Goal: Task Accomplishment & Management: Manage account settings

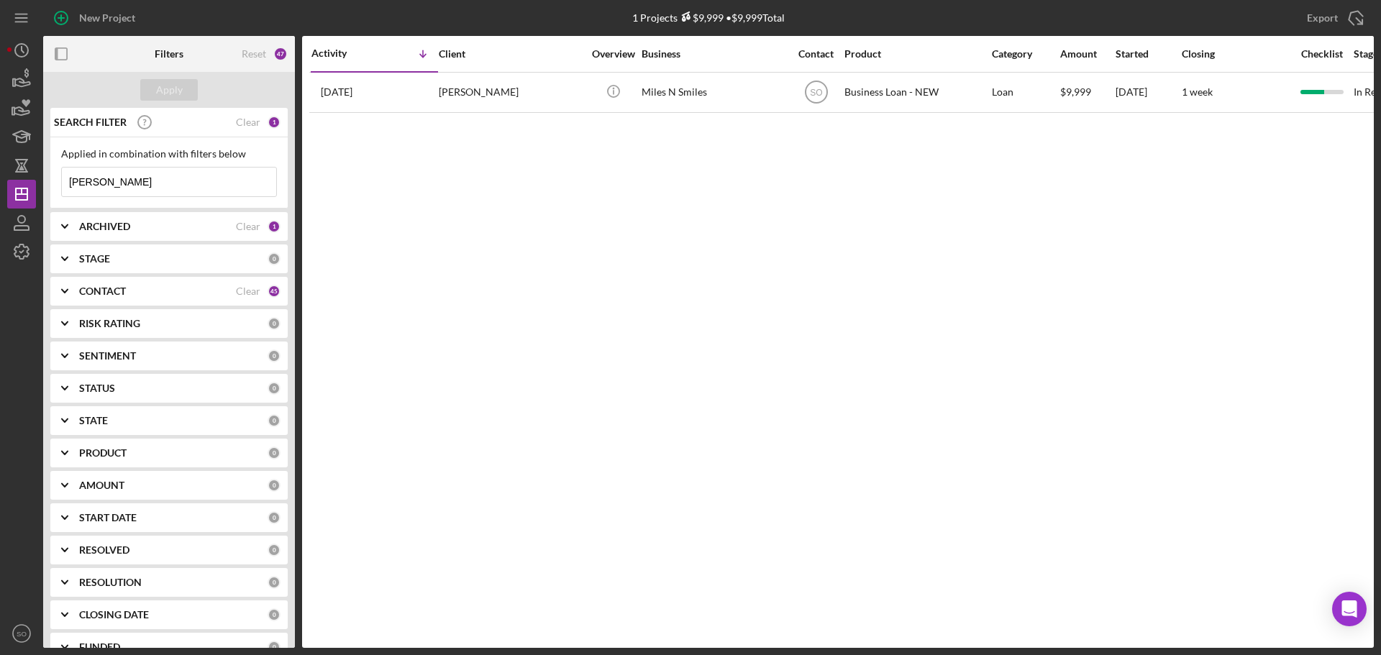
click at [181, 293] on div "CONTACT" at bounding box center [157, 291] width 157 height 12
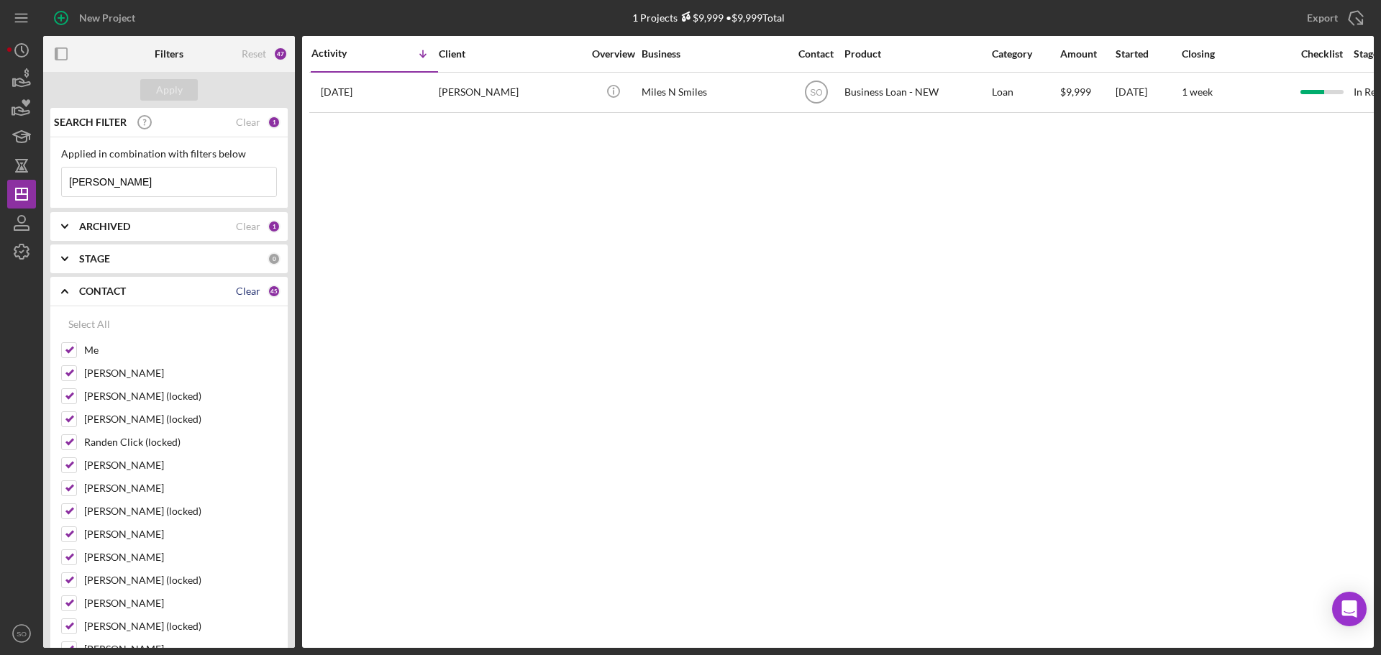
click at [244, 295] on div "Clear" at bounding box center [248, 291] width 24 height 12
checkbox input "false"
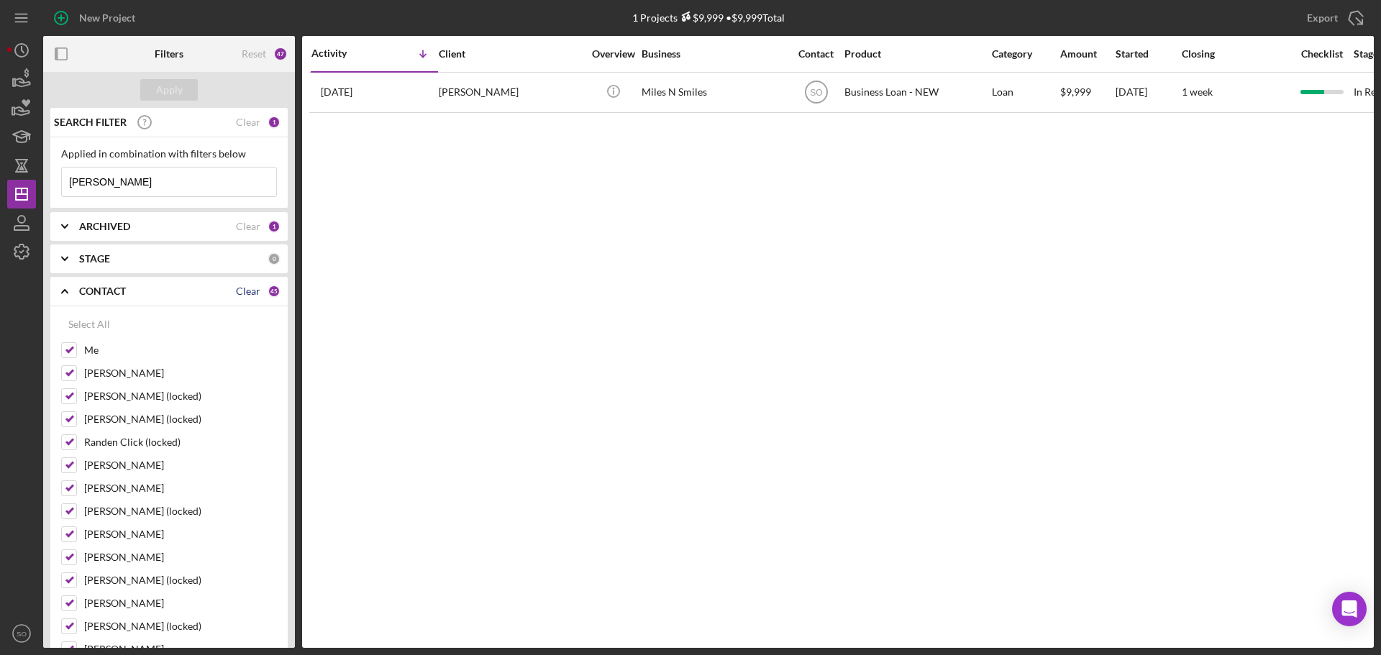
checkbox input "false"
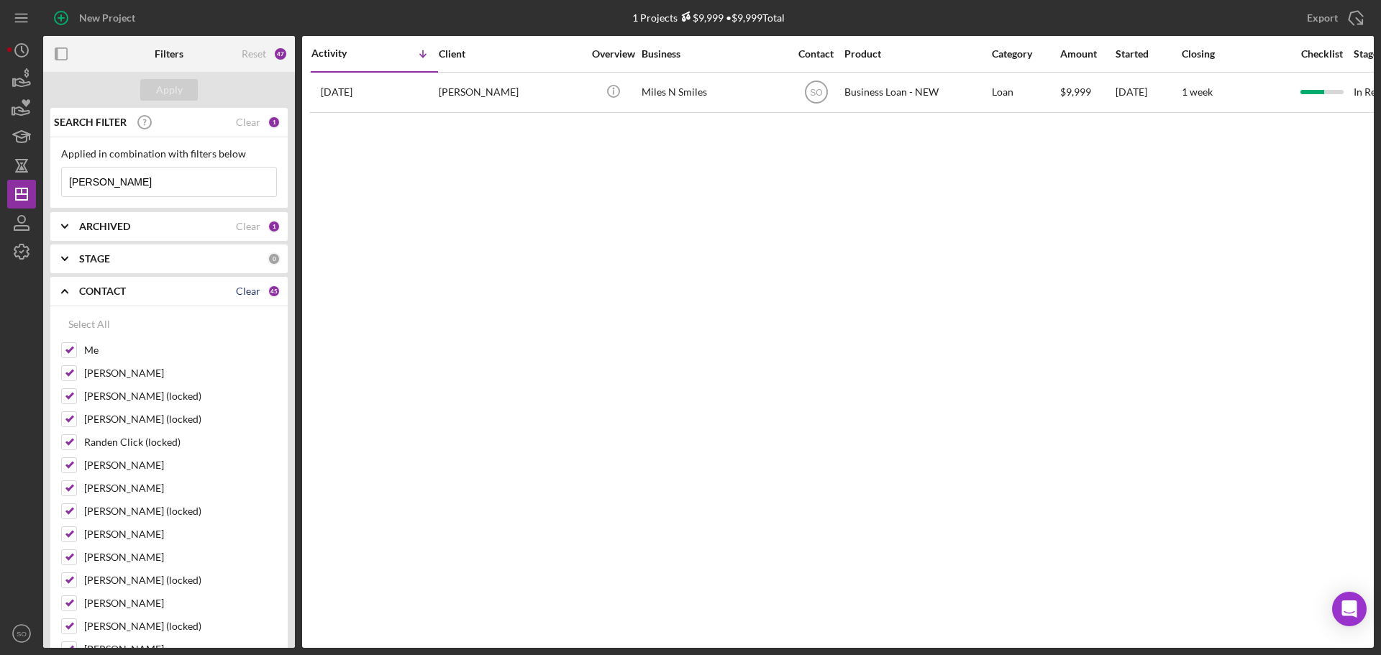
checkbox input "false"
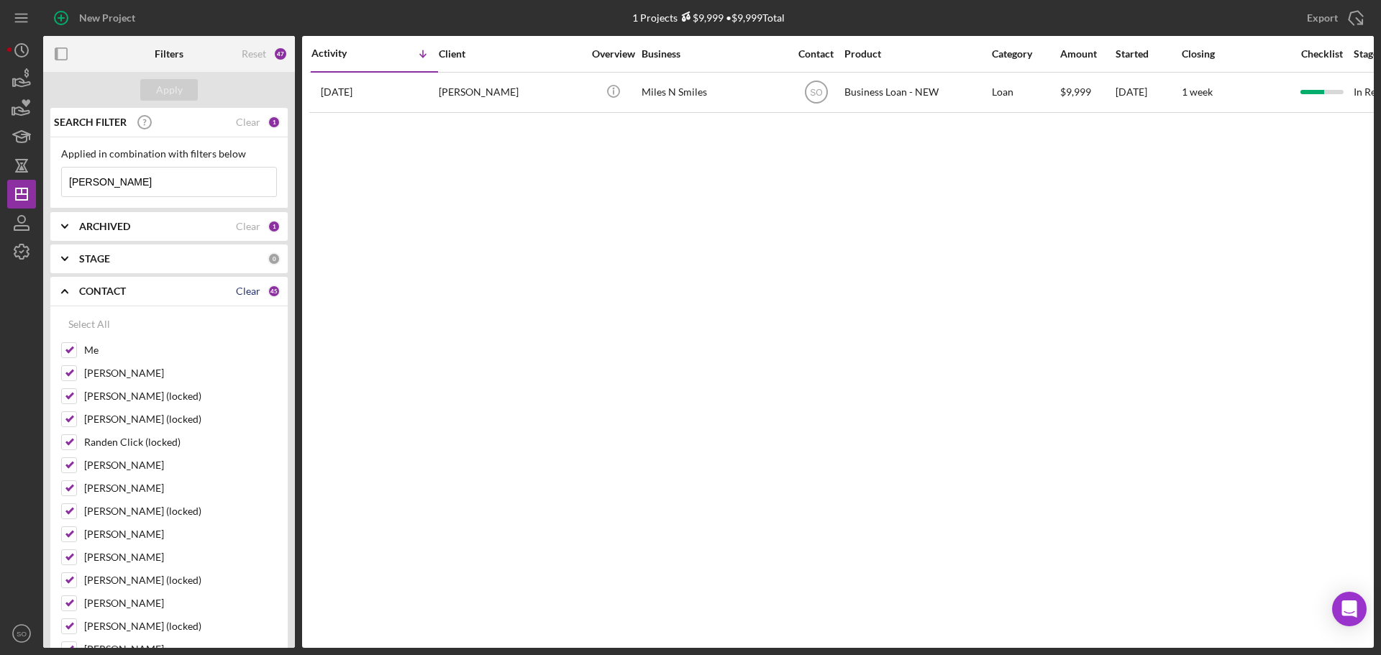
checkbox input "false"
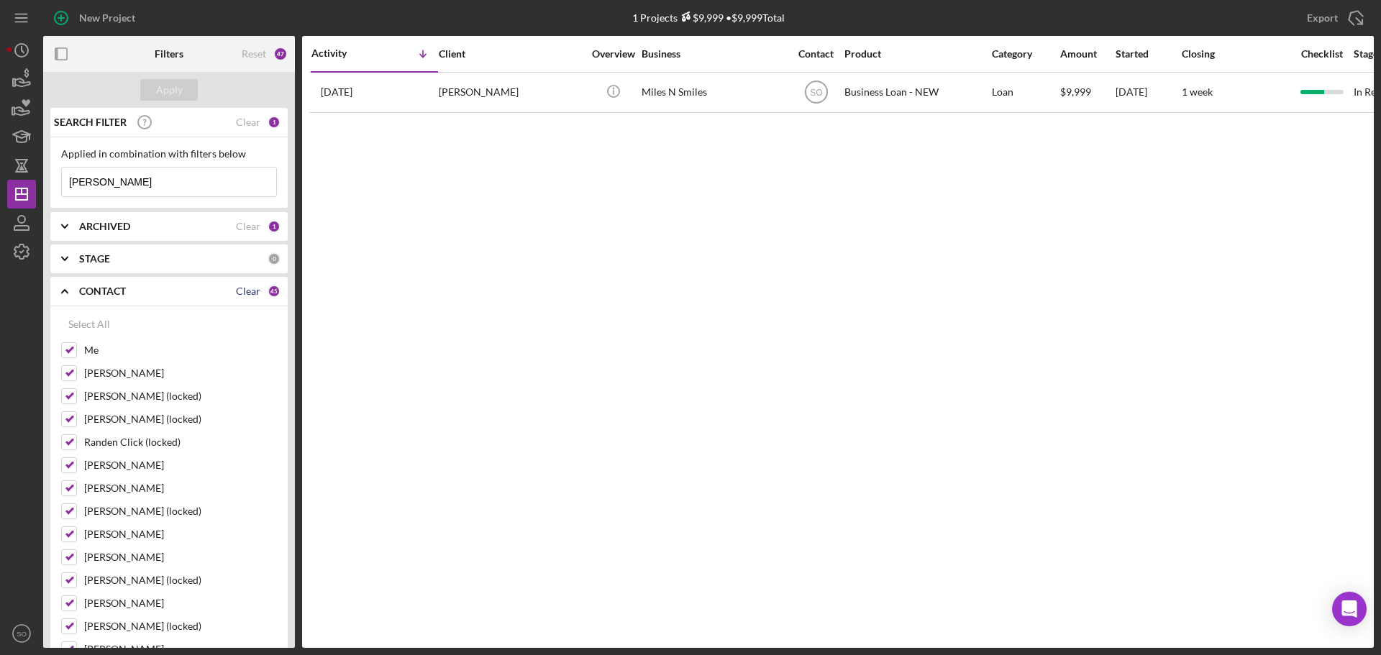
checkbox input "false"
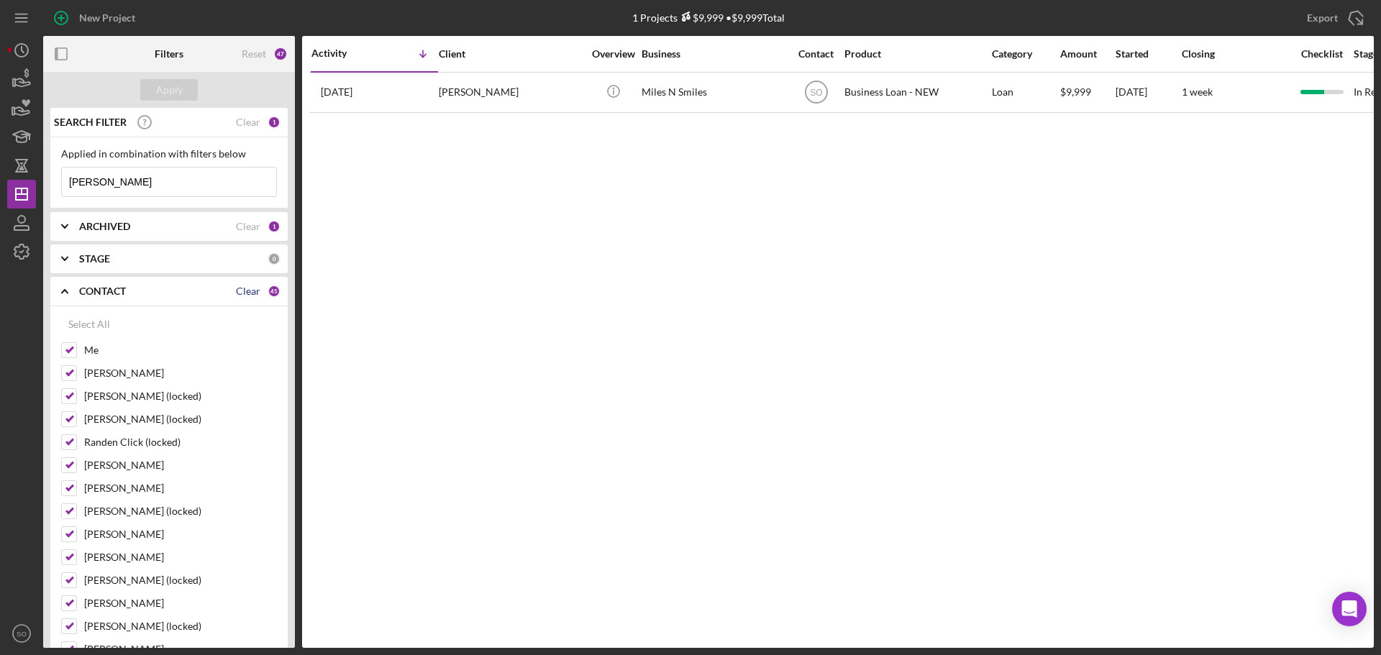
checkbox input "false"
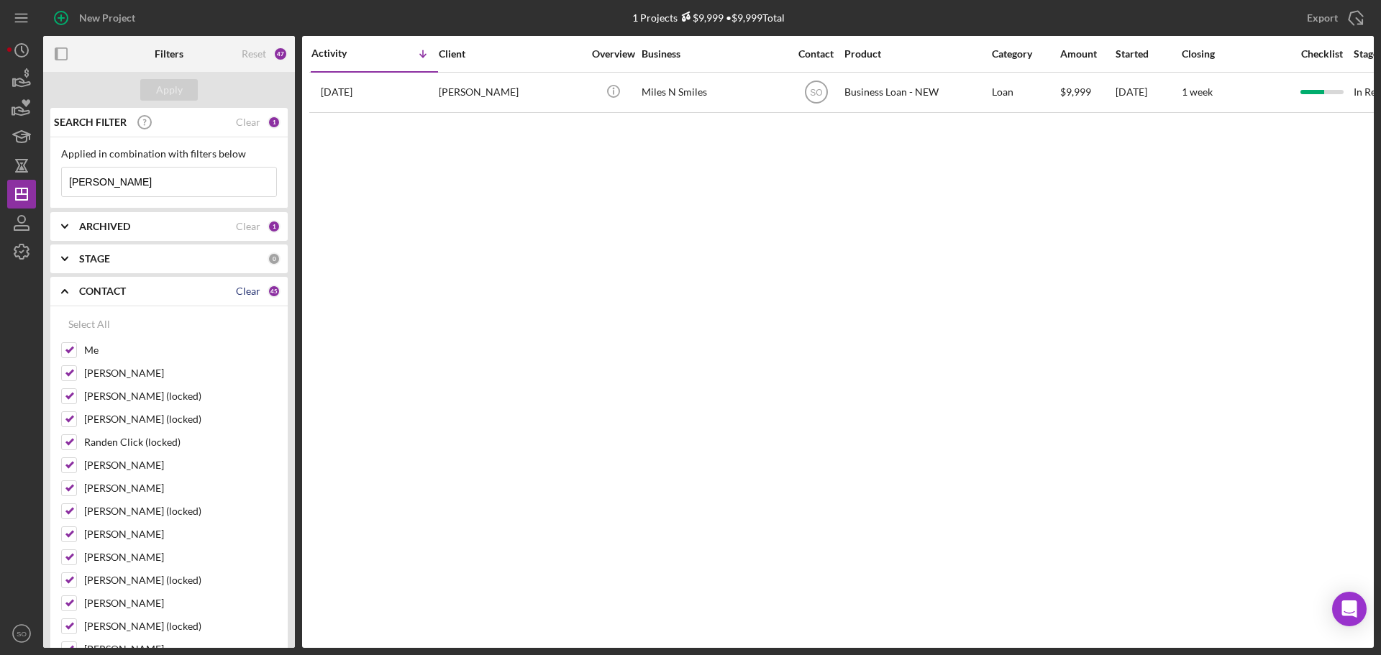
checkbox input "false"
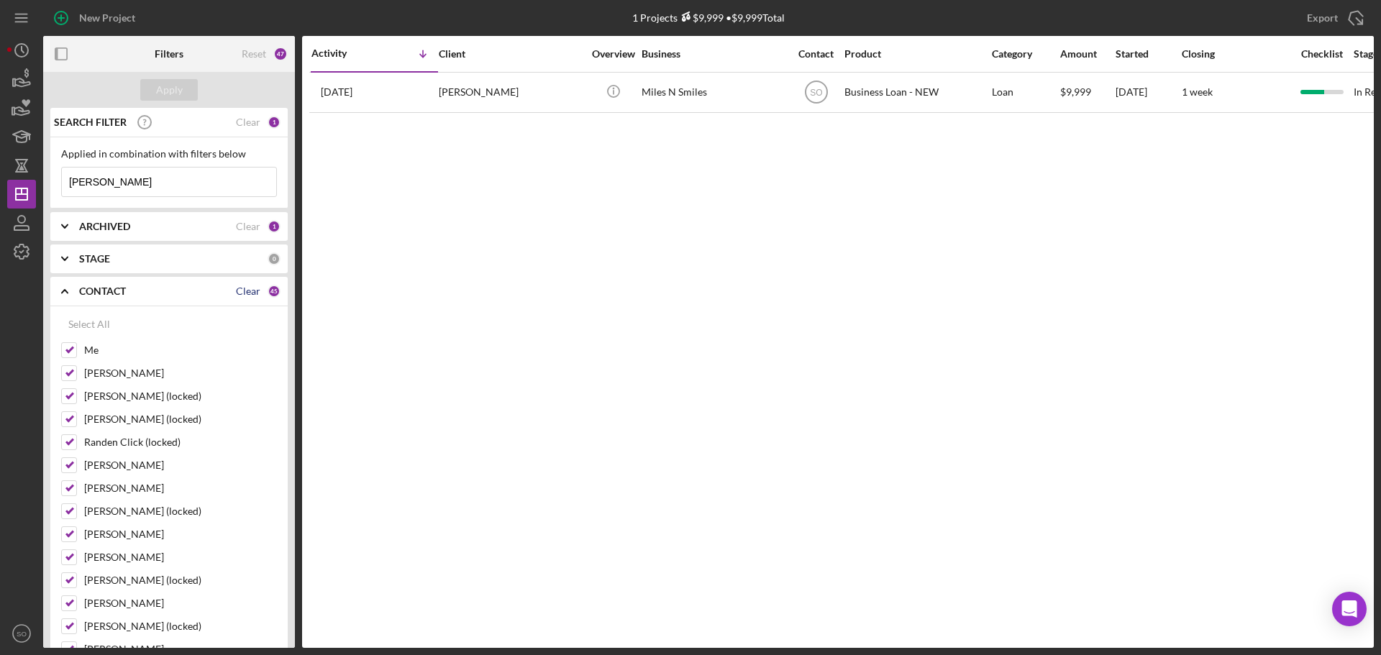
checkbox input "false"
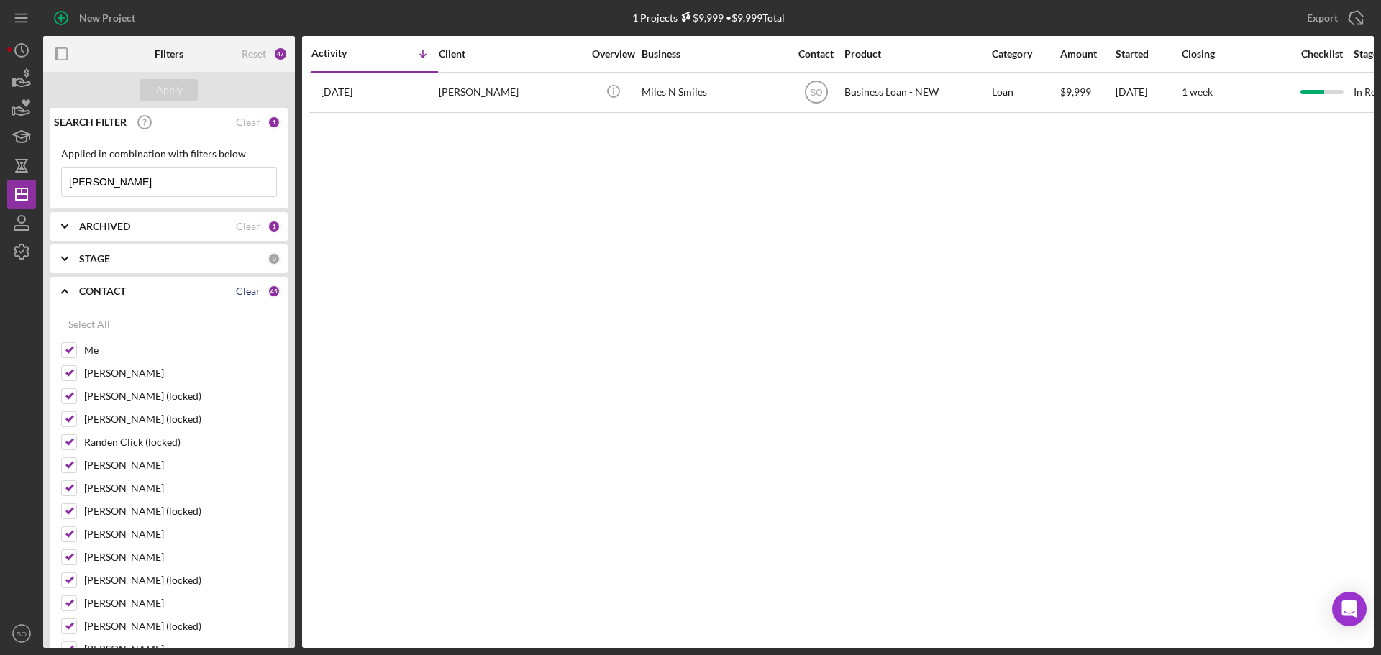
checkbox input "false"
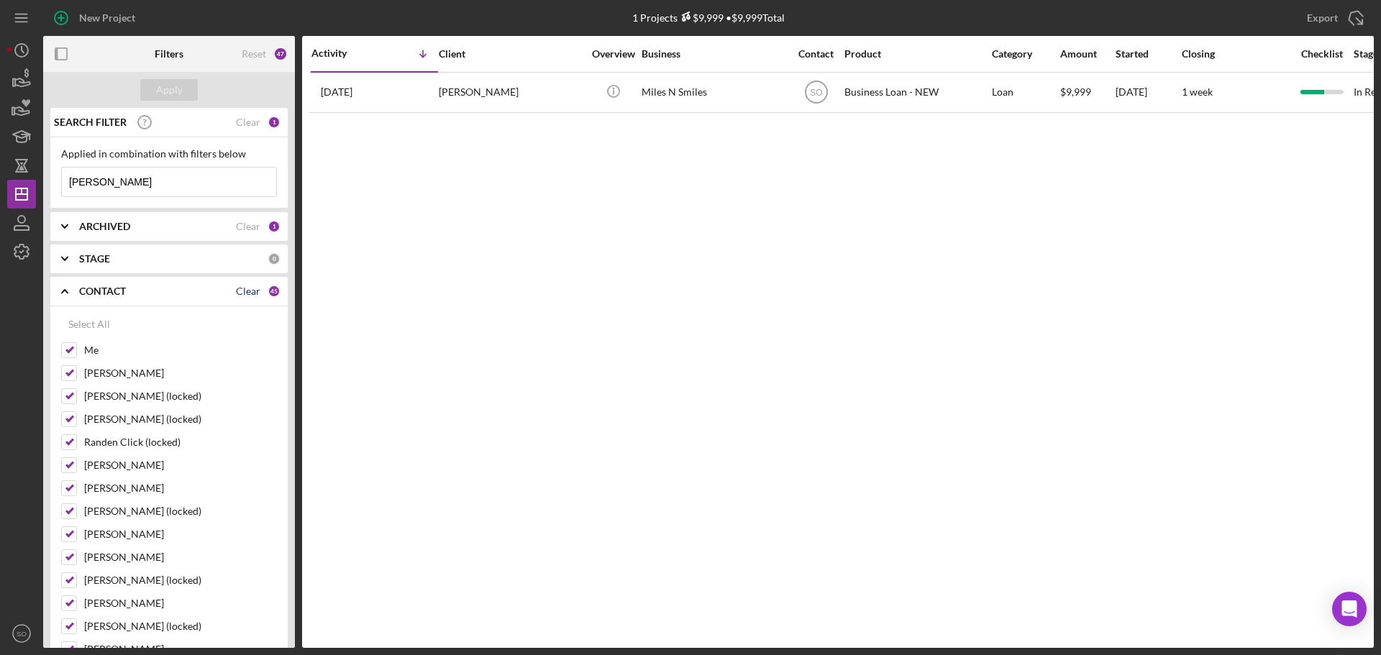
checkbox input "false"
click at [68, 349] on input "Me" at bounding box center [69, 350] width 14 height 14
checkbox input "true"
click at [150, 88] on button "Apply" at bounding box center [169, 90] width 58 height 22
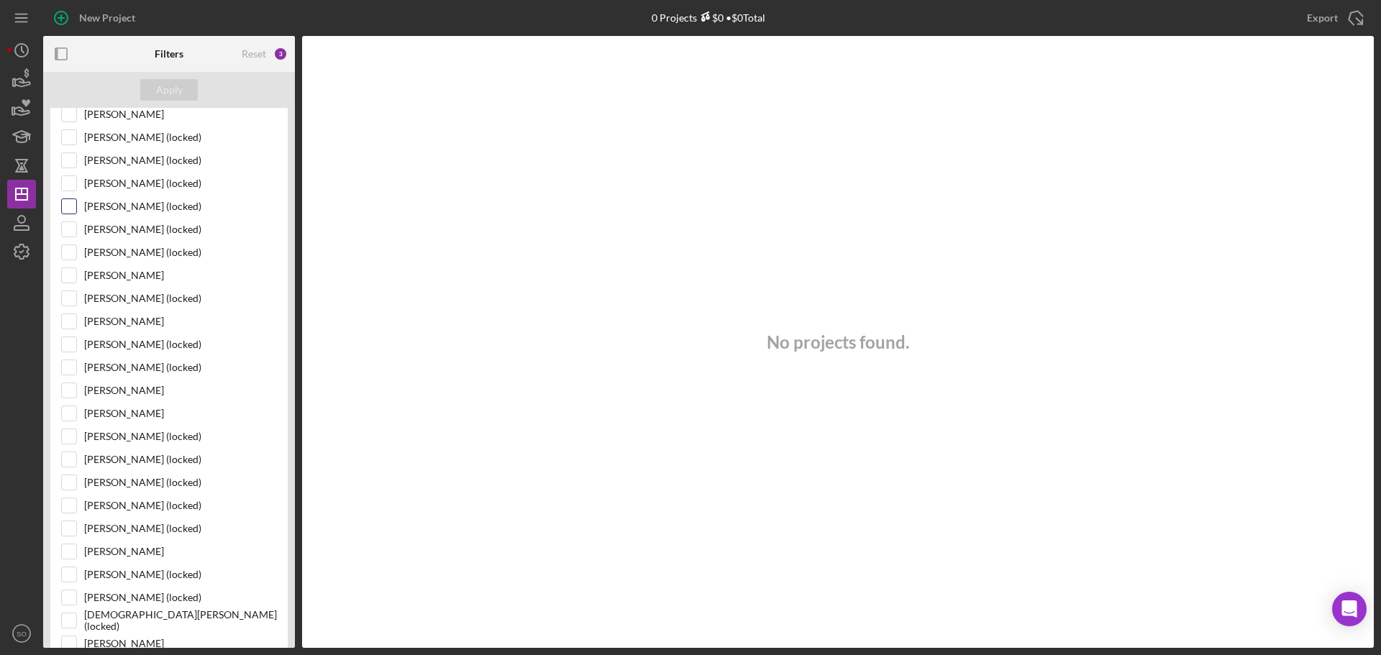
scroll to position [1007, 0]
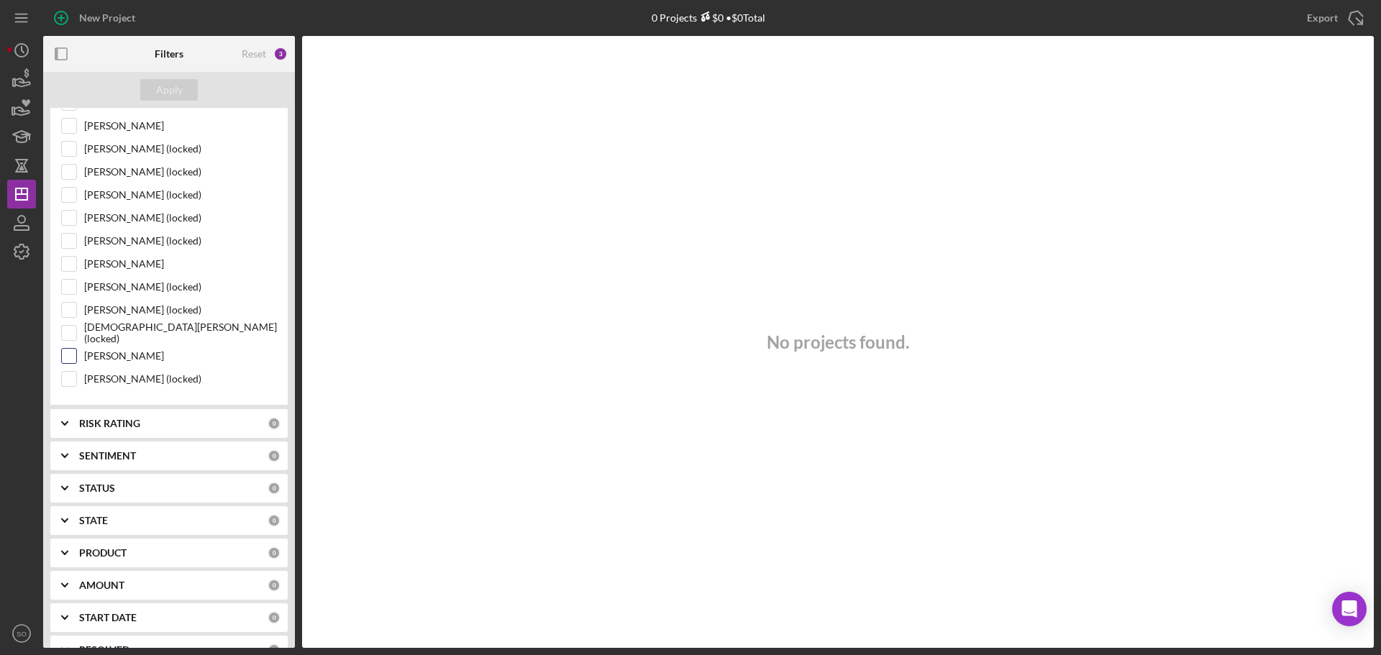
click at [63, 355] on input "[PERSON_NAME]" at bounding box center [69, 356] width 14 height 14
checkbox input "true"
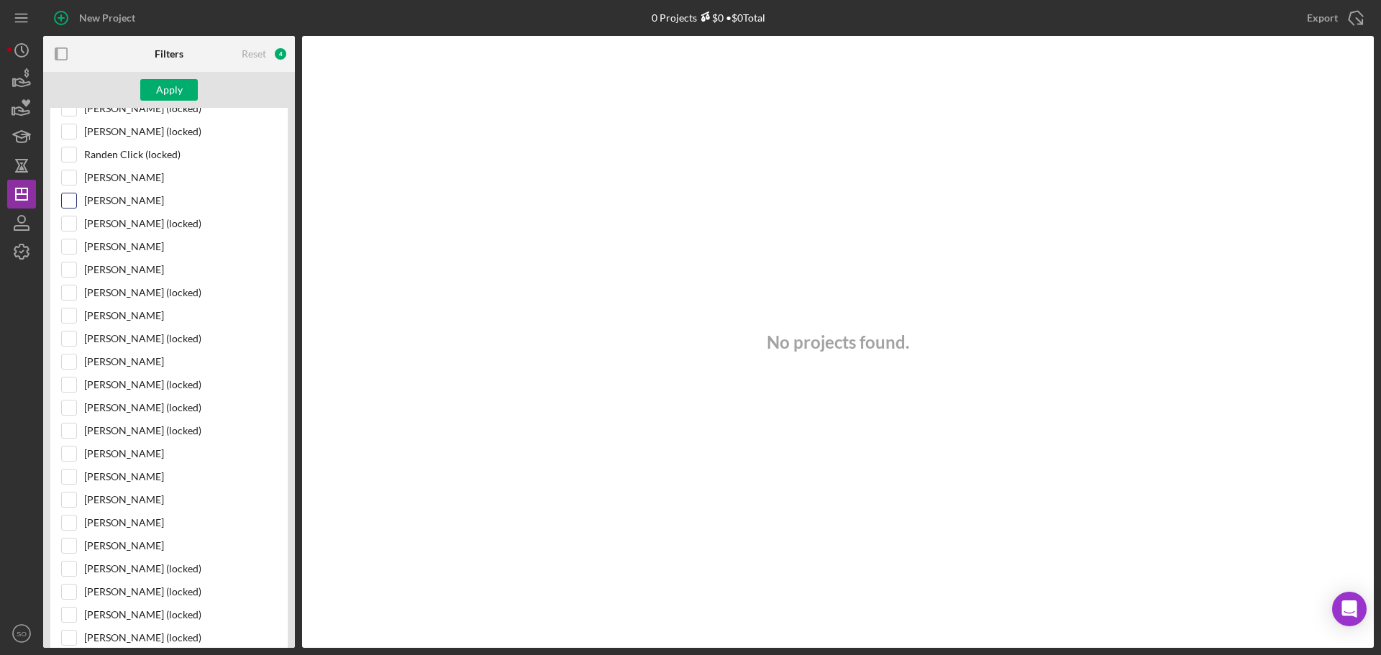
scroll to position [0, 0]
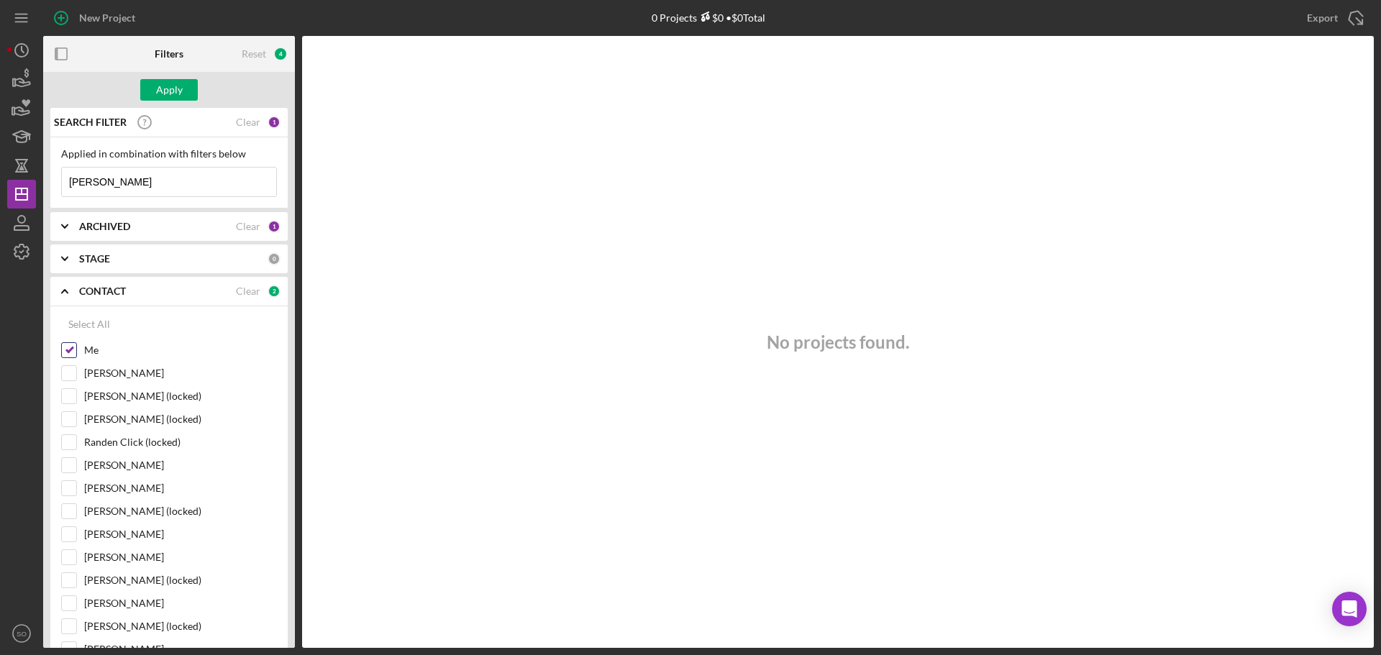
click at [71, 352] on input "Me" at bounding box center [69, 350] width 14 height 14
checkbox input "false"
click at [183, 89] on button "Apply" at bounding box center [169, 90] width 58 height 22
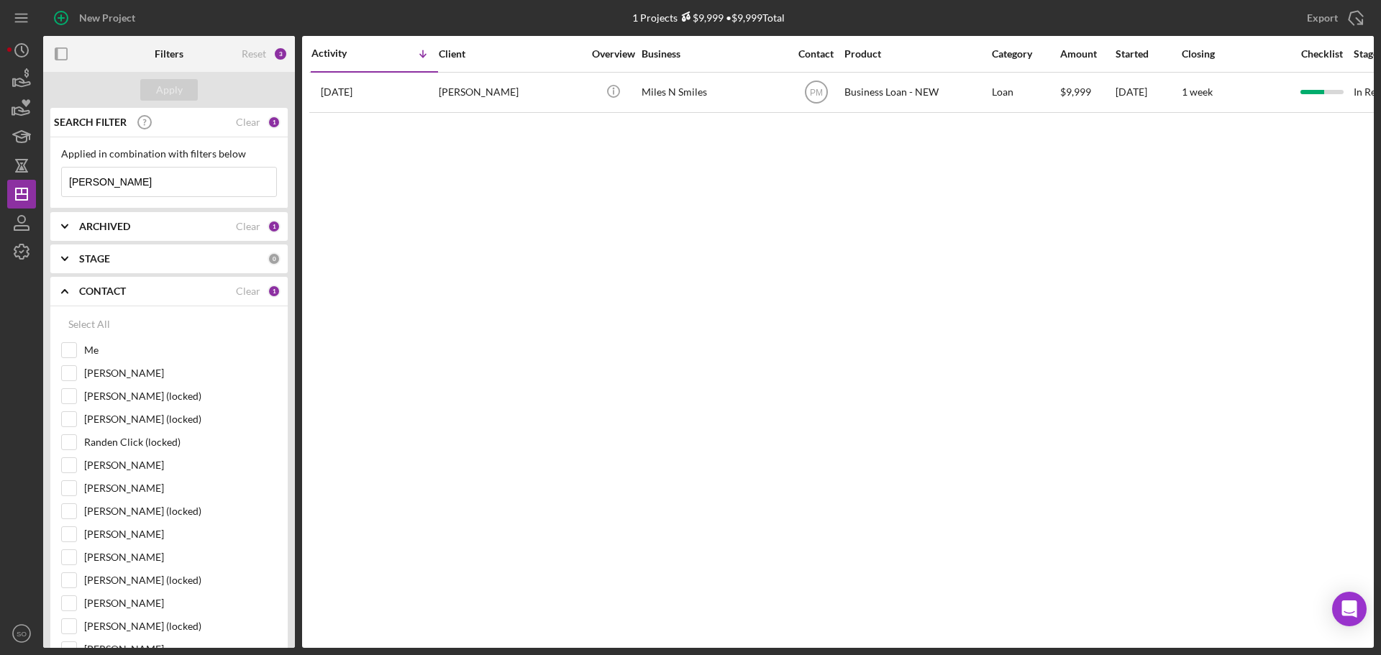
click at [171, 188] on input "rustad" at bounding box center [169, 182] width 214 height 29
type input "r"
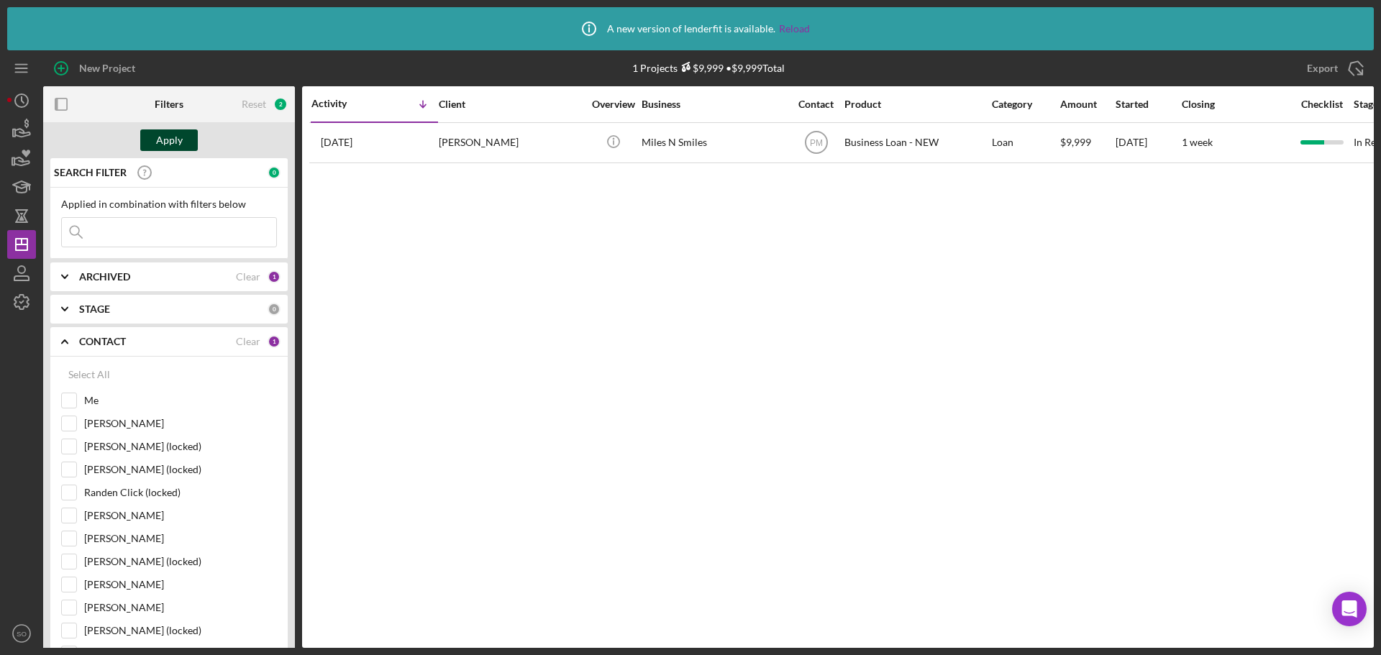
click at [183, 139] on button "Apply" at bounding box center [169, 140] width 58 height 22
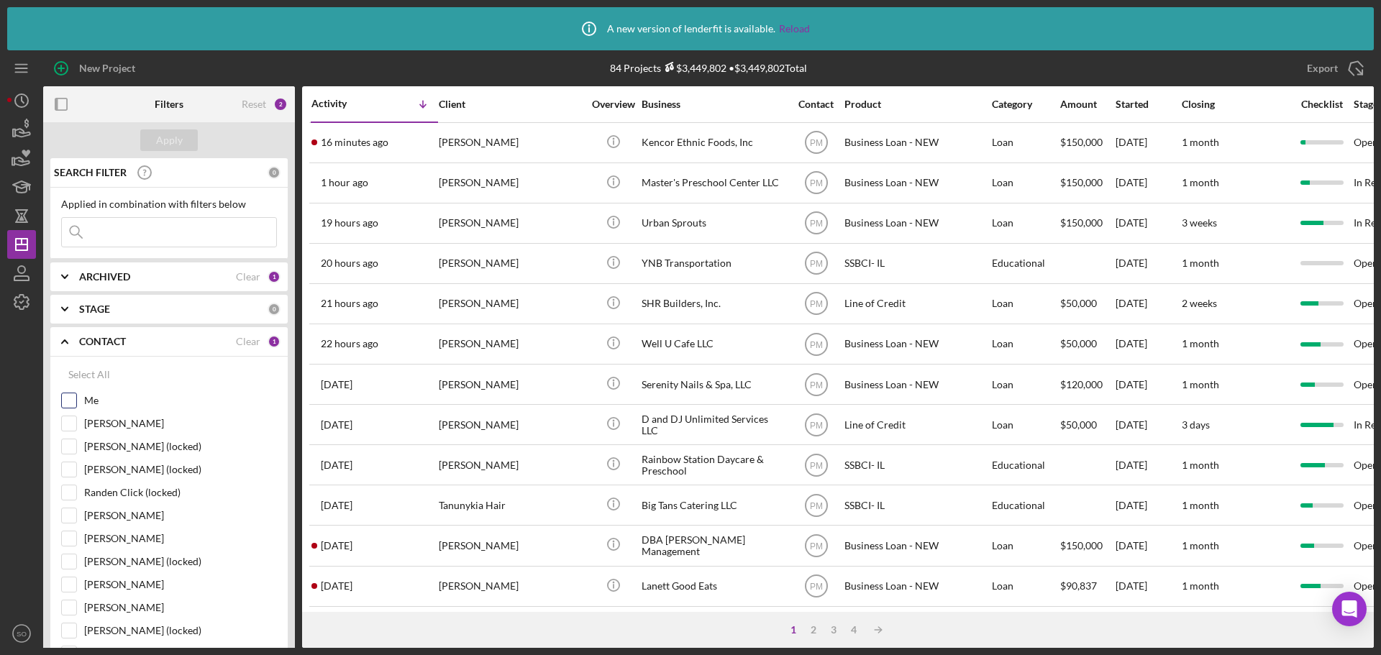
click at [70, 400] on input "Me" at bounding box center [69, 400] width 14 height 14
checkbox input "true"
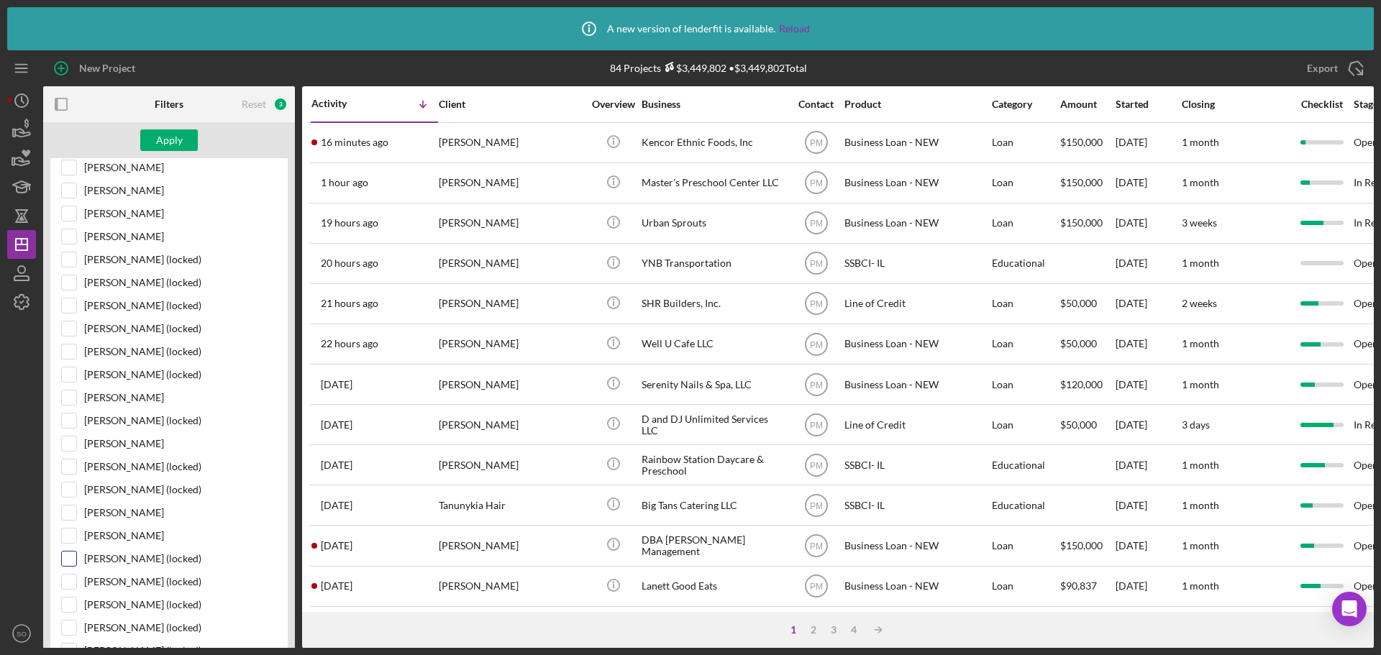
scroll to position [935, 0]
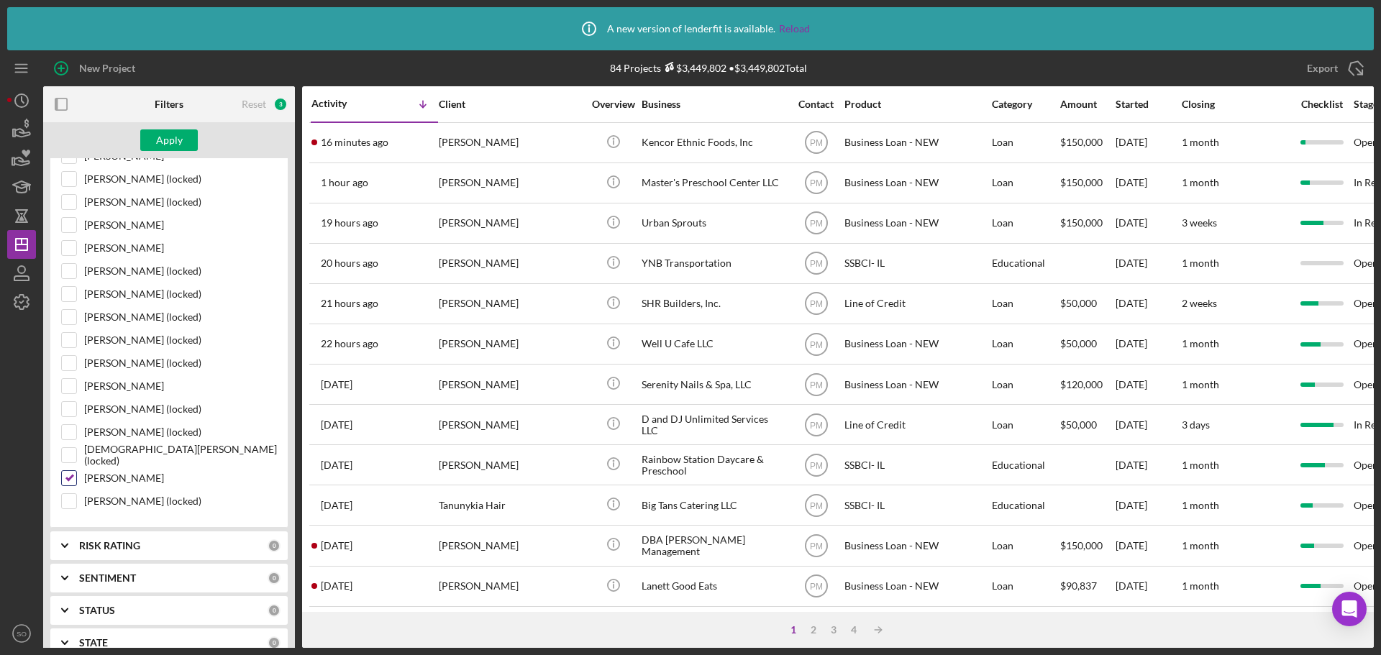
click at [65, 481] on input "[PERSON_NAME]" at bounding box center [69, 478] width 14 height 14
checkbox input "false"
click at [148, 140] on button "Apply" at bounding box center [169, 140] width 58 height 22
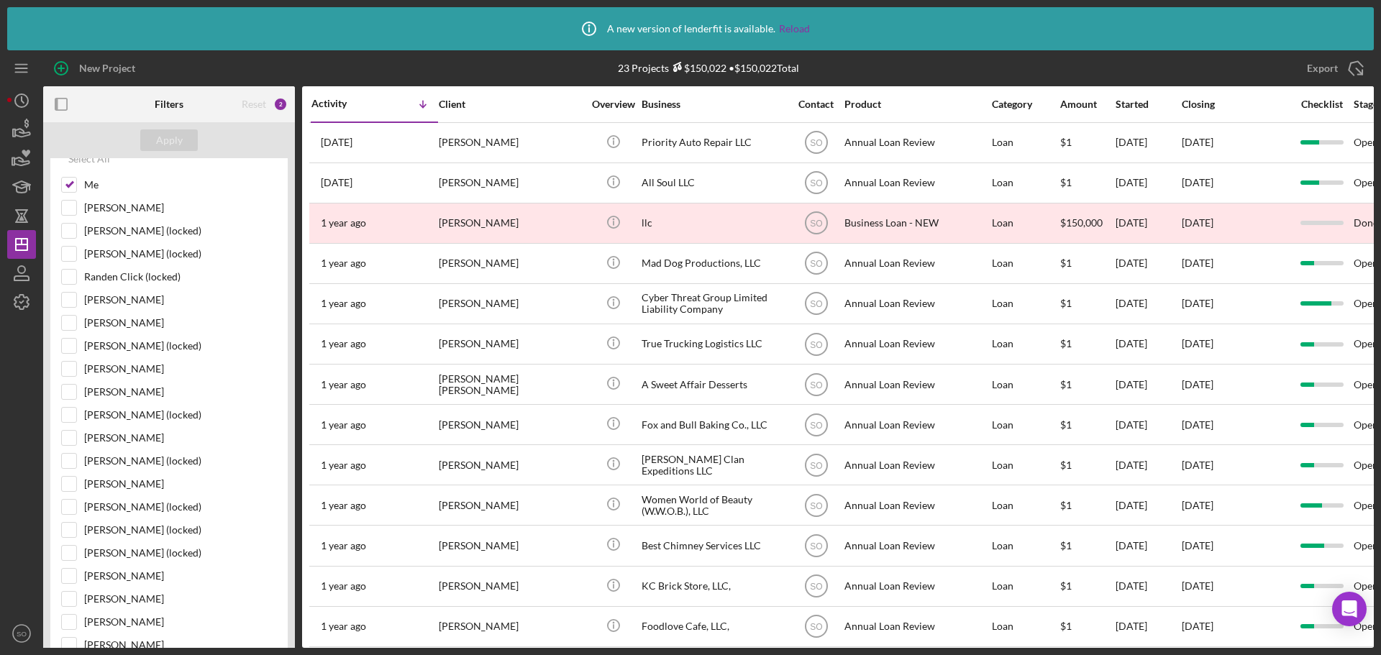
scroll to position [0, 0]
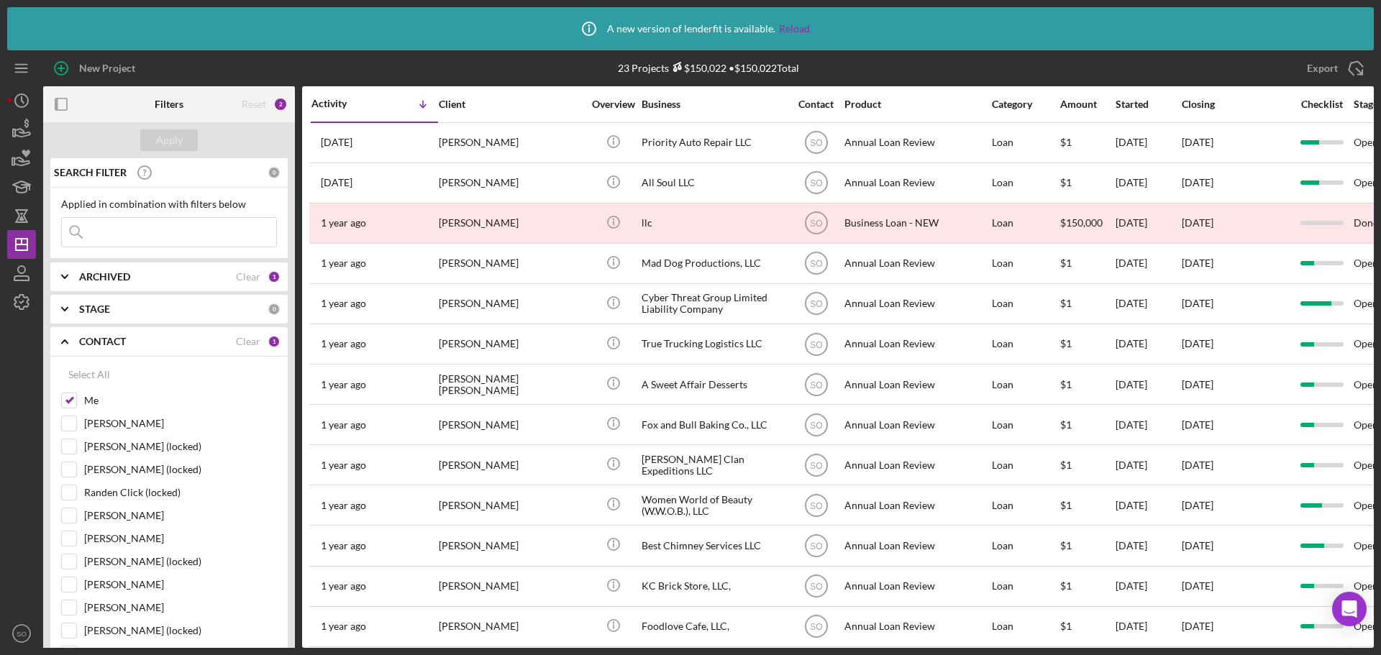
click at [162, 278] on div "ARCHIVED" at bounding box center [157, 277] width 157 height 12
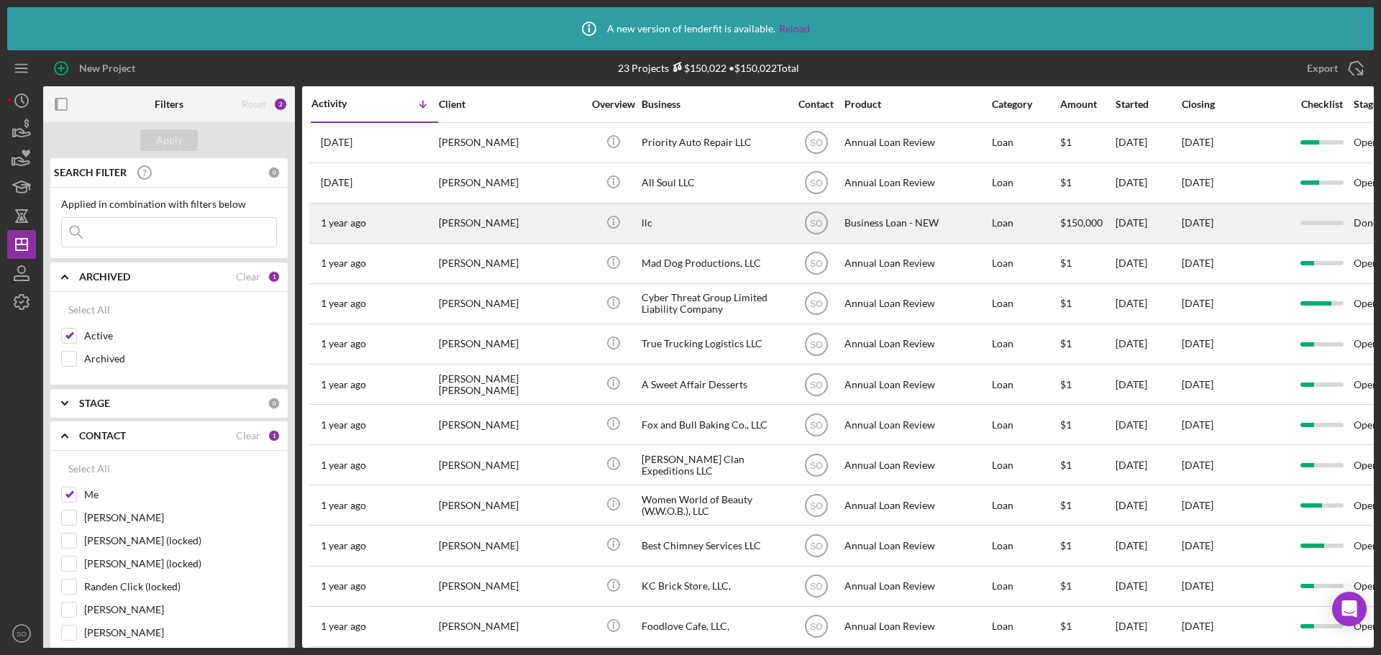
click at [436, 224] on div "1 year ago Samantha Forrest" at bounding box center [374, 223] width 126 height 38
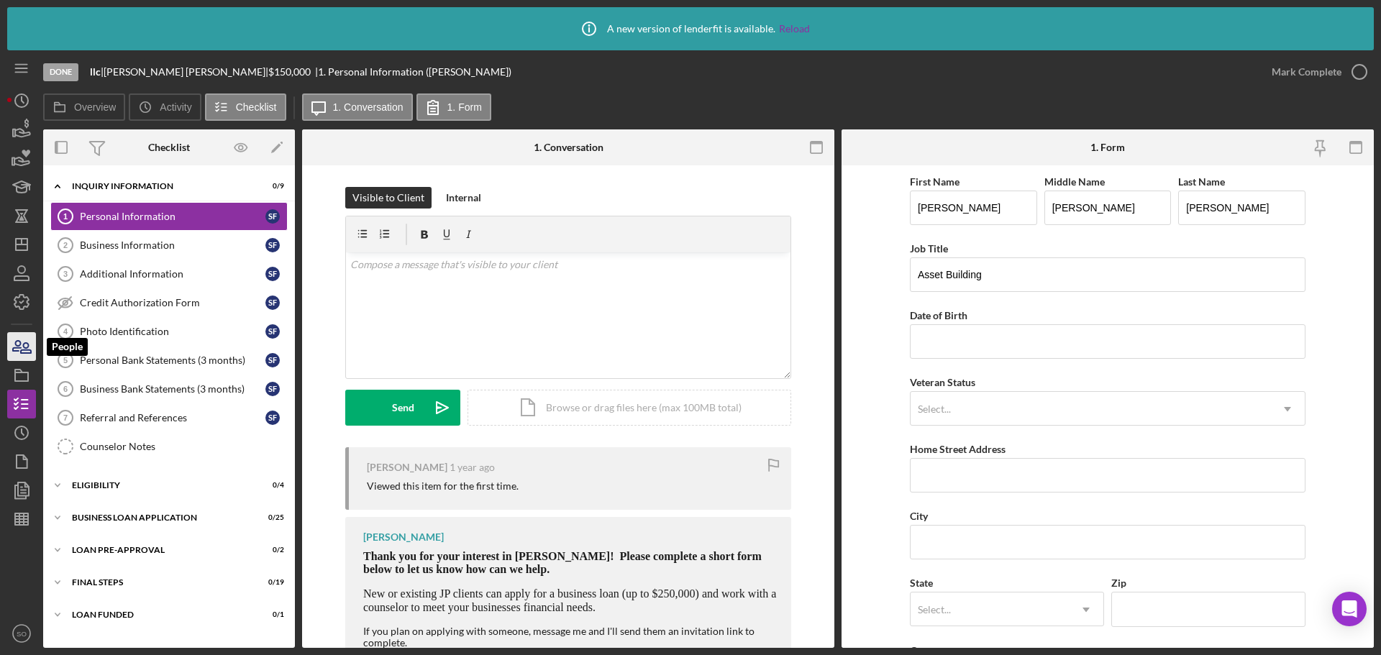
click at [27, 342] on icon "button" at bounding box center [22, 347] width 36 height 36
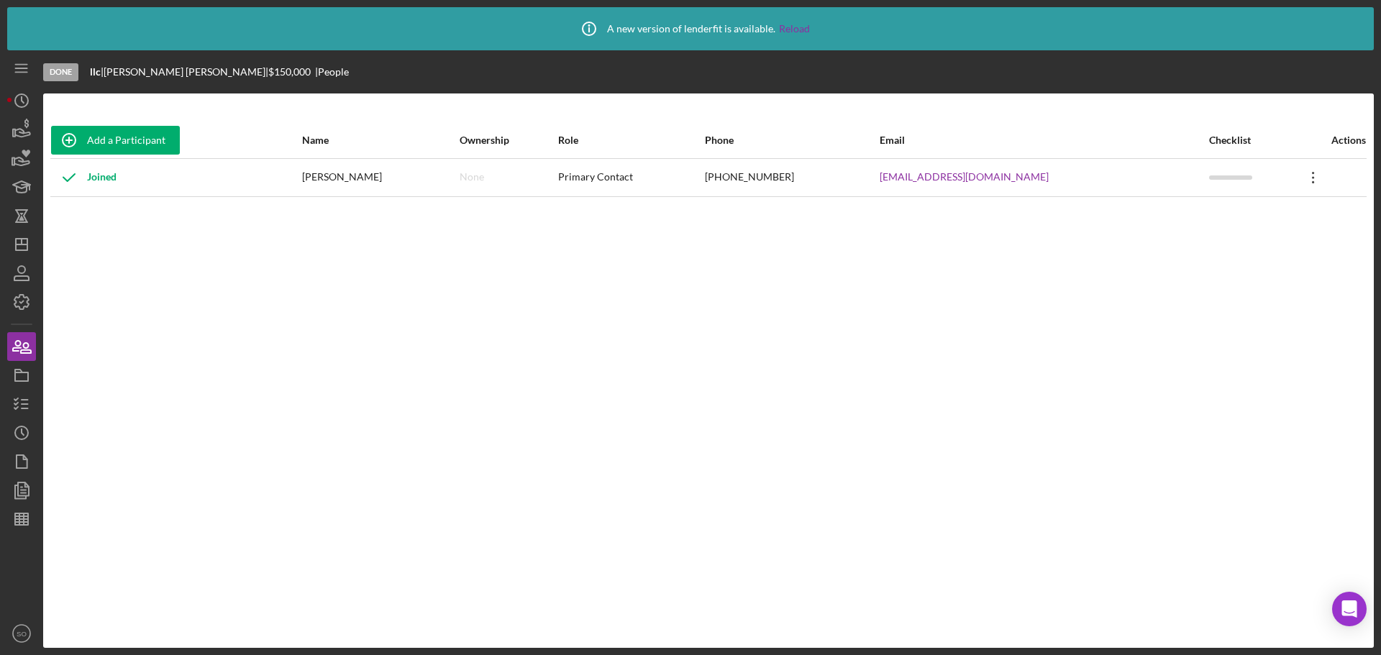
click at [1312, 177] on icon at bounding box center [1313, 178] width 2 height 12
click at [1219, 216] on div "Icon/Edit Edit" at bounding box center [1240, 215] width 158 height 29
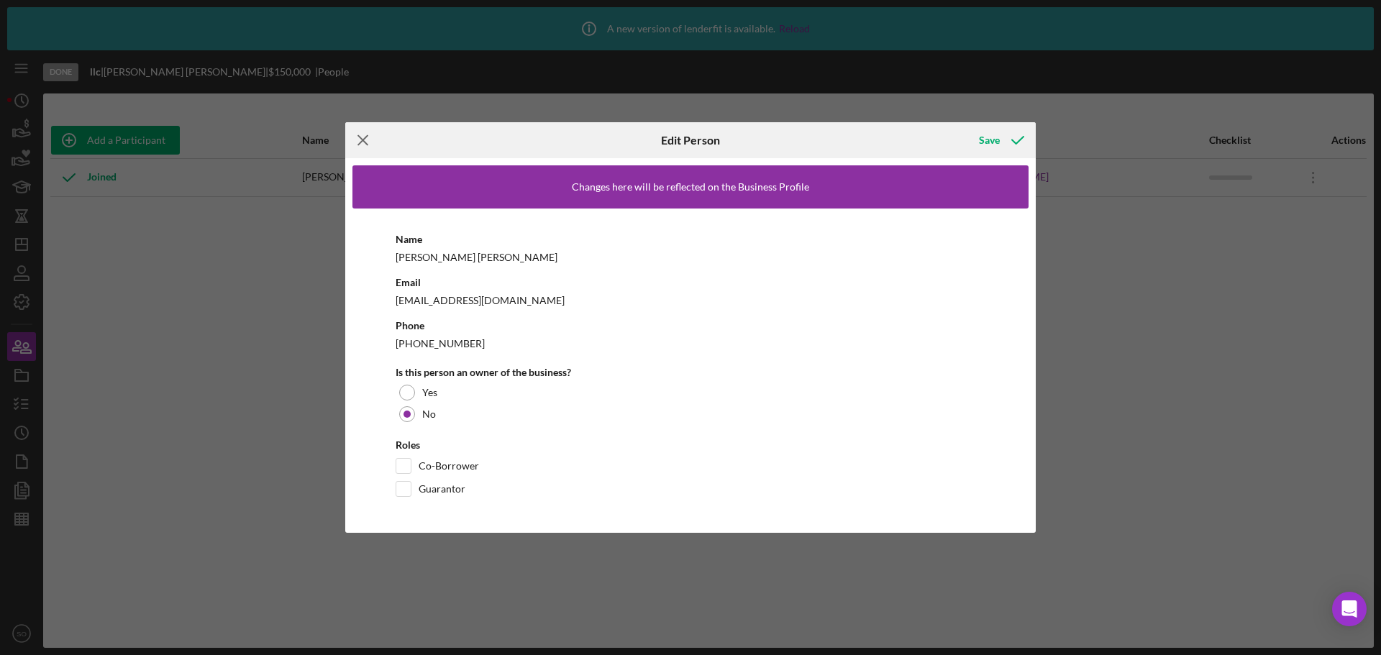
click at [361, 137] on line at bounding box center [362, 140] width 9 height 9
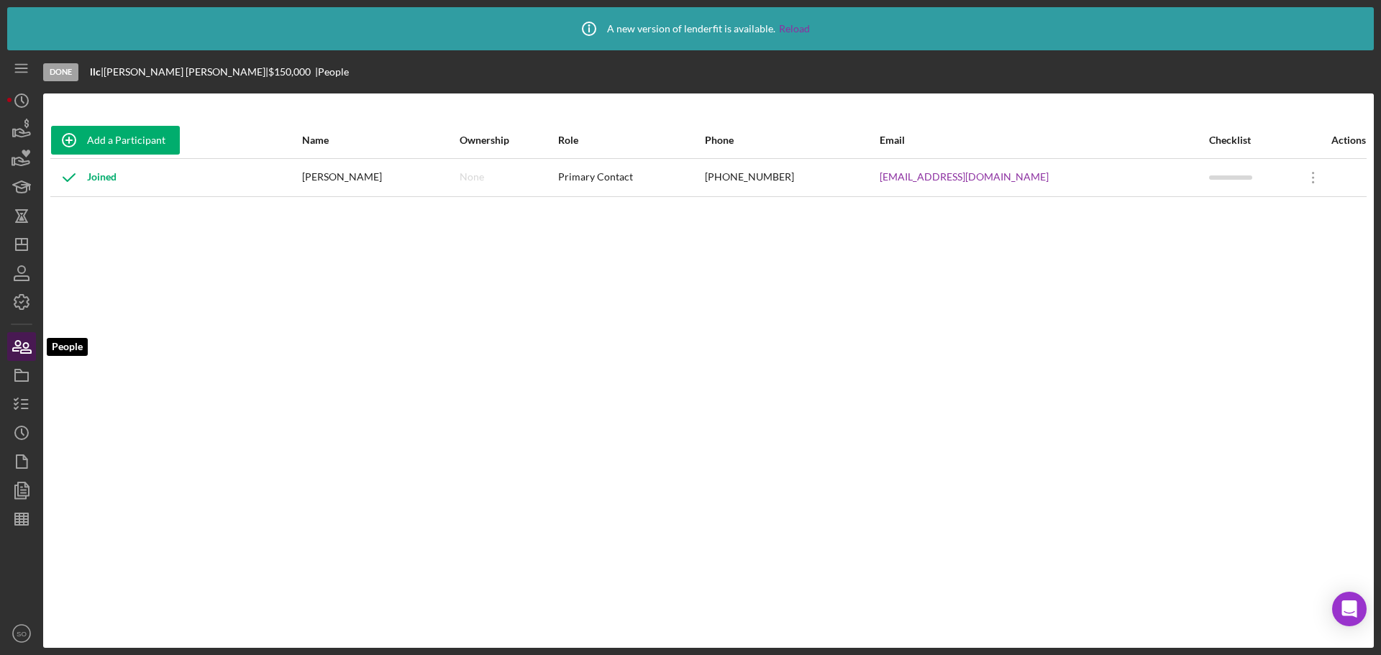
click at [22, 353] on icon "button" at bounding box center [26, 348] width 10 height 10
click at [17, 396] on icon "button" at bounding box center [22, 404] width 36 height 36
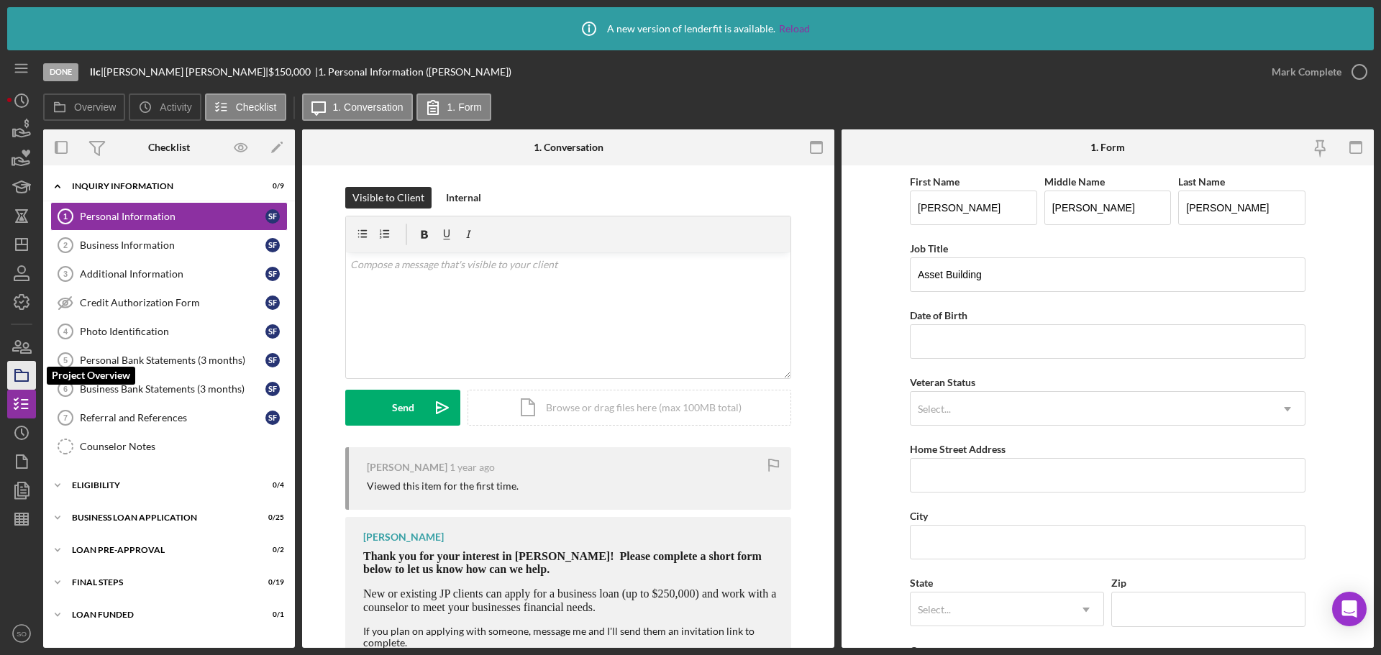
click at [19, 376] on icon "button" at bounding box center [22, 375] width 36 height 36
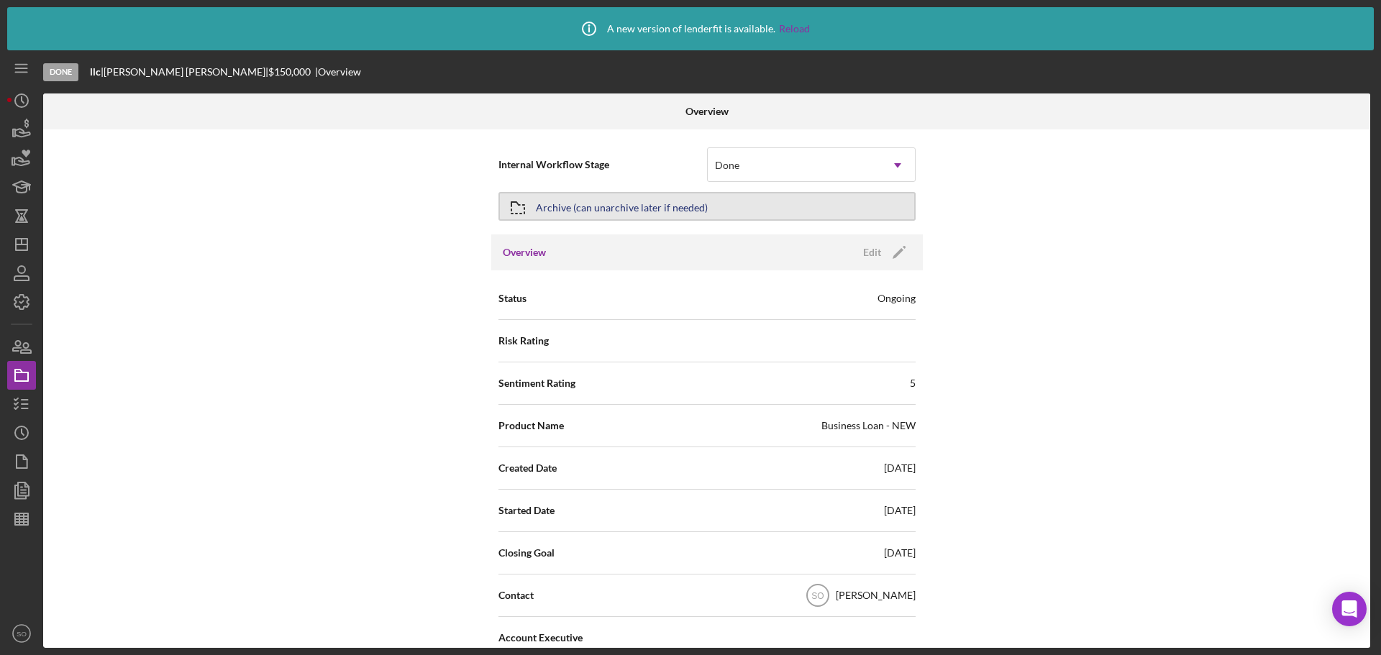
click at [713, 212] on button "Archive (can unarchive later if needed)" at bounding box center [706, 206] width 417 height 29
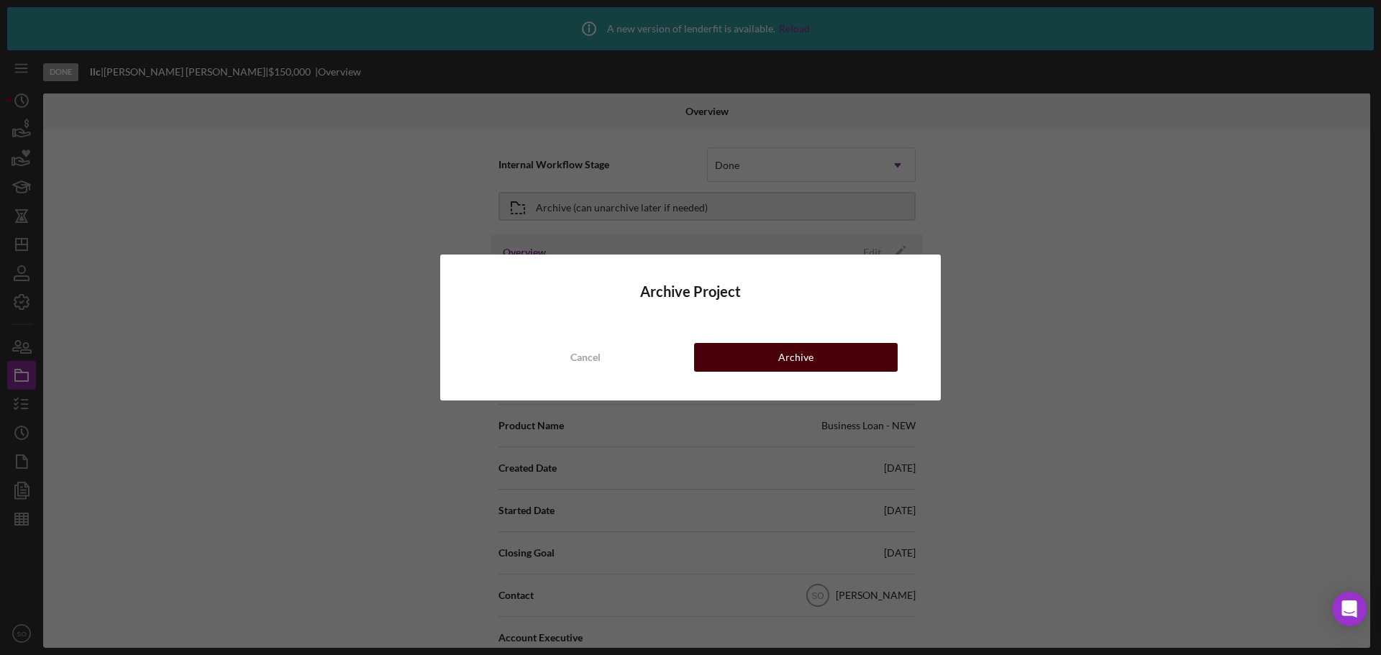
click at [738, 354] on button "Archive" at bounding box center [795, 357] width 203 height 29
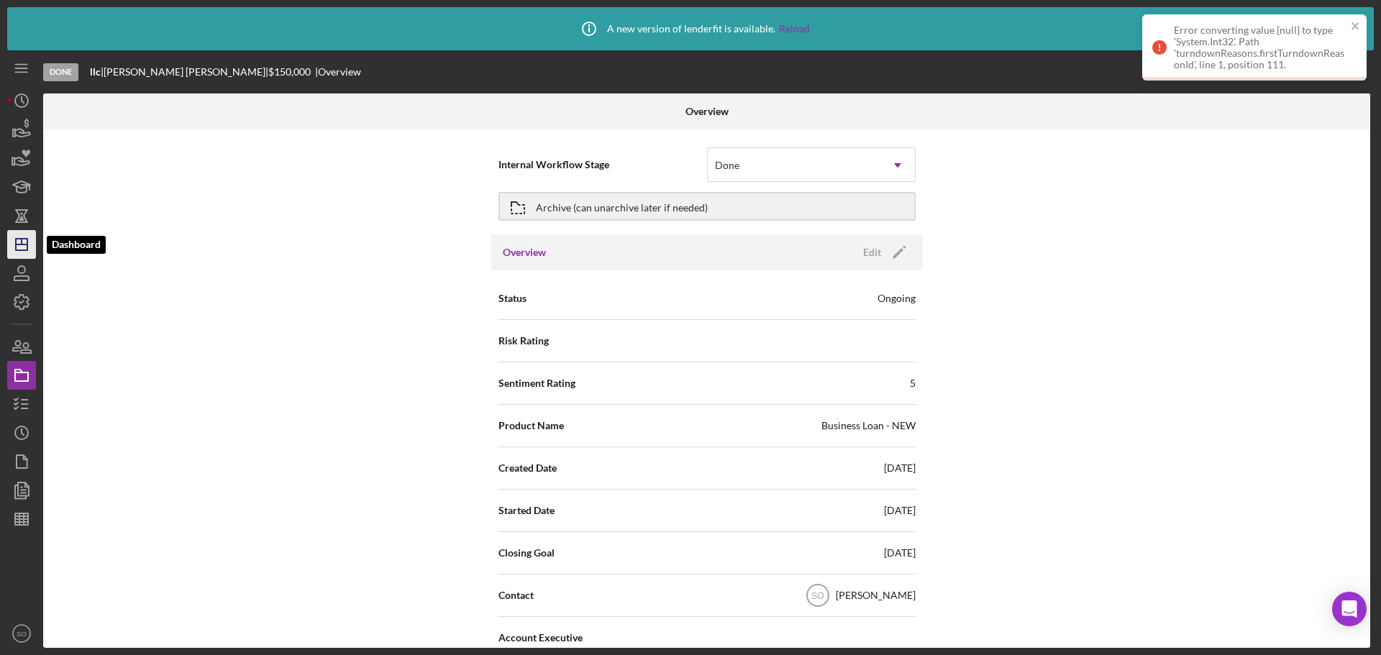
click at [22, 242] on line "button" at bounding box center [22, 242] width 0 height 6
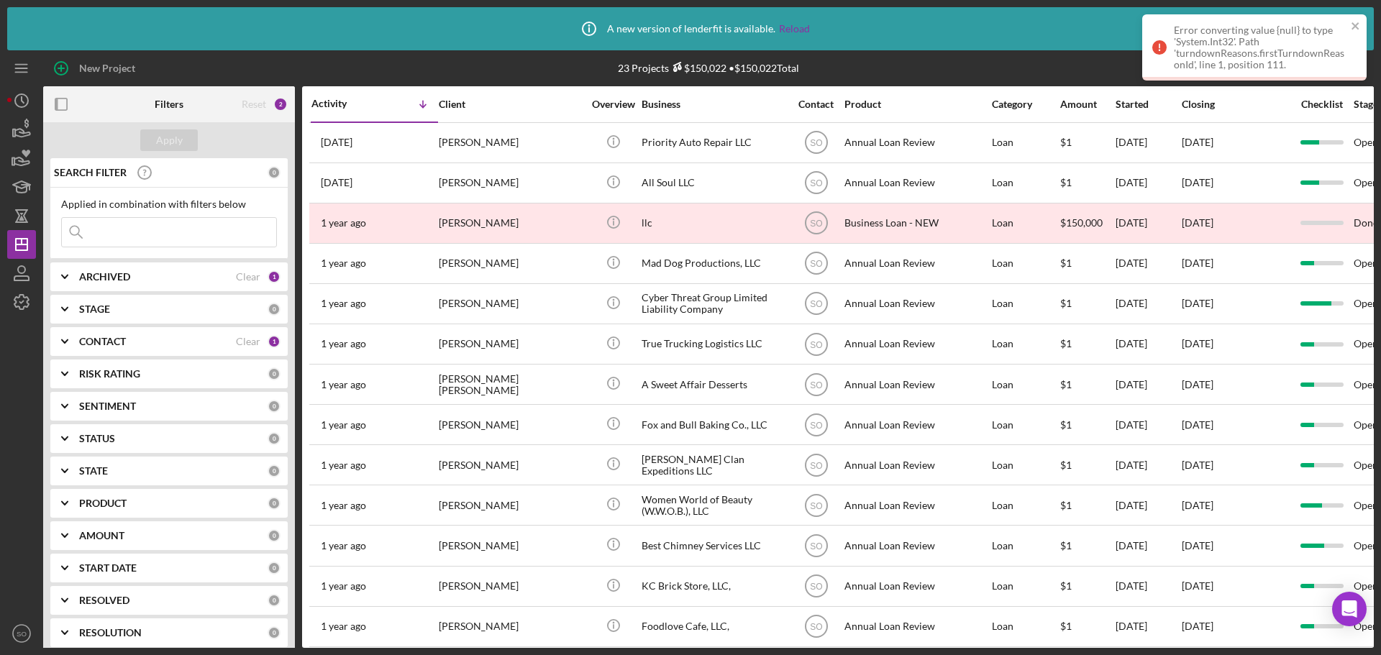
click at [790, 29] on link "Reload" at bounding box center [794, 29] width 31 height 12
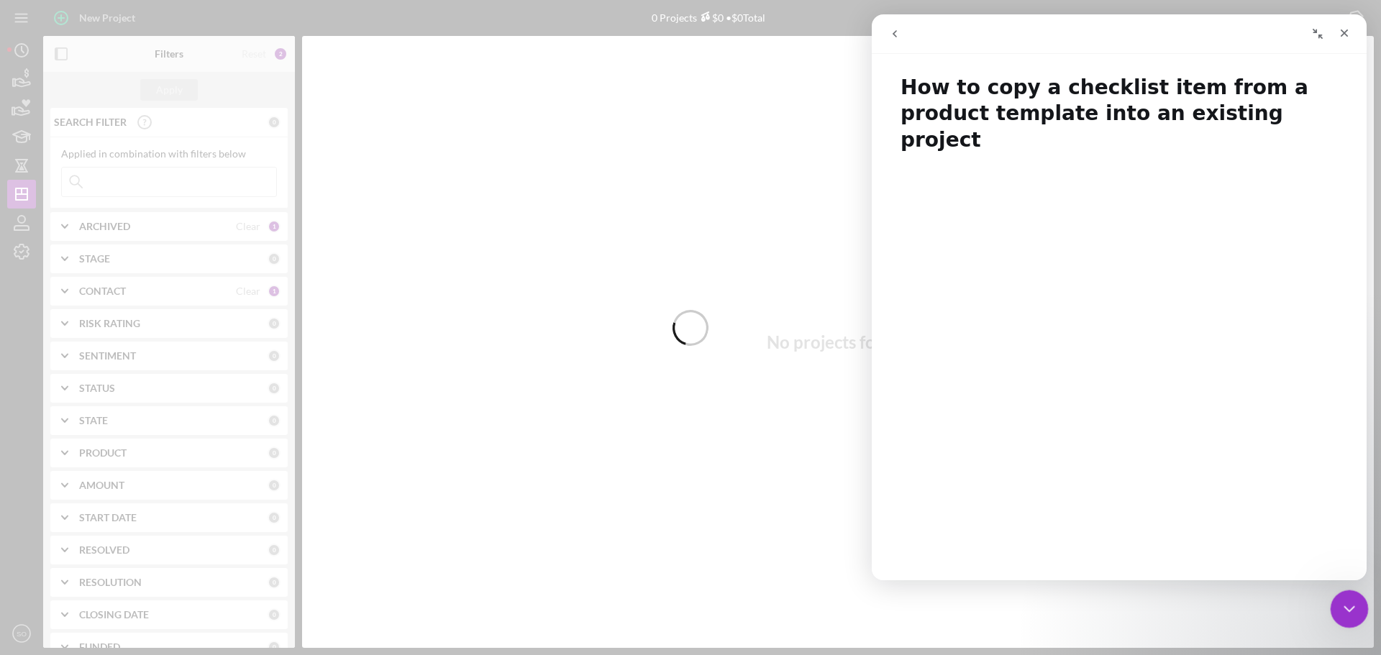
click at [1346, 607] on icon "Close Intercom Messenger" at bounding box center [1346, 606] width 17 height 17
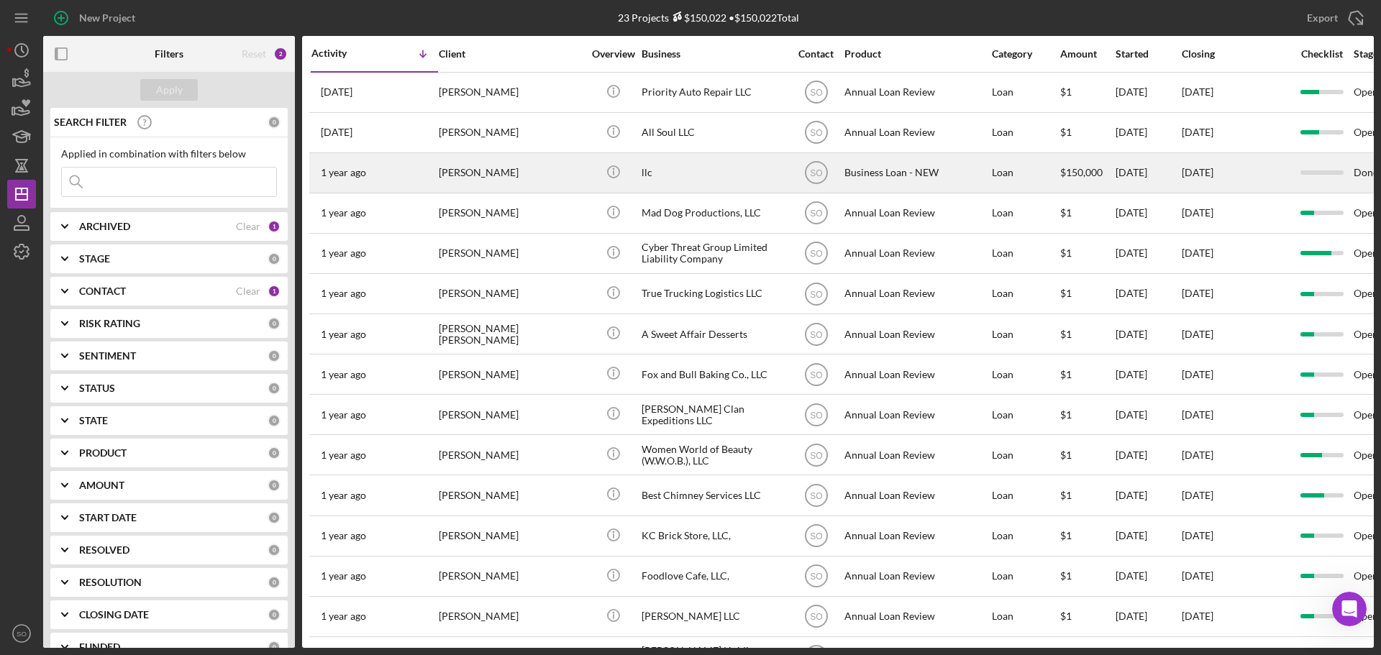
click at [449, 167] on div "[PERSON_NAME]" at bounding box center [511, 173] width 144 height 38
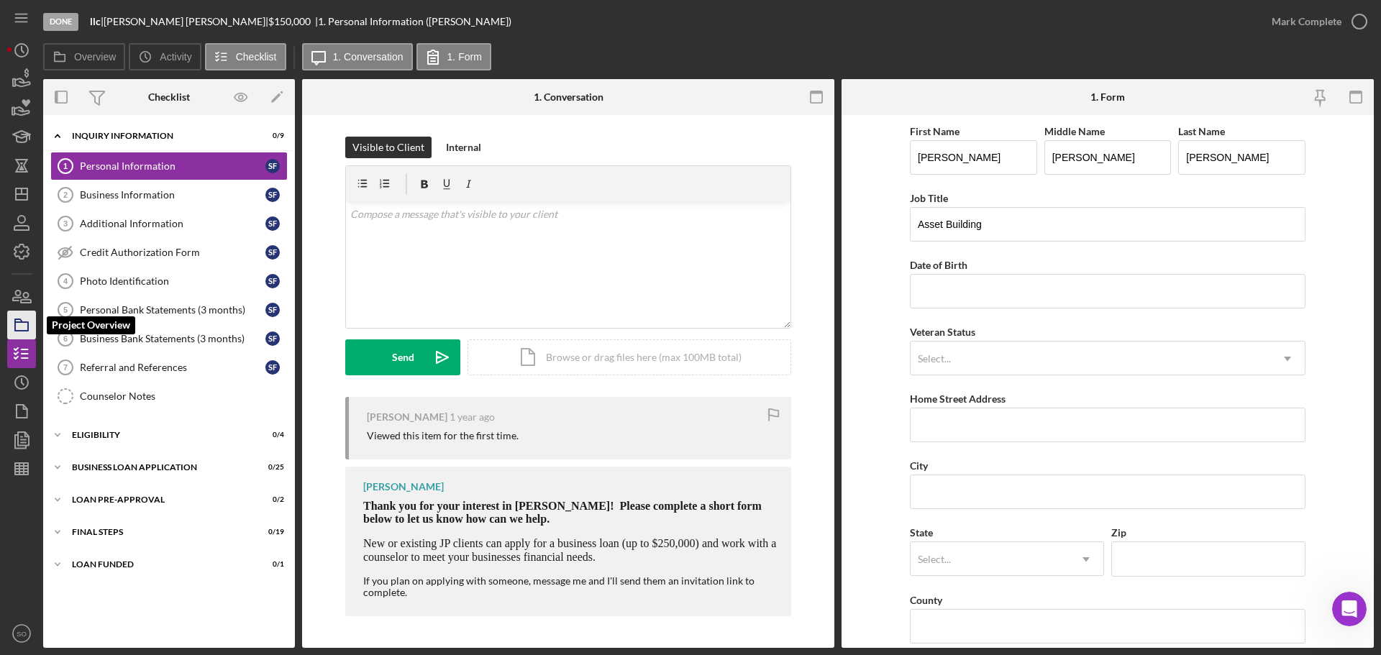
click at [21, 324] on icon "button" at bounding box center [22, 325] width 36 height 36
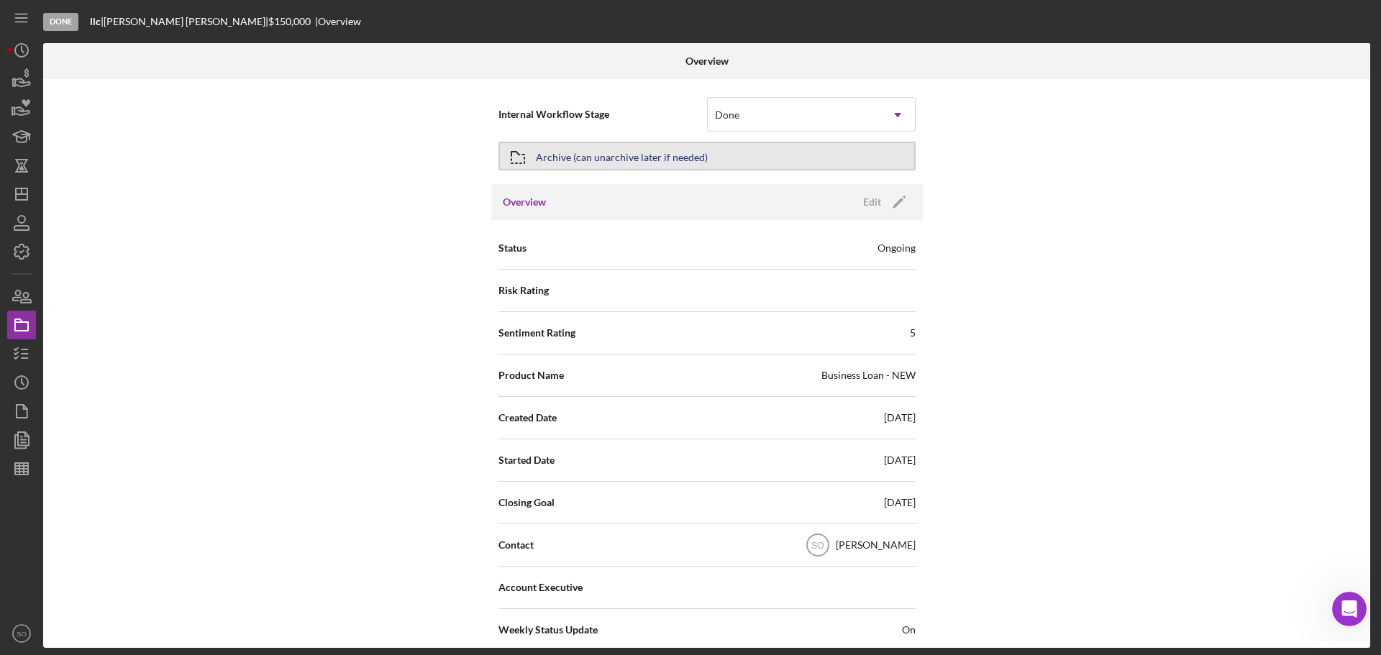
click at [708, 150] on button "Archive (can unarchive later if needed)" at bounding box center [706, 156] width 417 height 29
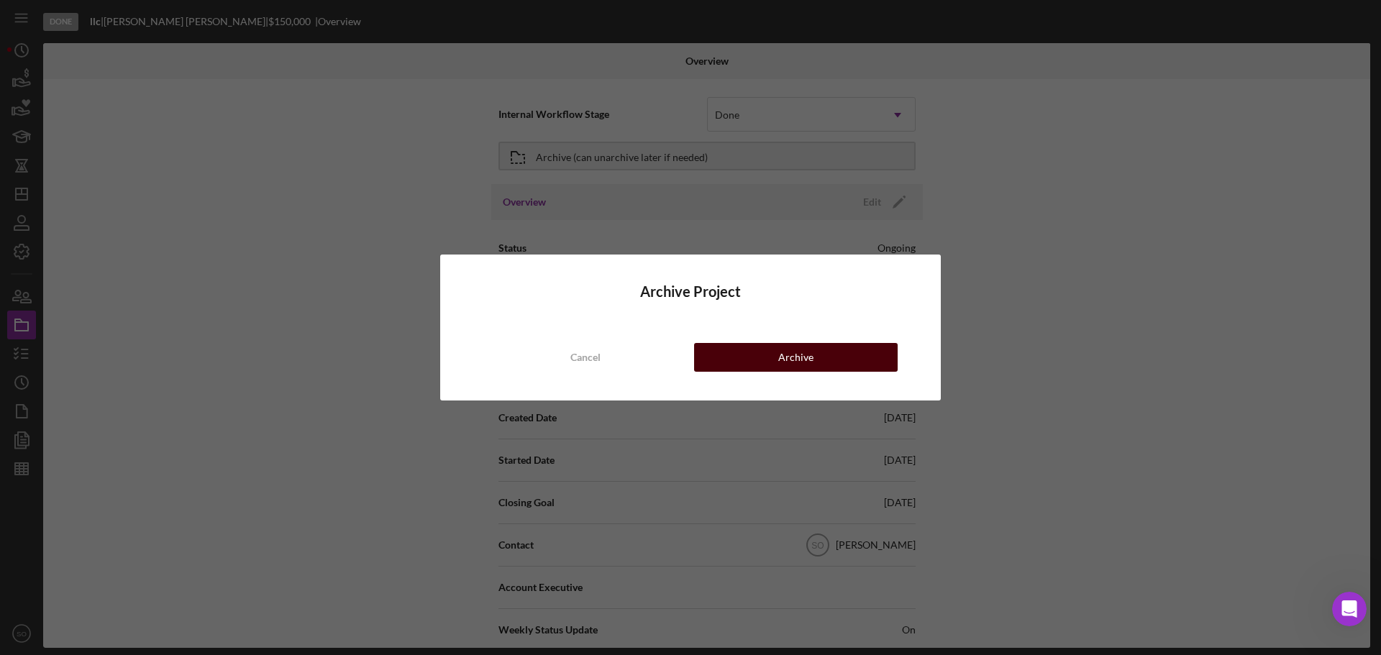
click at [774, 357] on button "Archive" at bounding box center [795, 357] width 203 height 29
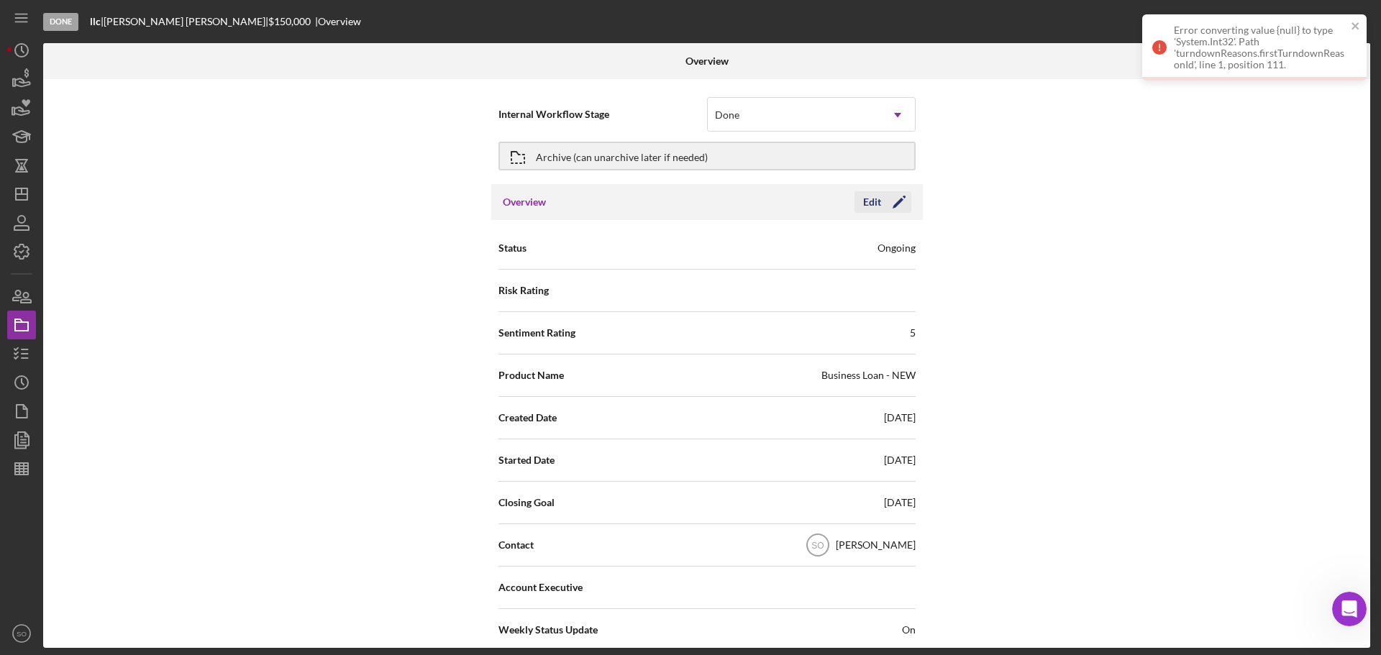
click at [890, 206] on icon "Icon/Edit" at bounding box center [899, 202] width 36 height 36
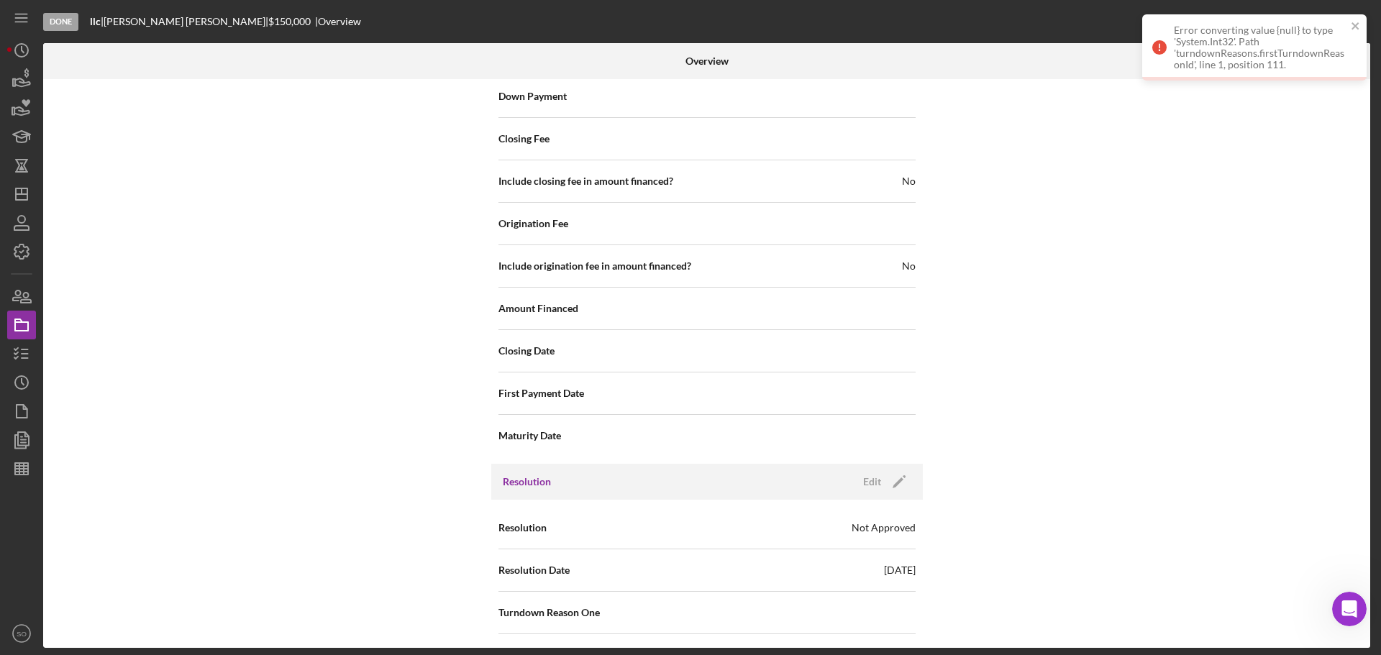
scroll to position [1696, 0]
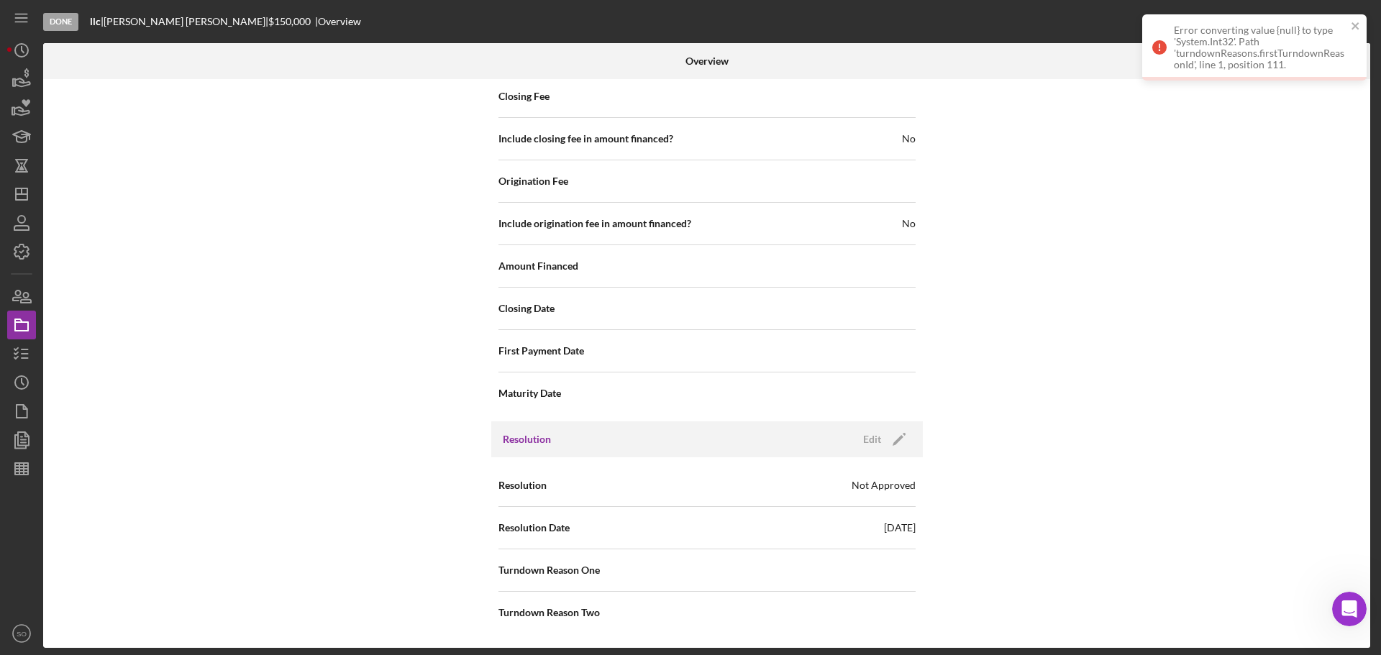
click at [597, 576] on span "Turndown Reason One" at bounding box center [548, 570] width 101 height 14
click at [580, 575] on span "Turndown Reason One" at bounding box center [548, 570] width 101 height 14
click at [897, 445] on icon "Icon/Edit" at bounding box center [899, 439] width 36 height 36
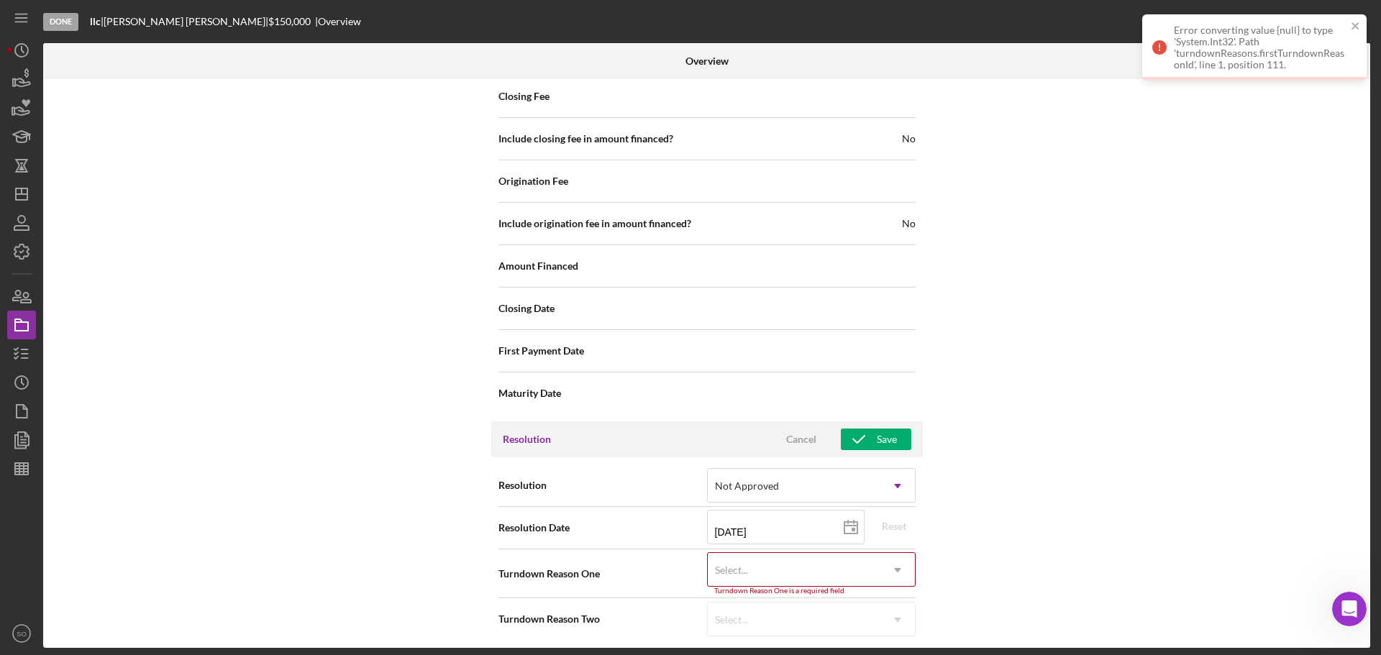
click at [732, 567] on div "Select..." at bounding box center [731, 570] width 33 height 12
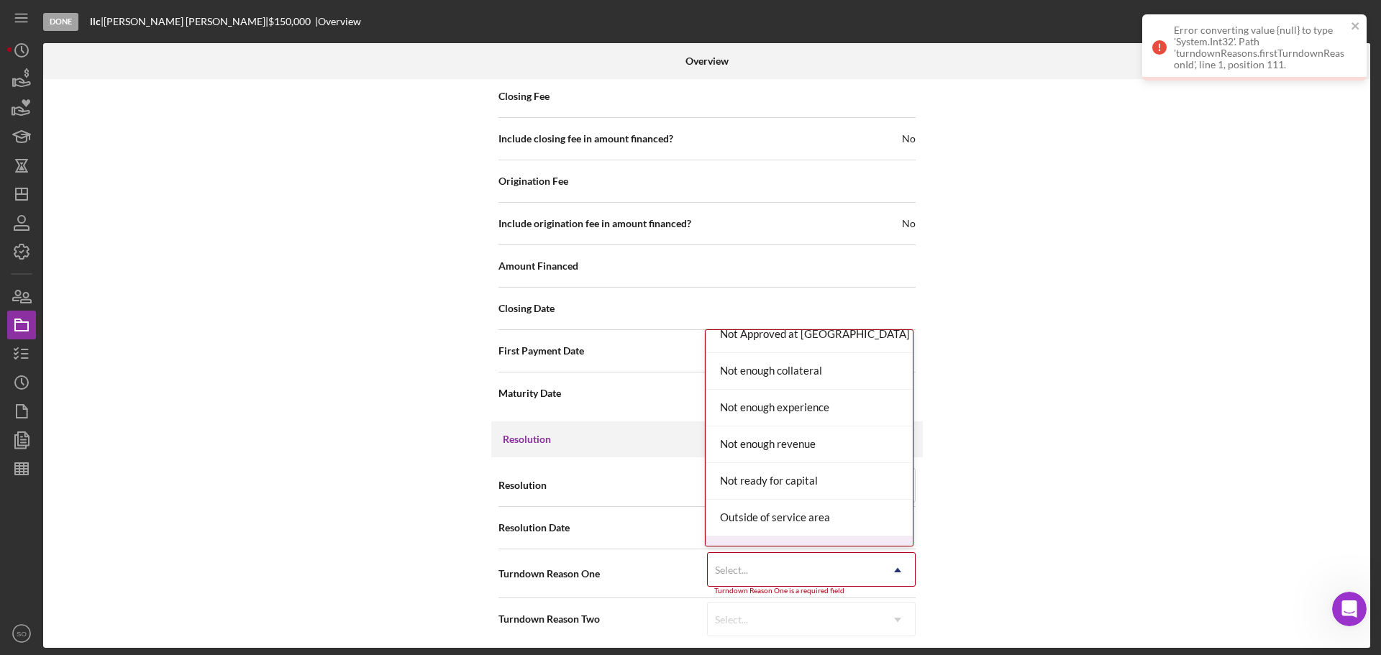
scroll to position [1655, 0]
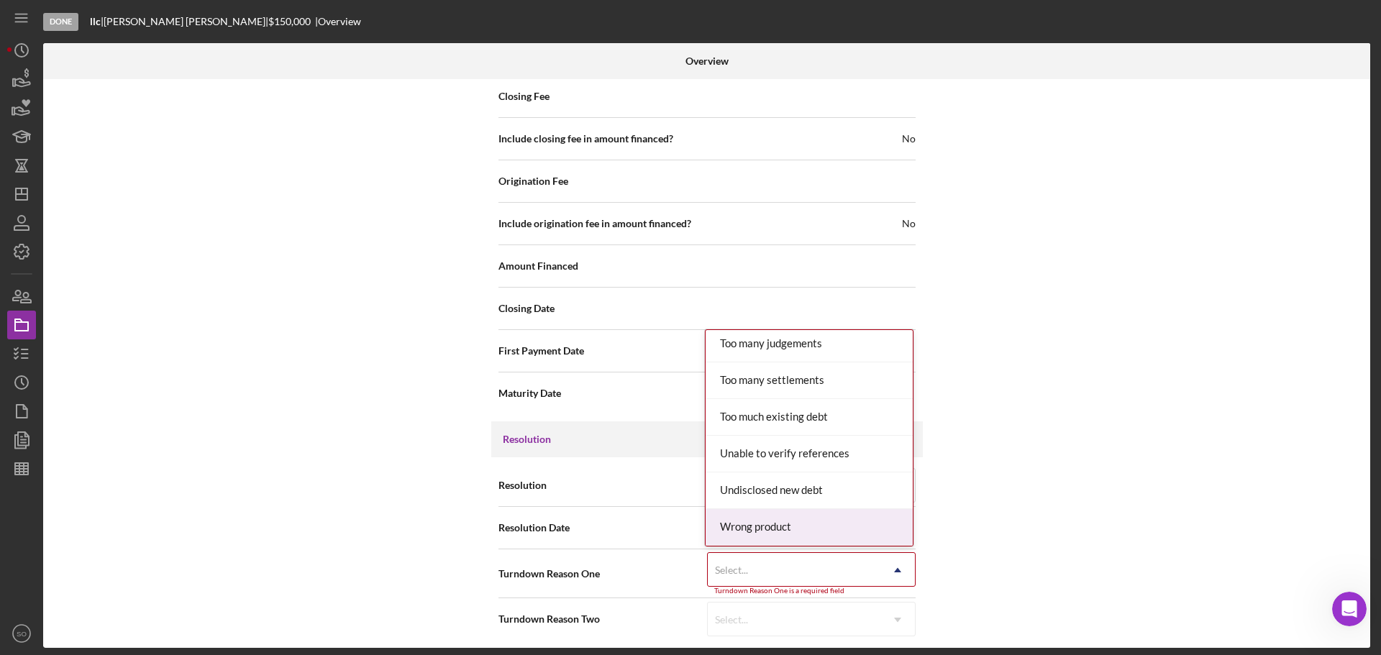
click at [761, 526] on div "Wrong product" at bounding box center [808, 527] width 207 height 37
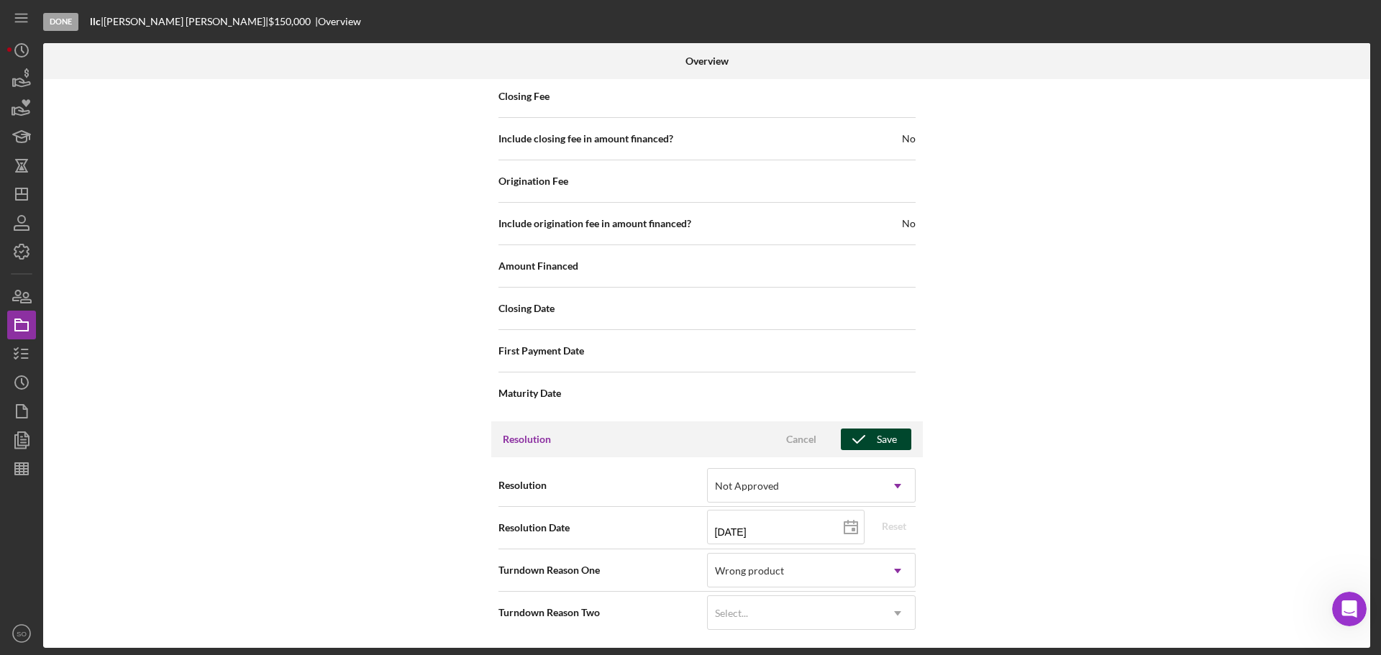
click at [866, 440] on icon "button" at bounding box center [859, 439] width 36 height 36
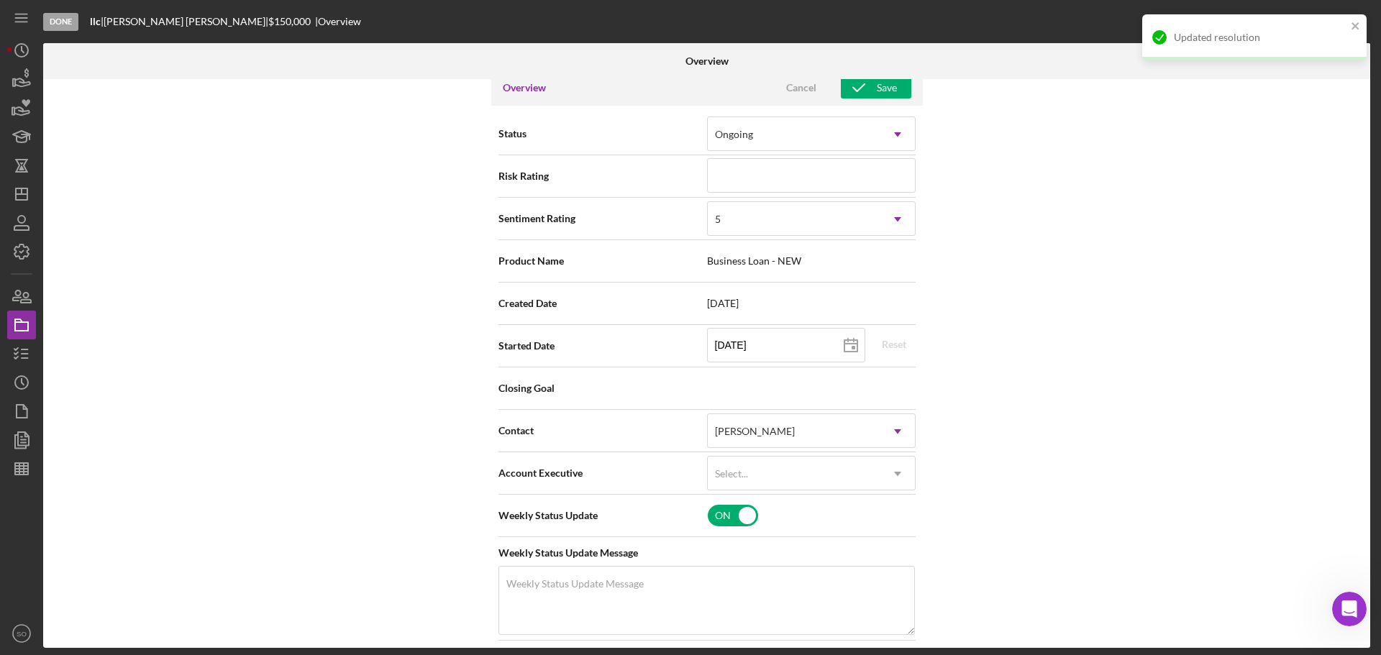
scroll to position [0, 0]
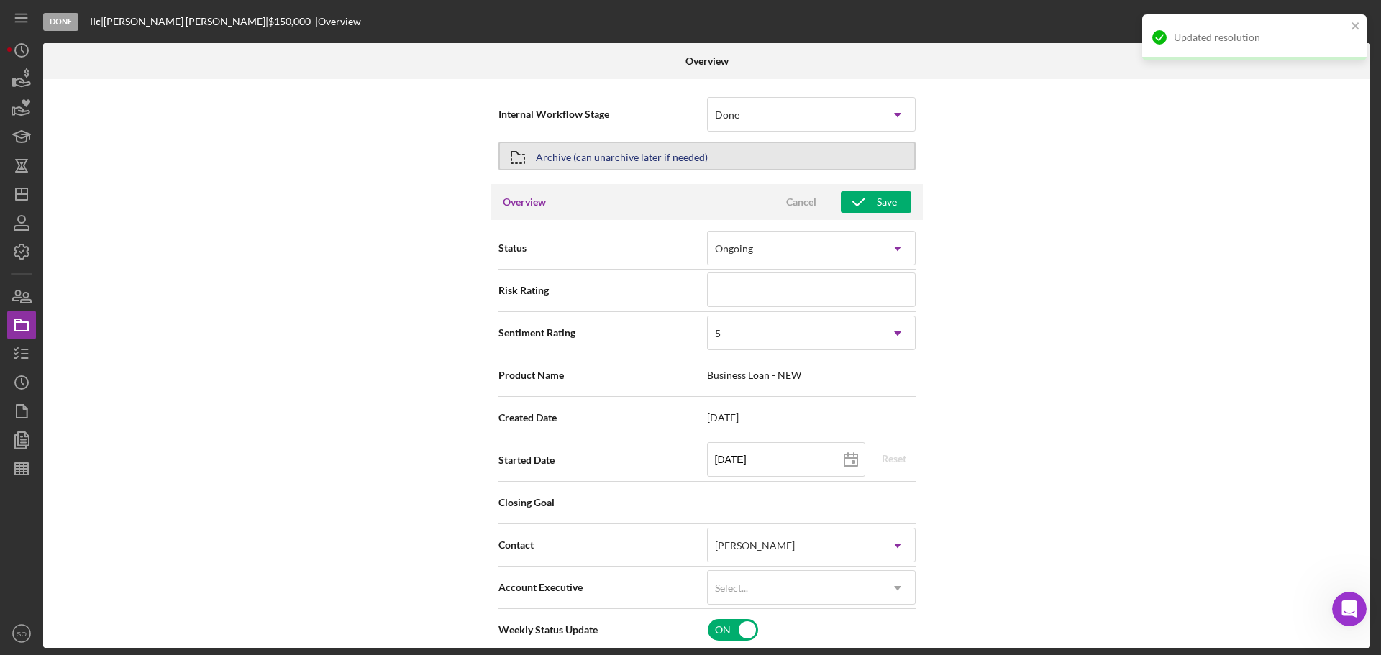
click at [596, 157] on div "Archive (can unarchive later if needed)" at bounding box center [622, 156] width 172 height 26
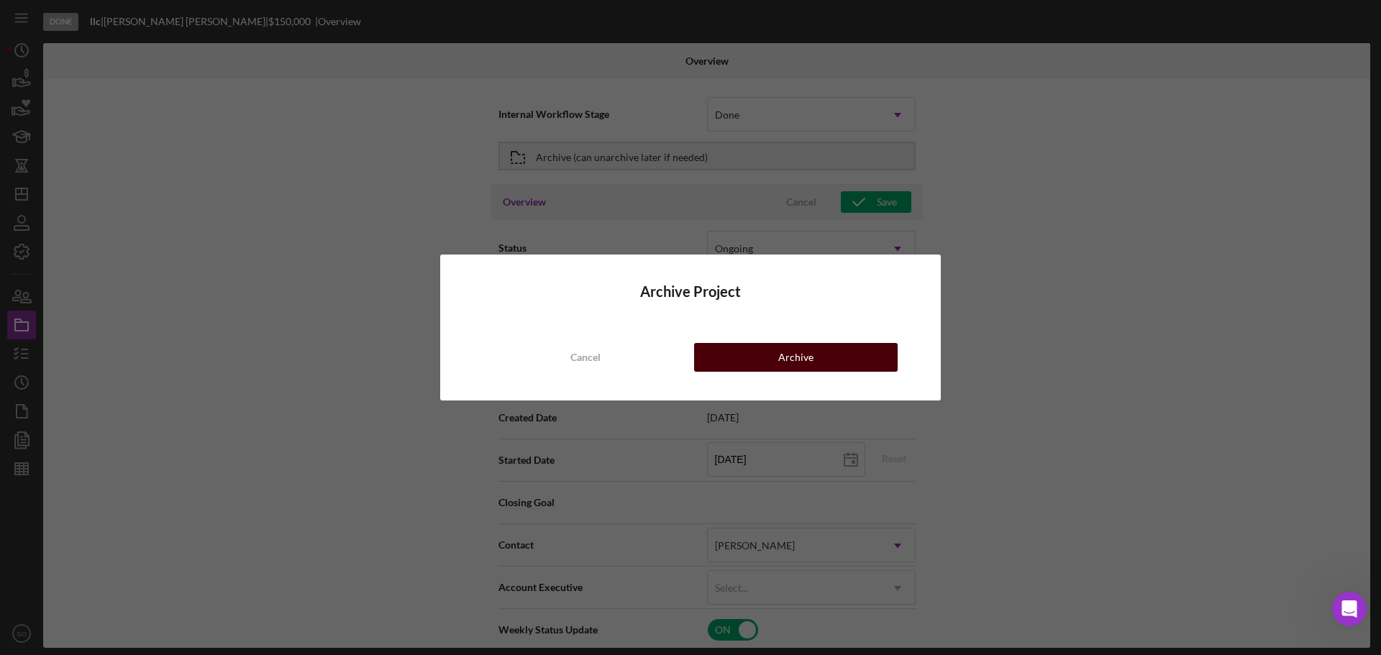
click at [748, 358] on button "Archive" at bounding box center [795, 357] width 203 height 29
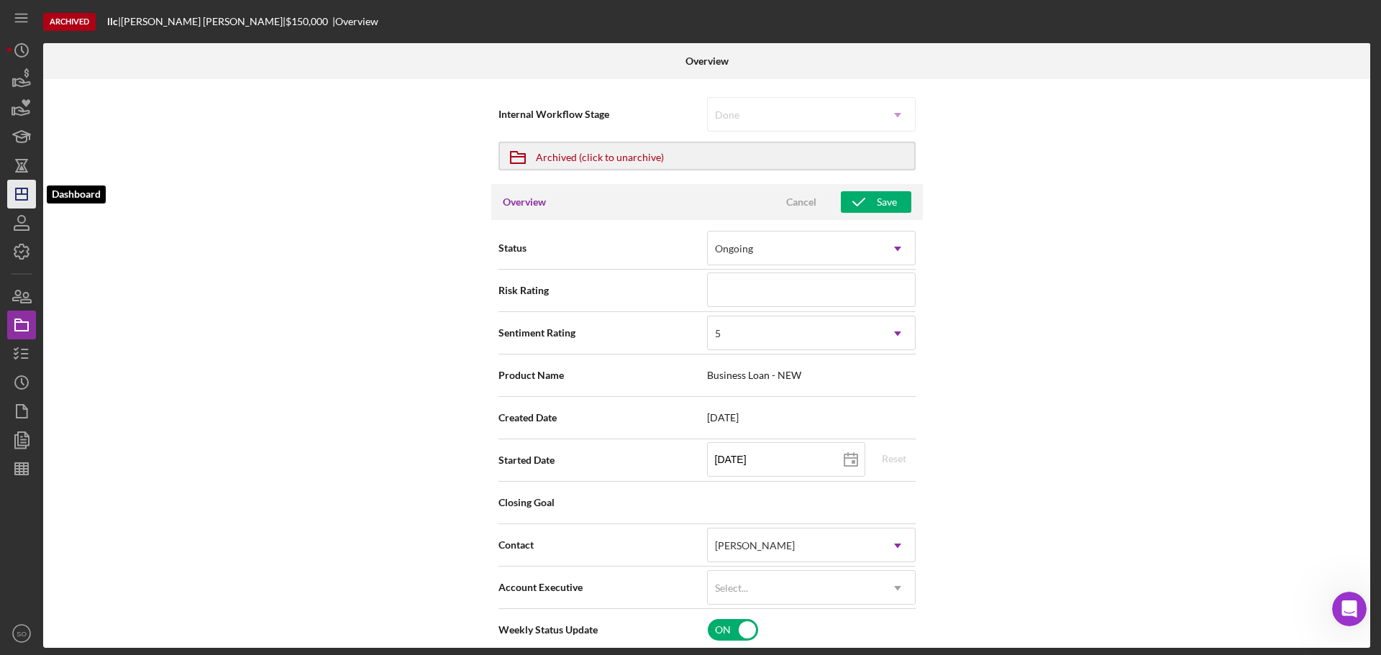
click at [16, 195] on polygon "button" at bounding box center [22, 194] width 12 height 12
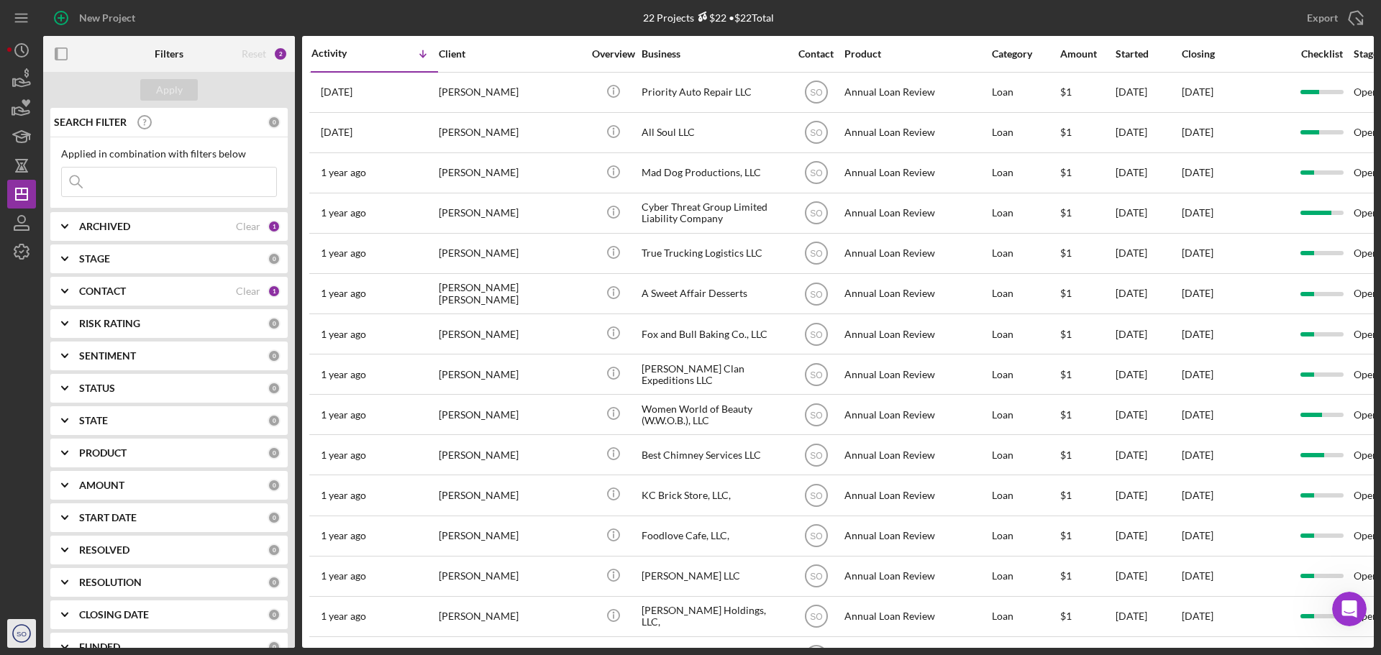
click at [19, 636] on text "SO" at bounding box center [22, 634] width 10 height 8
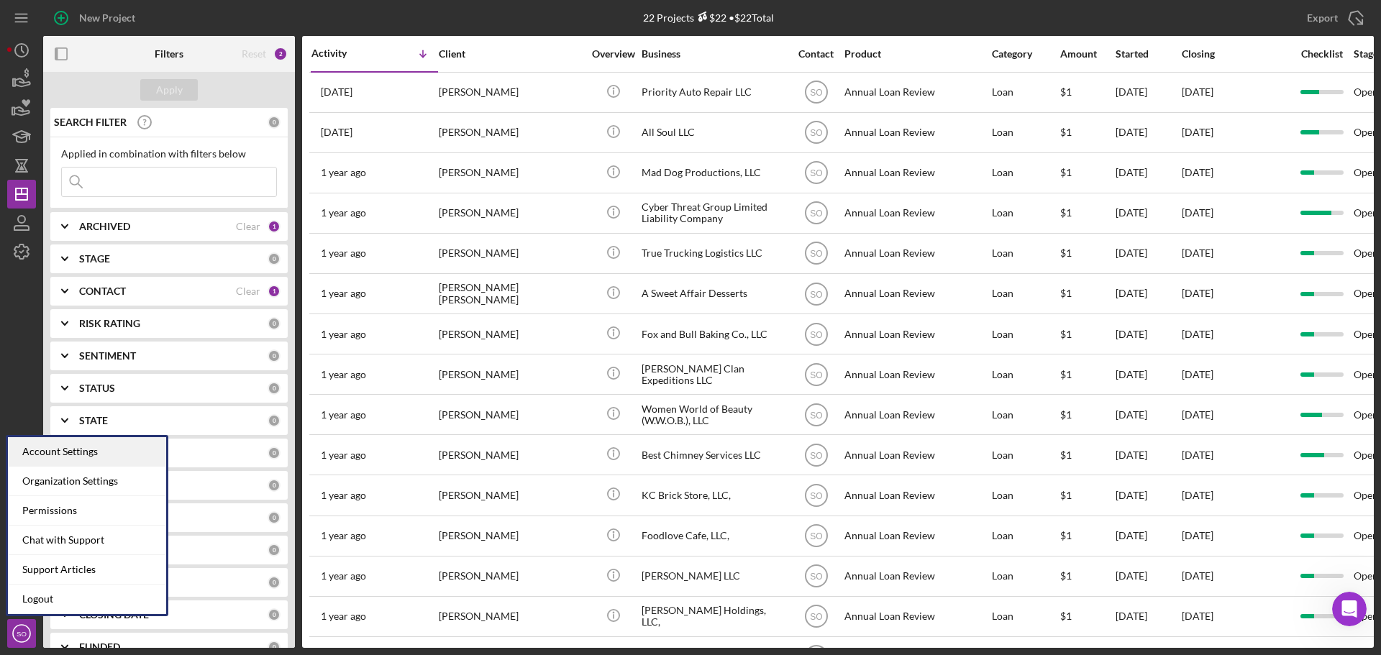
click at [80, 448] on div "Account Settings" at bounding box center [87, 451] width 158 height 29
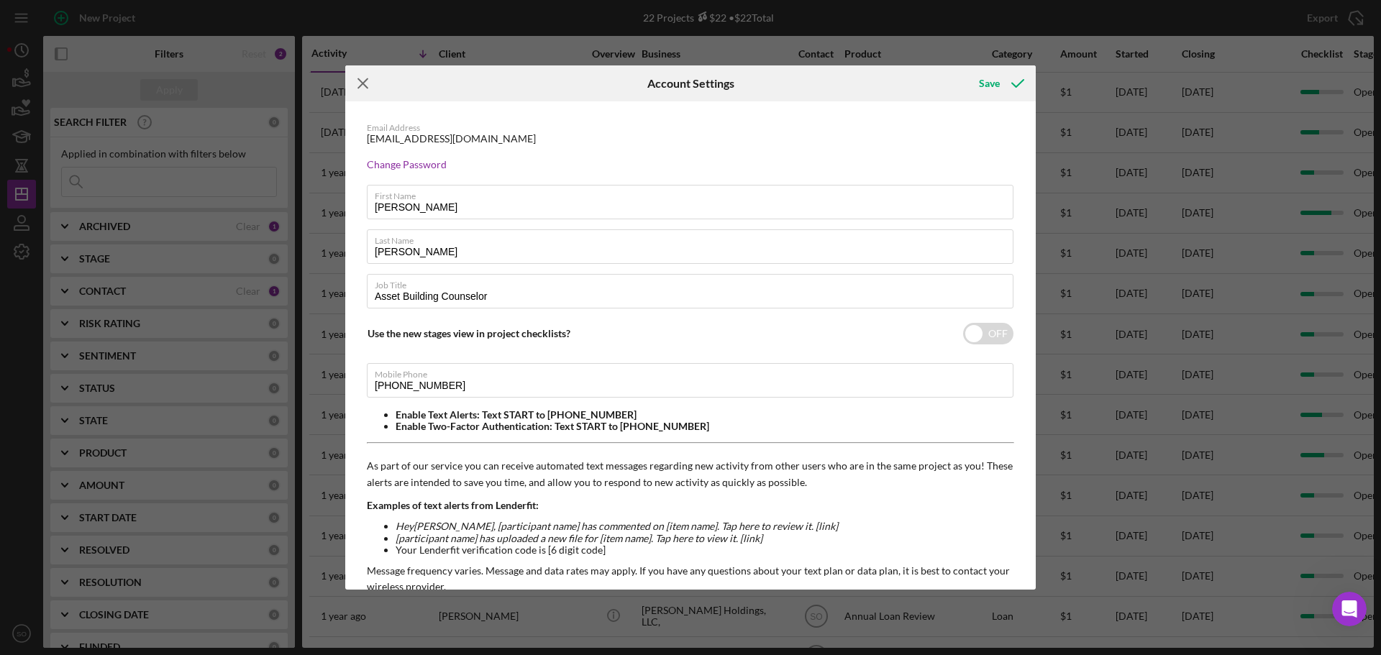
click at [362, 87] on icon "Icon/Menu Close" at bounding box center [363, 83] width 36 height 36
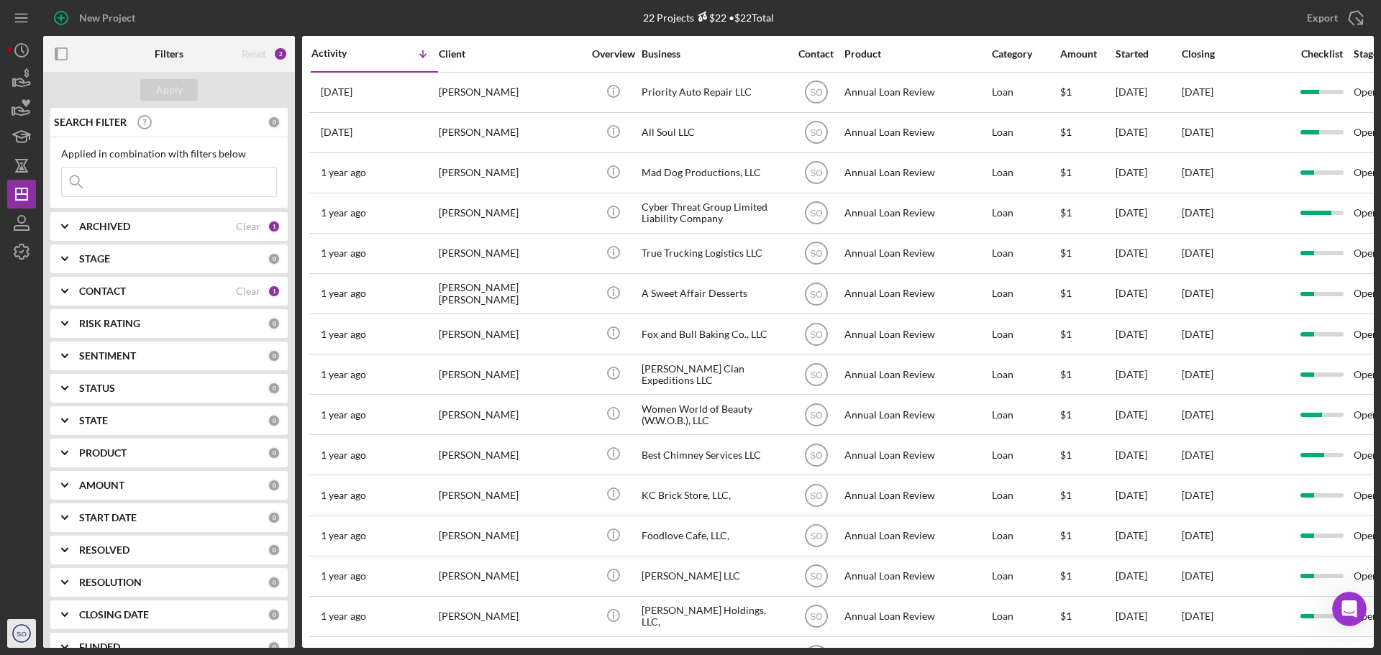
click at [24, 636] on text "SO" at bounding box center [22, 634] width 10 height 8
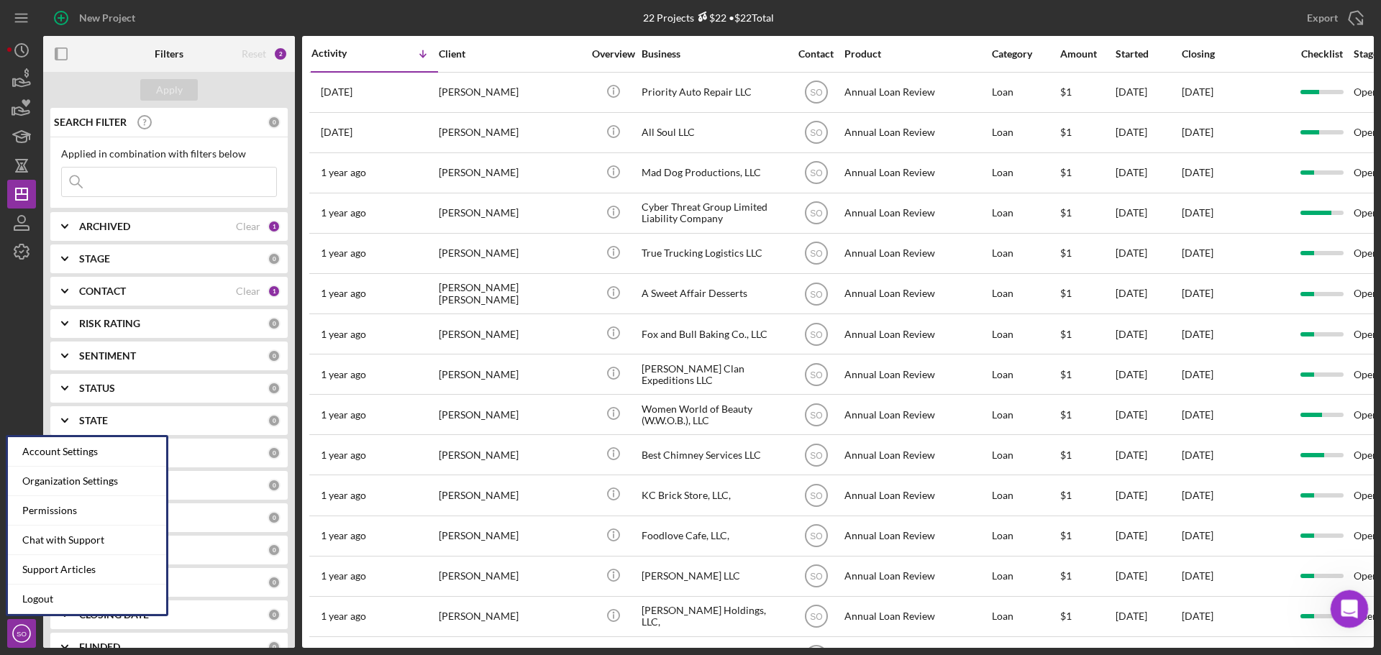
click at [1352, 601] on icon "Open Intercom Messenger" at bounding box center [1347, 607] width 24 height 24
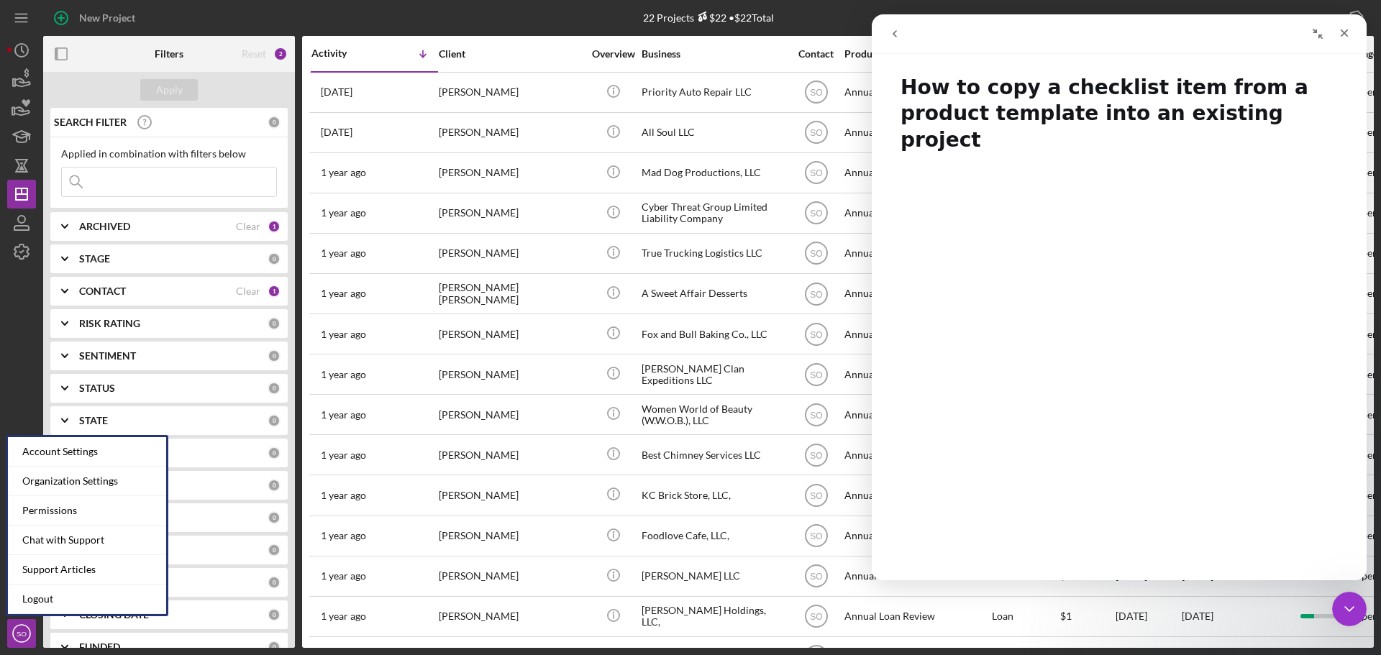
scroll to position [216, 0]
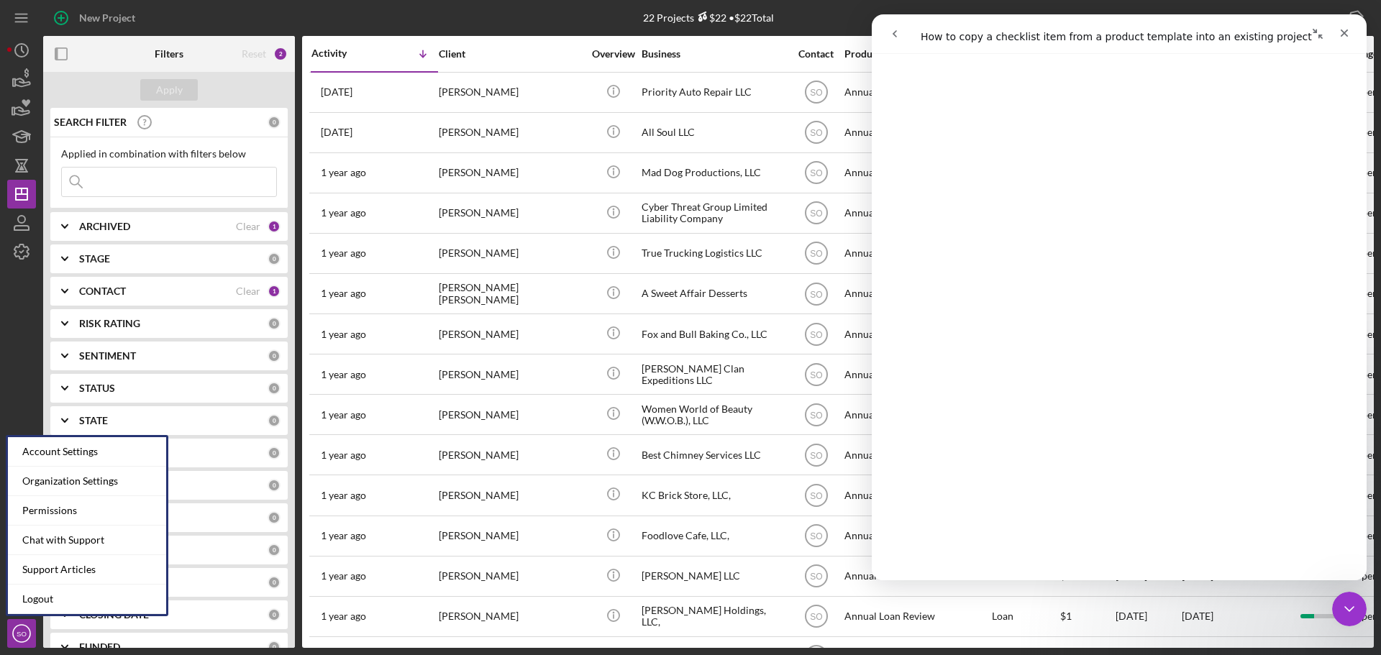
click at [895, 29] on icon "go back" at bounding box center [895, 34] width 12 height 12
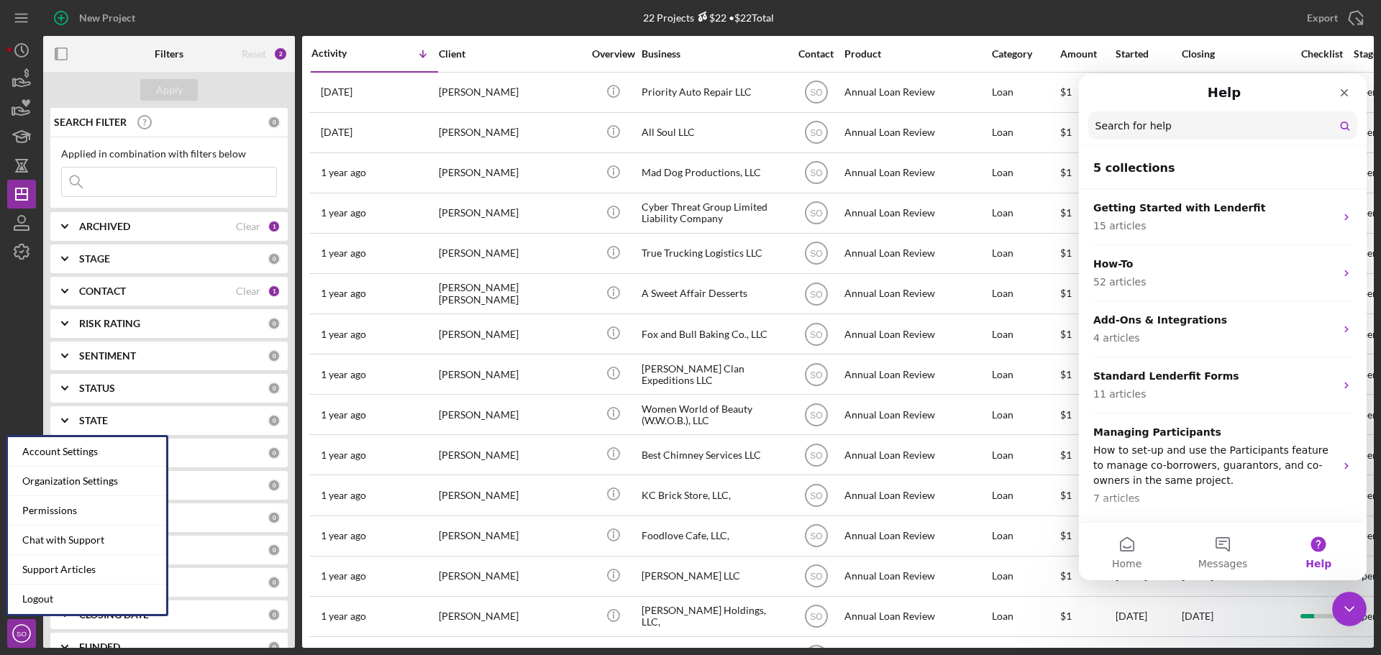
click at [1151, 128] on input "Search for help" at bounding box center [1222, 125] width 269 height 28
type input "how to turn of email notifications"
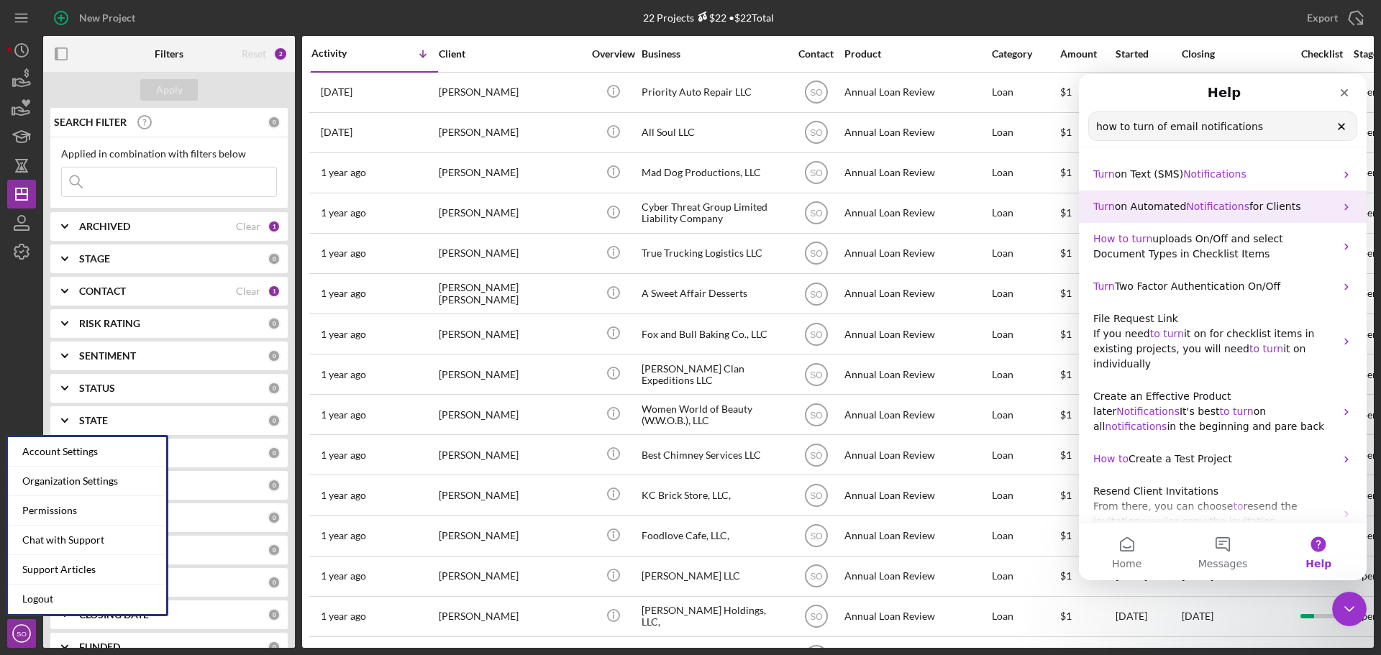
click at [1193, 201] on span "Notifications" at bounding box center [1217, 207] width 63 height 12
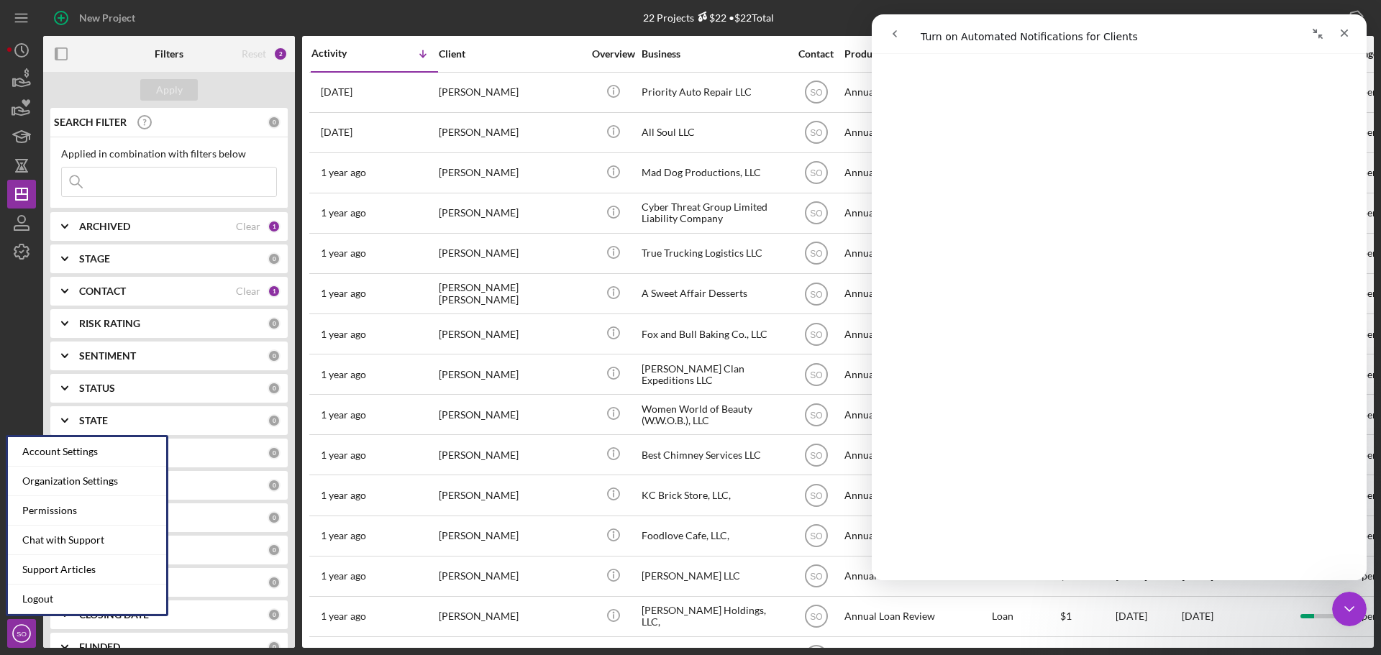
scroll to position [2625, 0]
click at [900, 29] on icon "go back" at bounding box center [895, 34] width 12 height 12
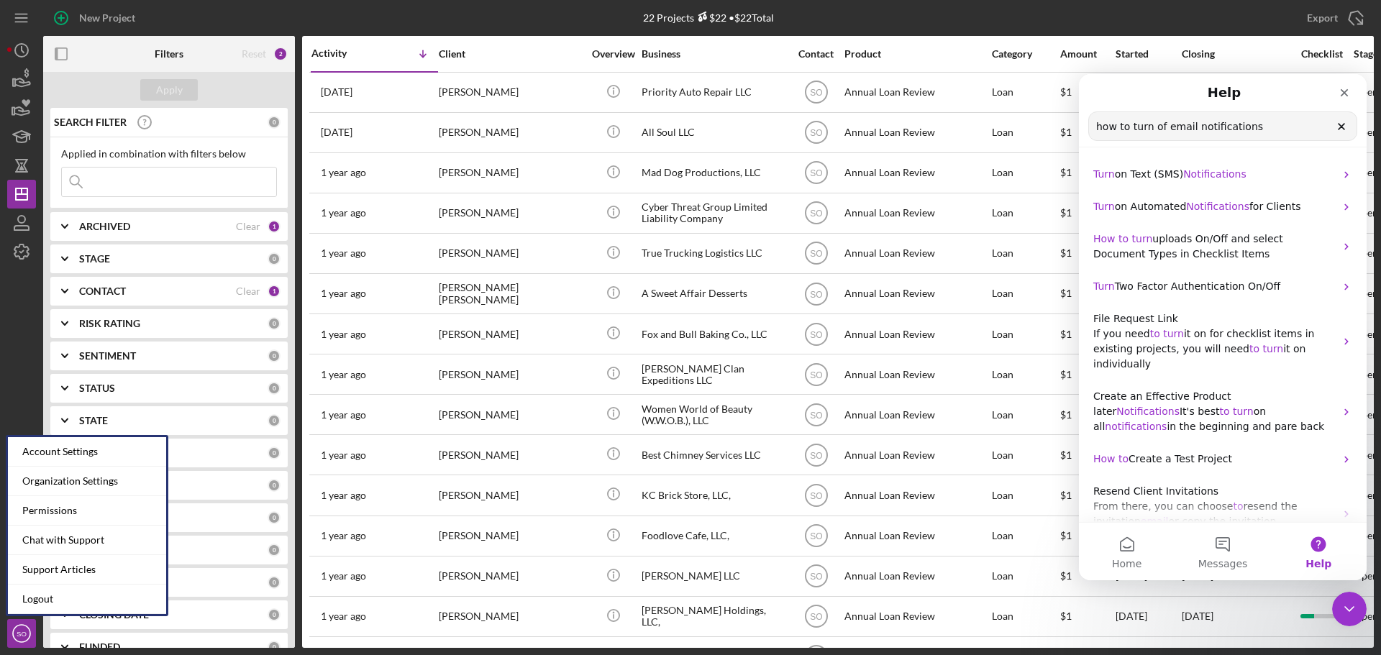
click at [1252, 130] on input "how to turn of email notifications" at bounding box center [1222, 126] width 267 height 28
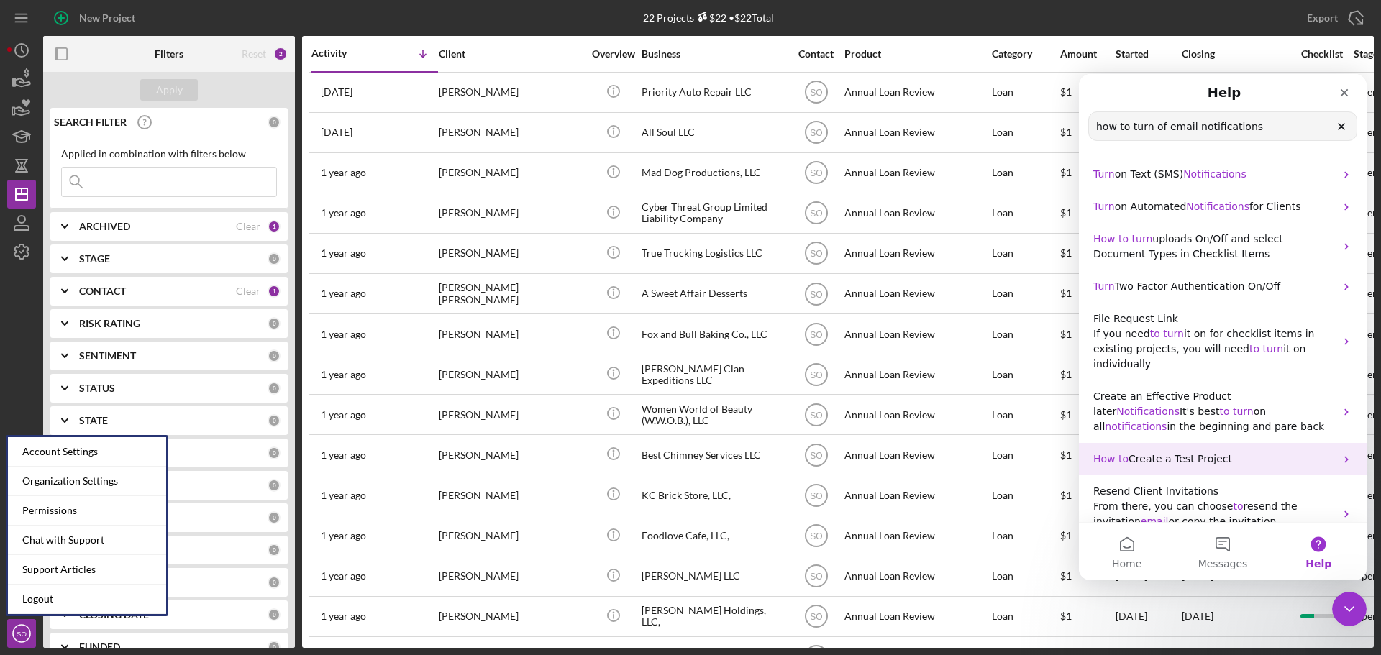
scroll to position [126, 0]
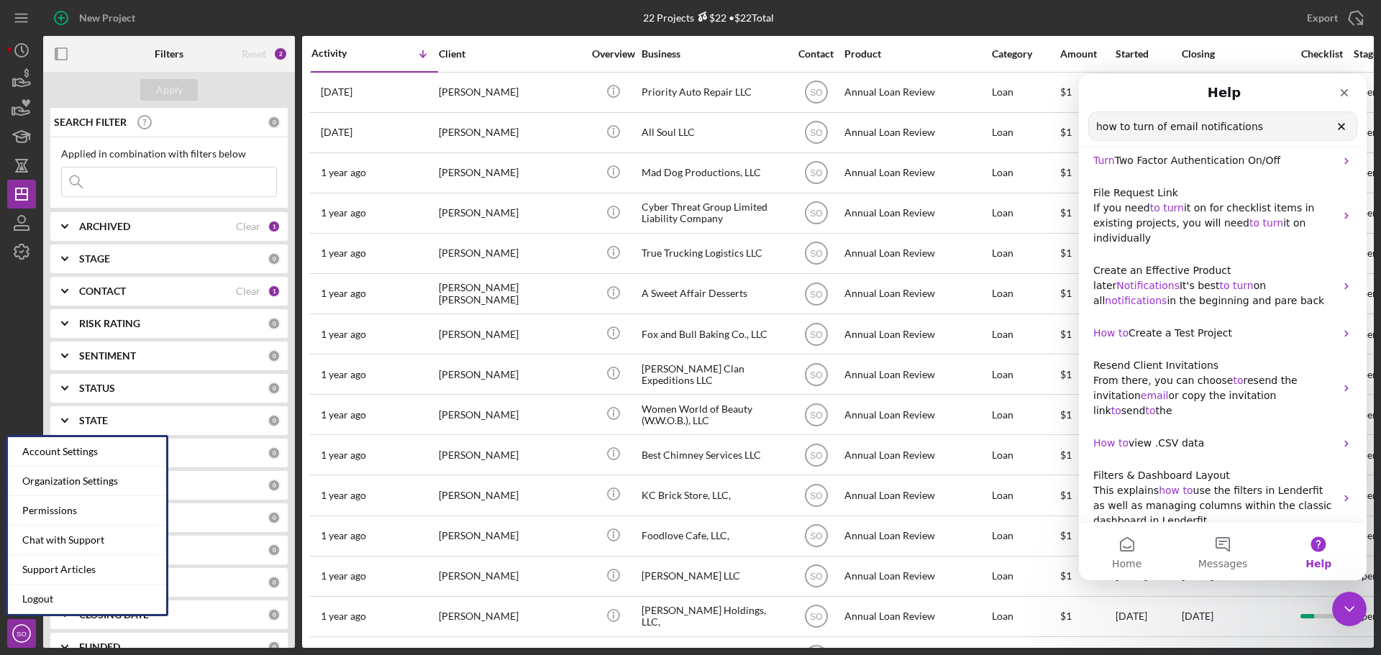
click at [1263, 130] on input "how to turn of email notifications" at bounding box center [1222, 126] width 267 height 28
type input "how to turn of email notifications when clients submits something"
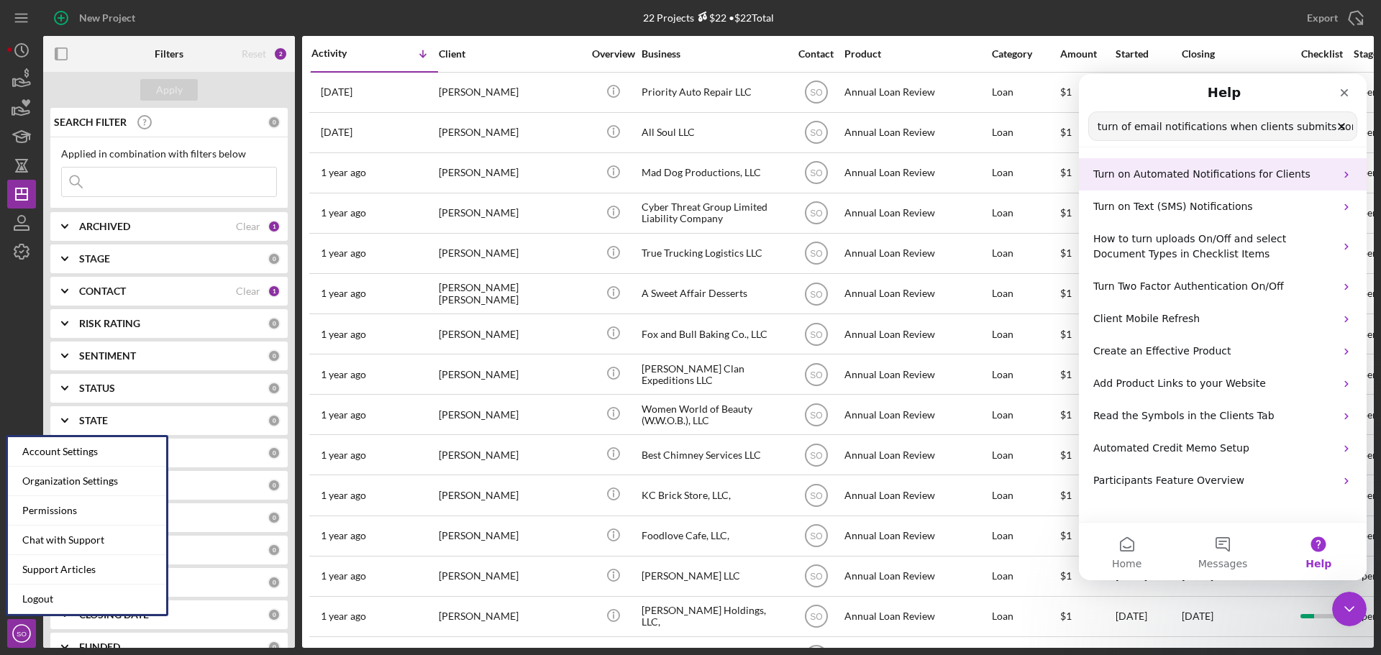
scroll to position [0, 0]
click at [1254, 173] on span "Turn on Automated Notifications for Clients" at bounding box center [1201, 174] width 217 height 12
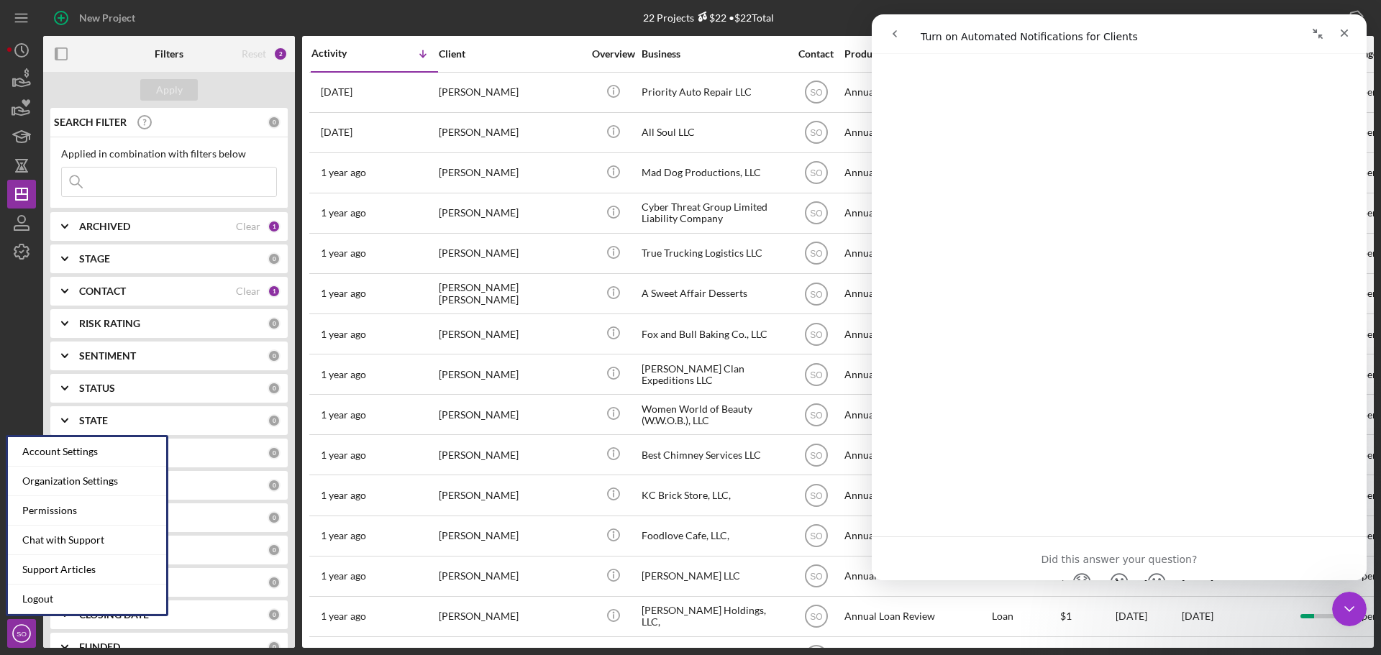
scroll to position [2625, 0]
click at [896, 34] on icon "go back" at bounding box center [895, 34] width 12 height 12
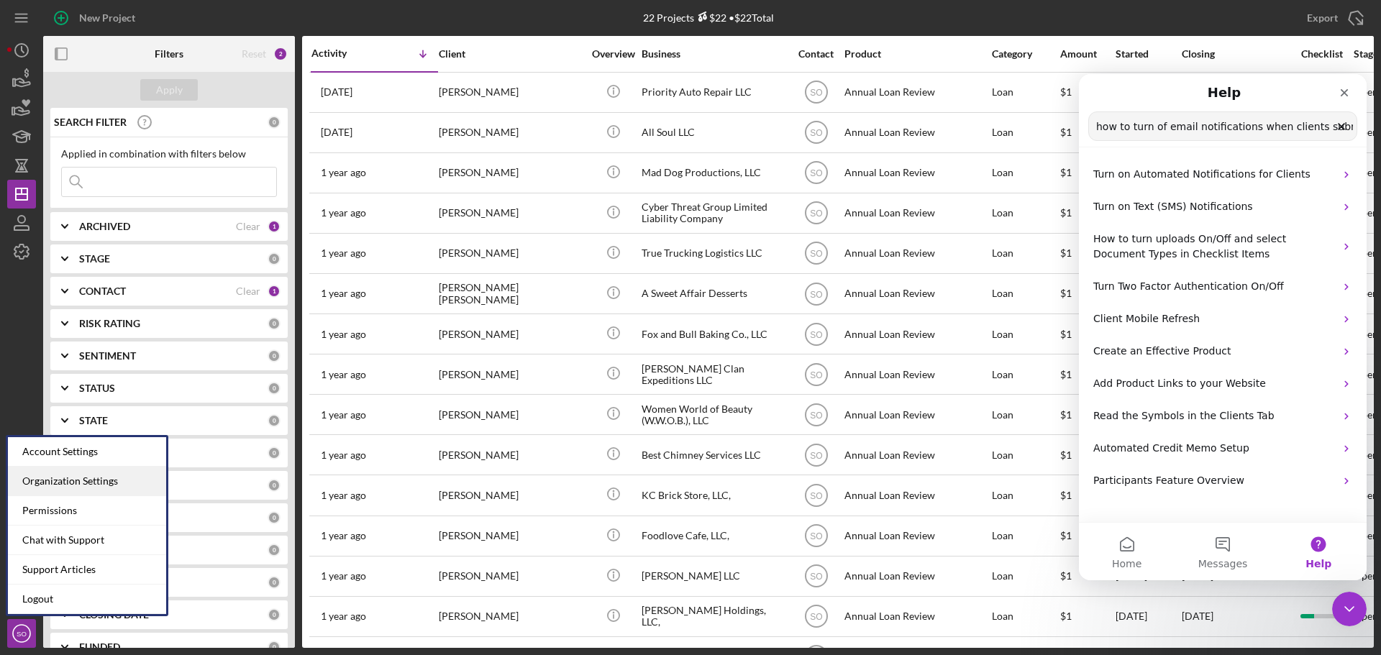
click at [75, 482] on div "Organization Settings" at bounding box center [87, 481] width 158 height 29
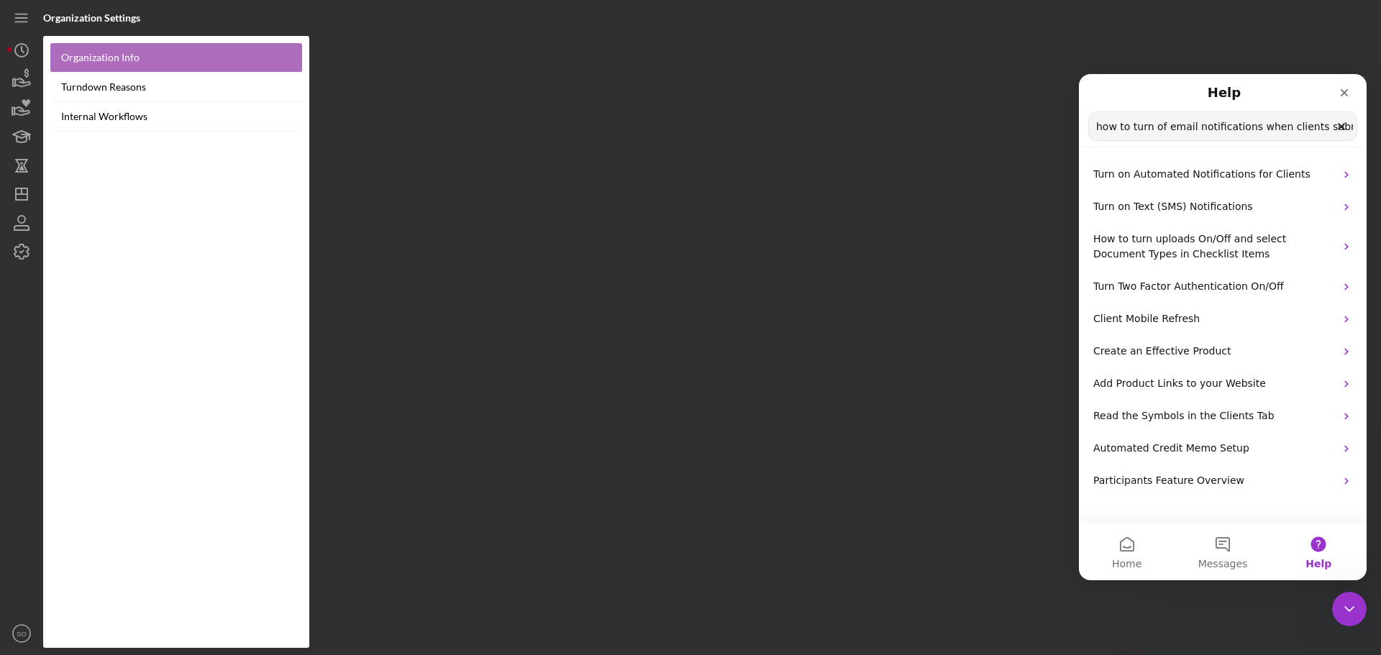
click at [124, 59] on link "Organization Info" at bounding box center [176, 57] width 252 height 29
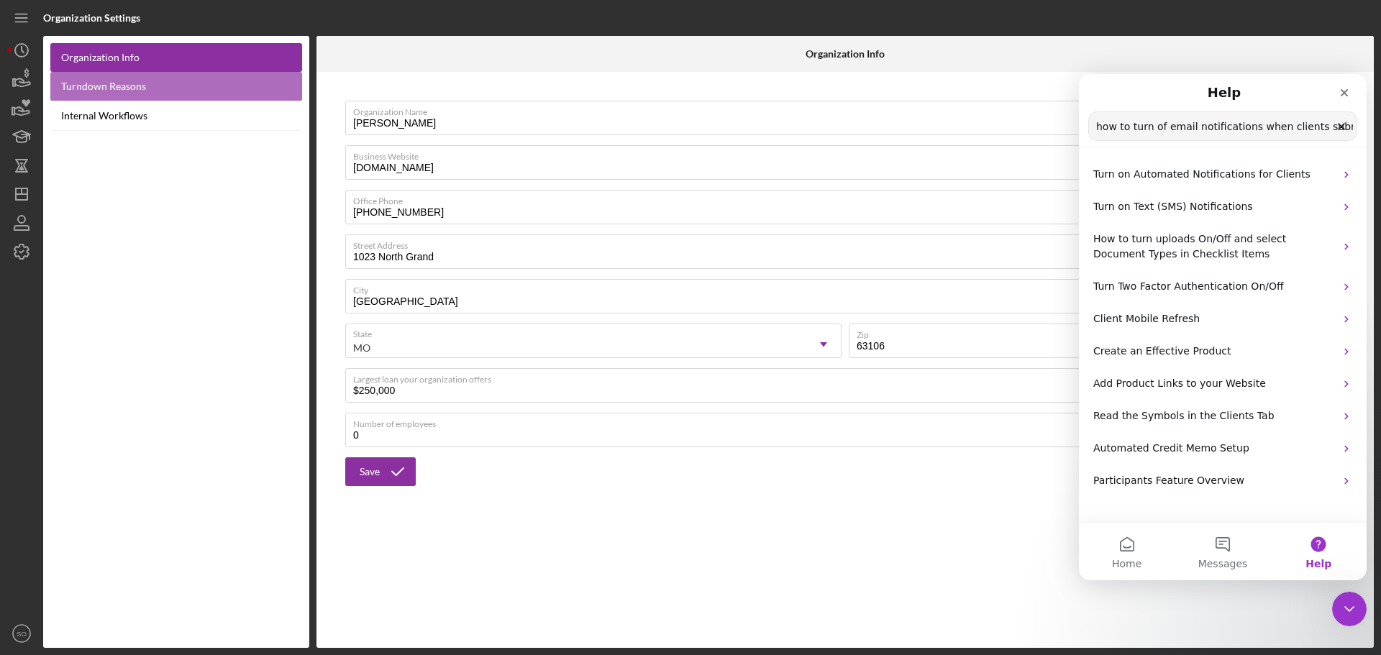
click at [126, 91] on link "Turndown Reasons" at bounding box center [176, 86] width 252 height 29
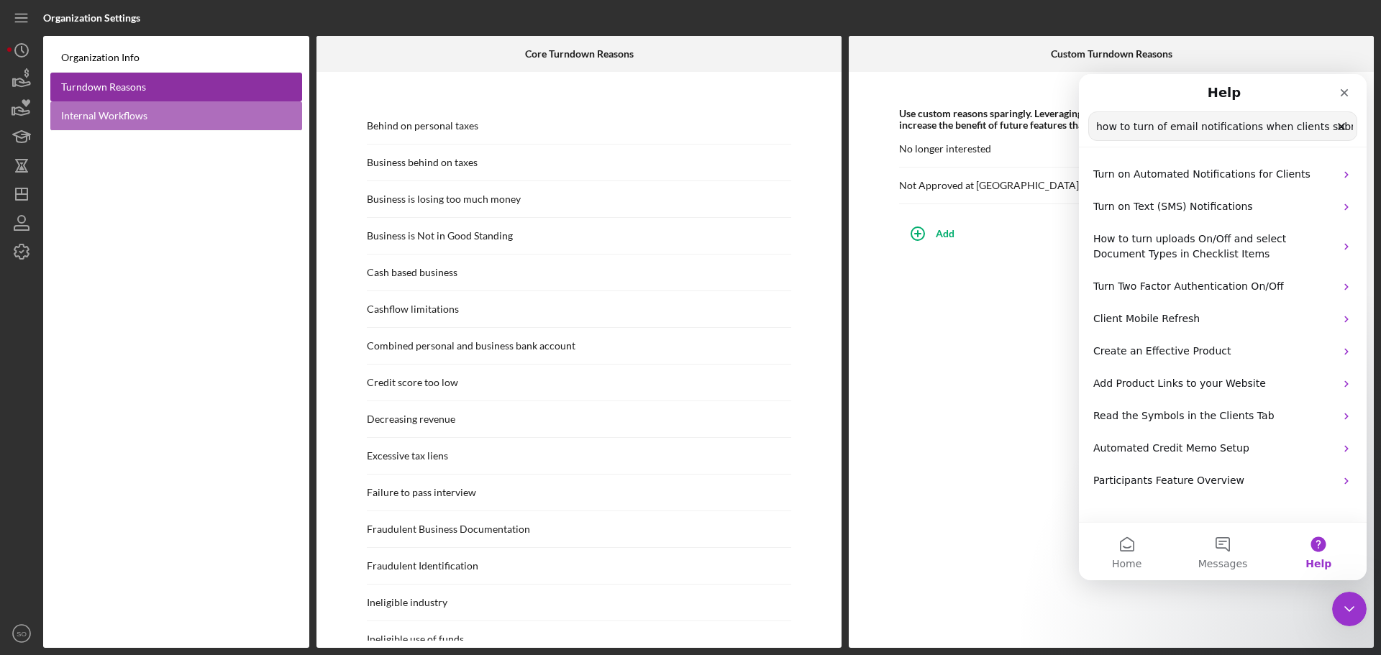
click at [124, 117] on link "Internal Workflows" at bounding box center [176, 115] width 252 height 29
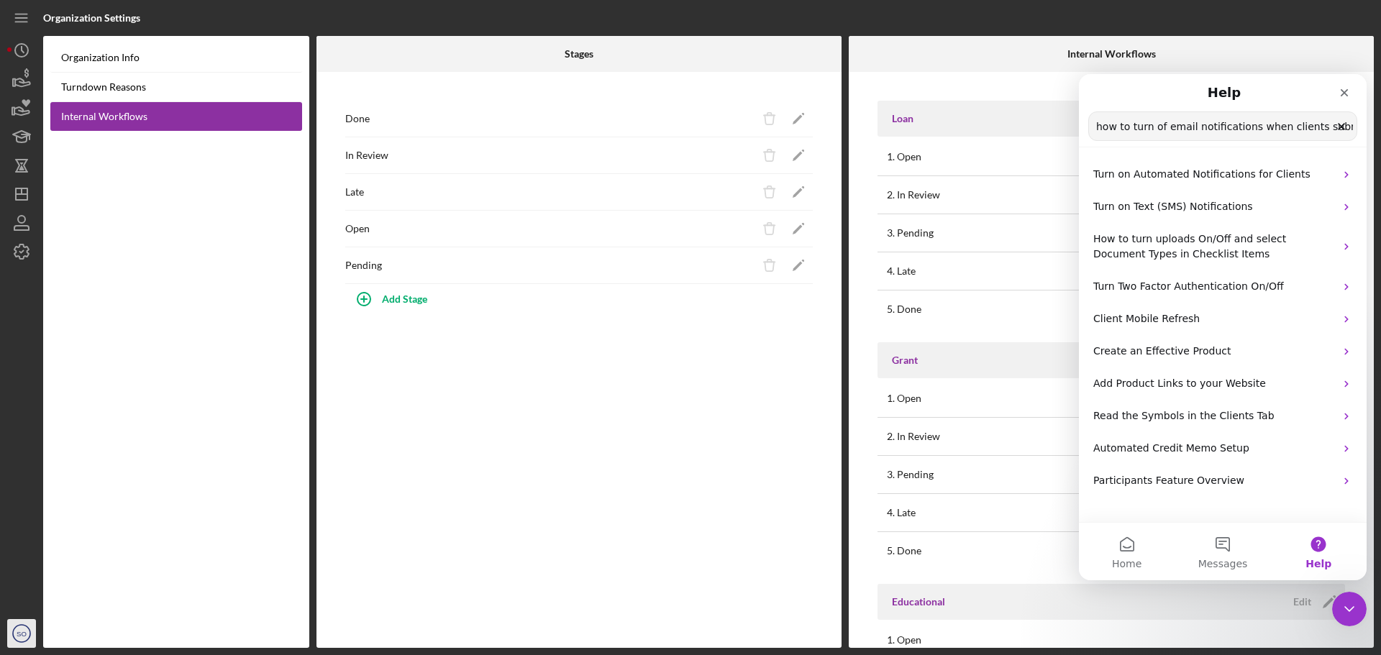
click at [19, 640] on icon "SO" at bounding box center [21, 634] width 29 height 36
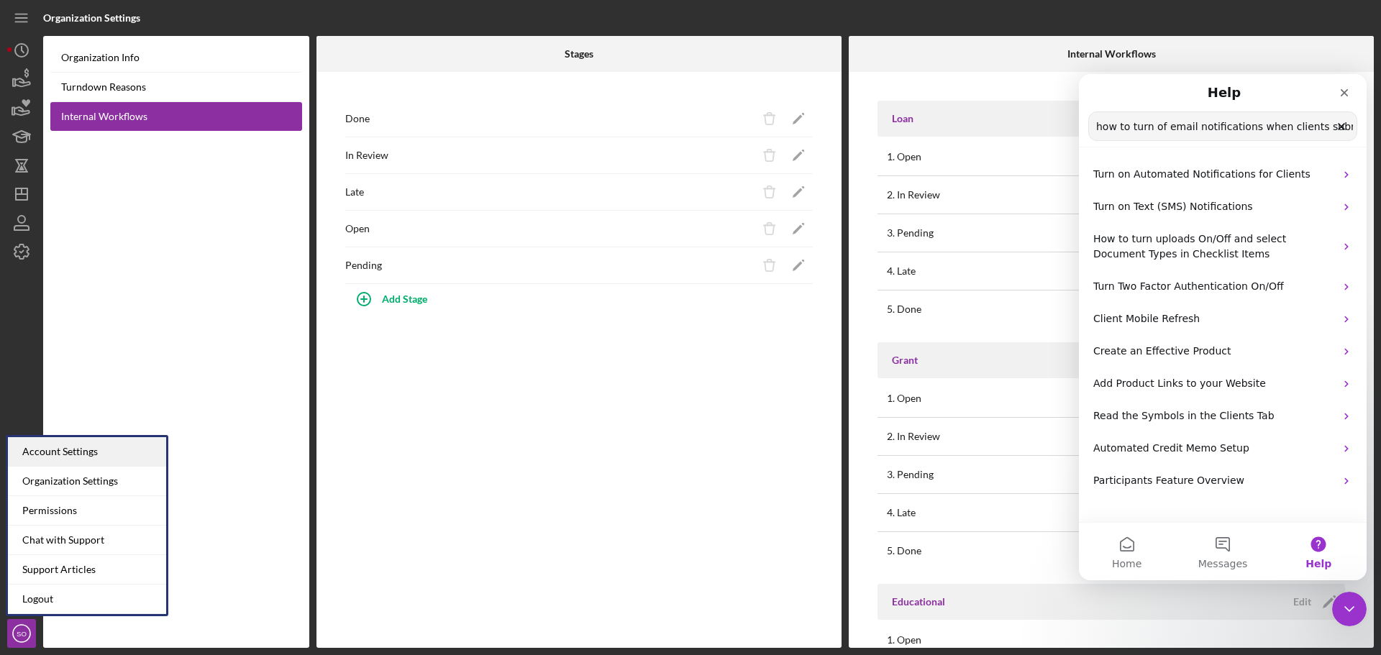
click at [87, 452] on div "Account Settings" at bounding box center [87, 451] width 158 height 29
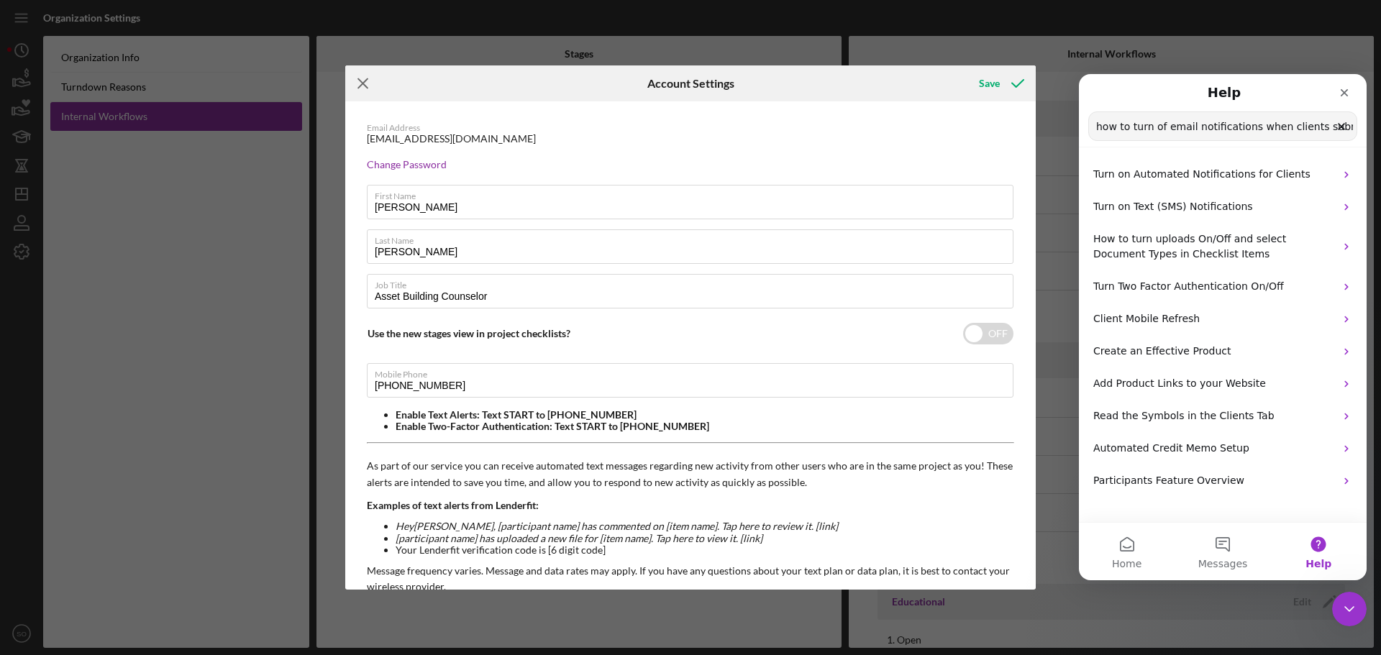
click at [360, 83] on icon "Icon/Menu Close" at bounding box center [363, 83] width 36 height 36
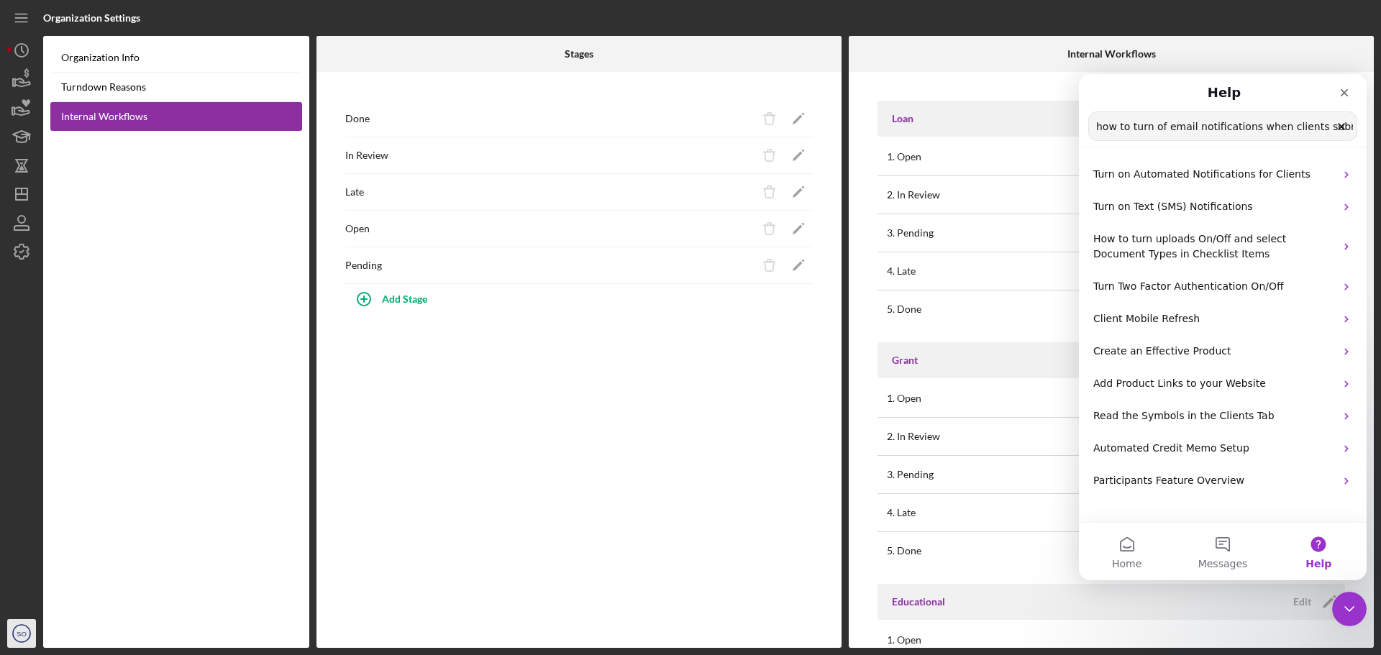
click at [22, 639] on icon "SO" at bounding box center [21, 634] width 29 height 36
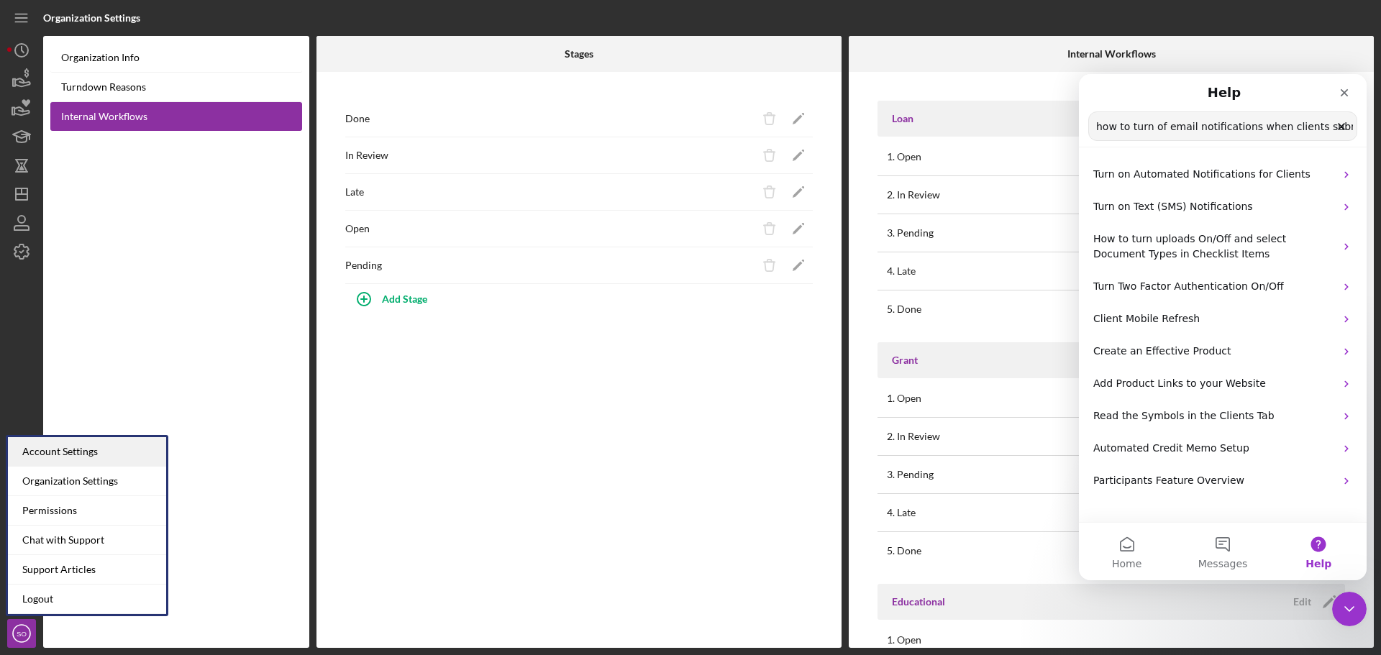
click at [73, 447] on div "Account Settings" at bounding box center [87, 451] width 158 height 29
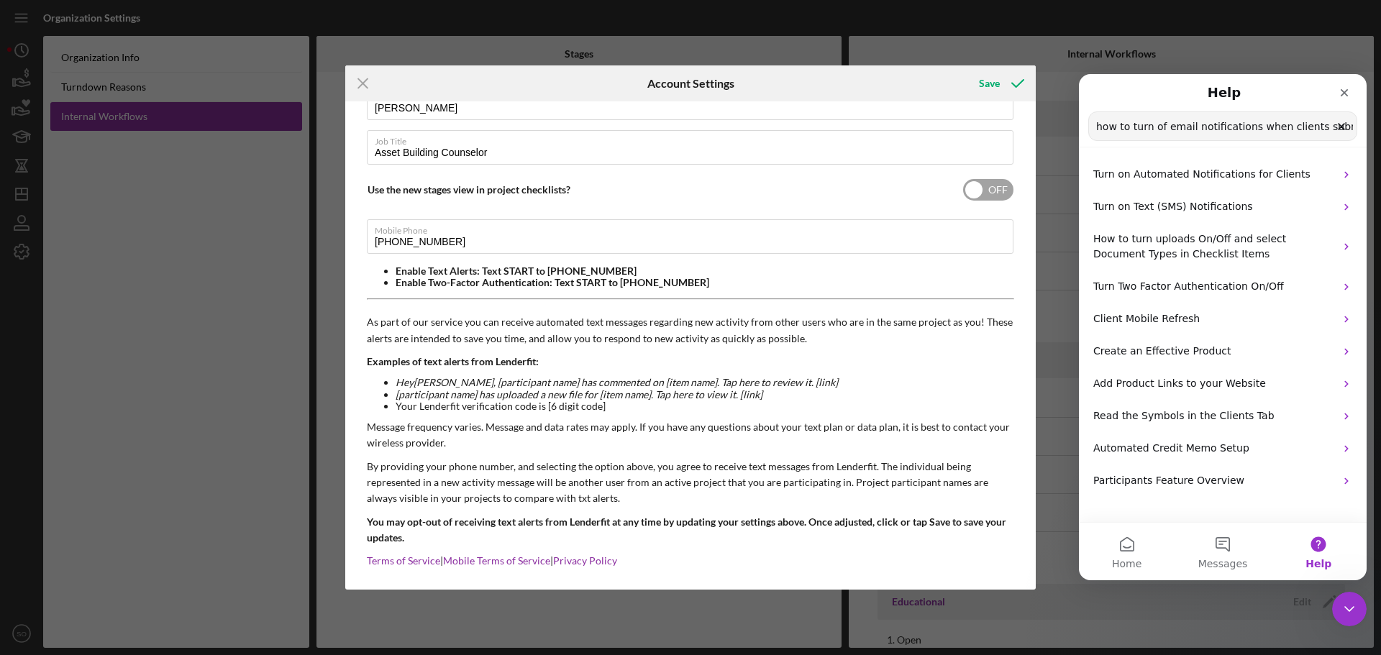
scroll to position [152, 0]
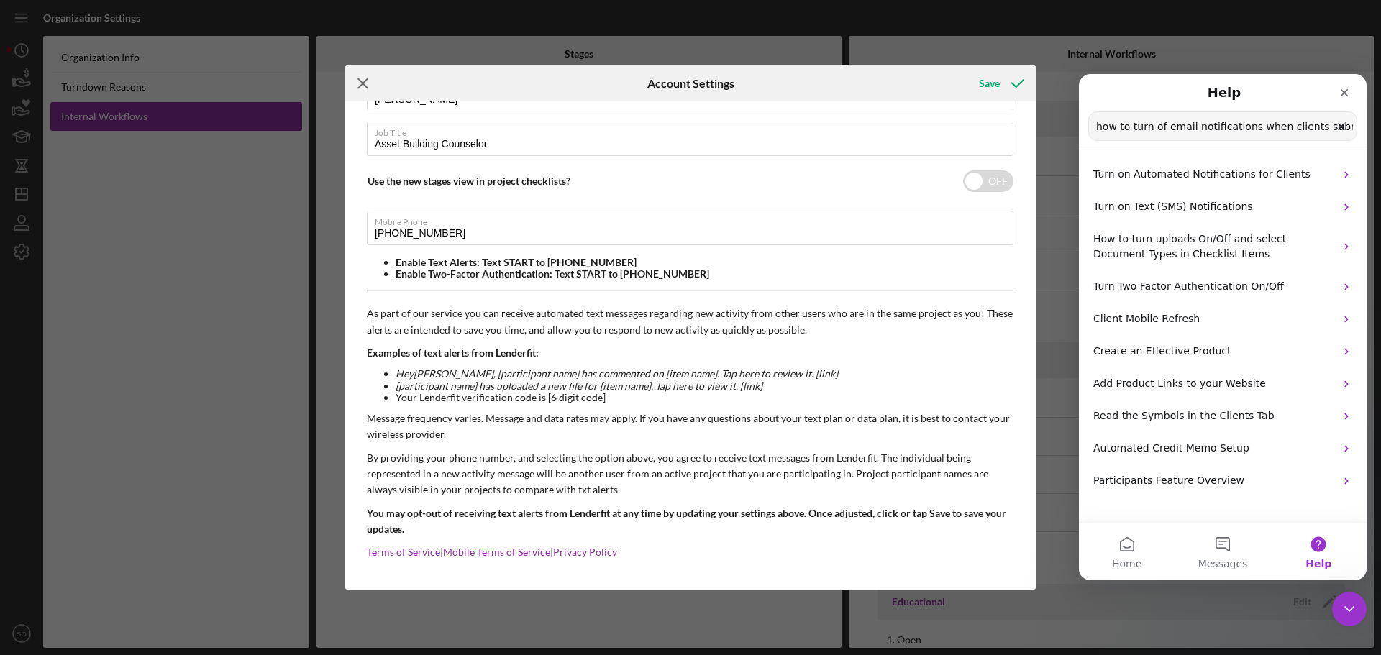
click at [365, 77] on icon "Icon/Menu Close" at bounding box center [363, 83] width 36 height 36
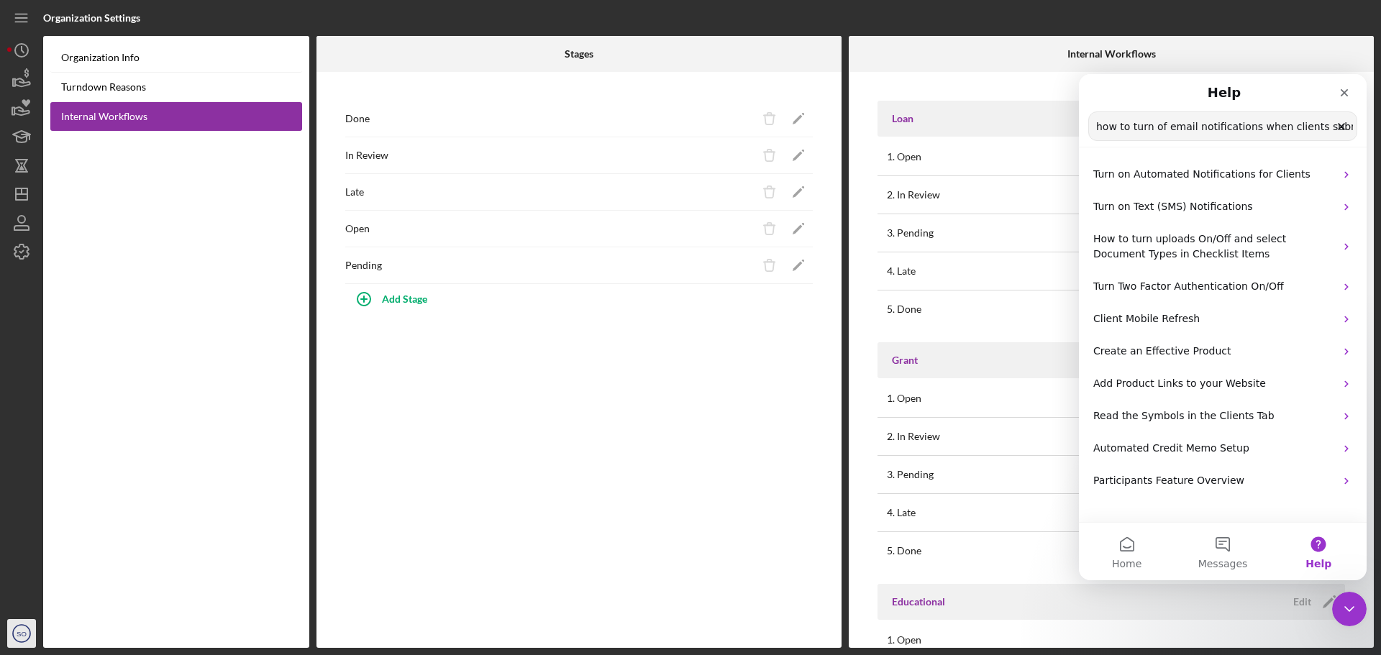
click at [24, 632] on text "SO" at bounding box center [22, 634] width 10 height 8
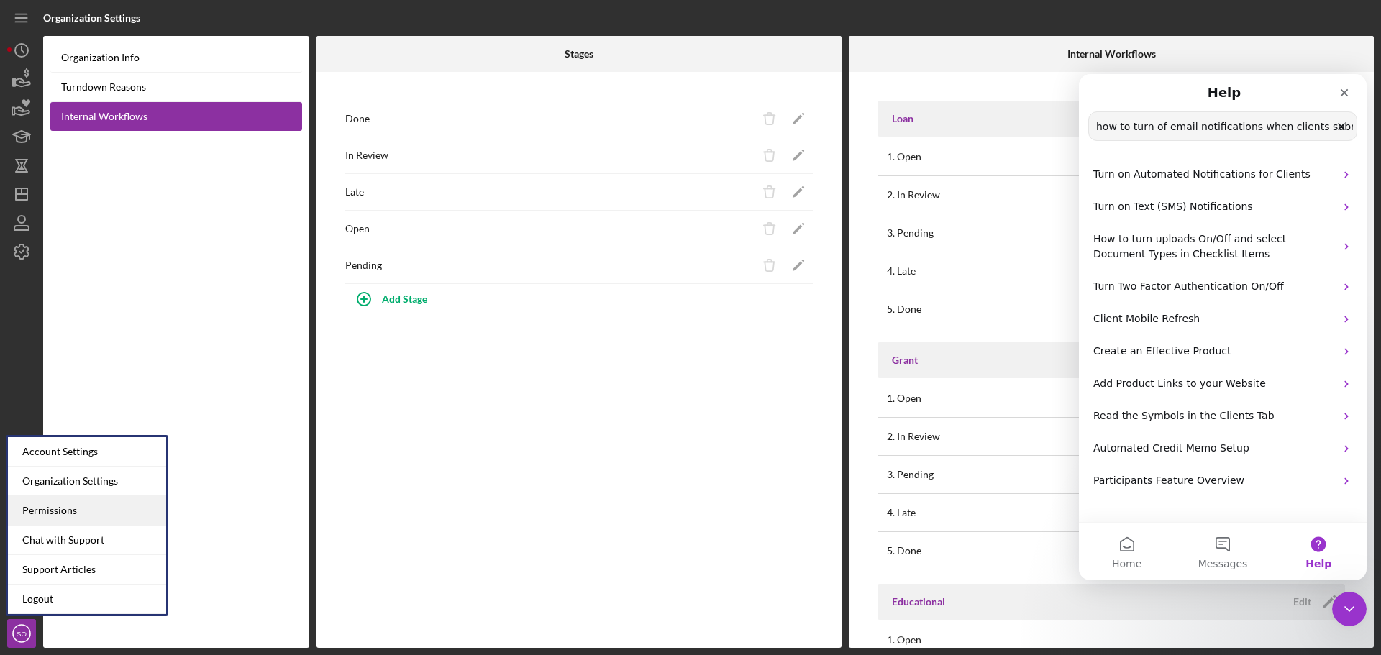
click at [70, 521] on div "Permissions" at bounding box center [87, 510] width 158 height 29
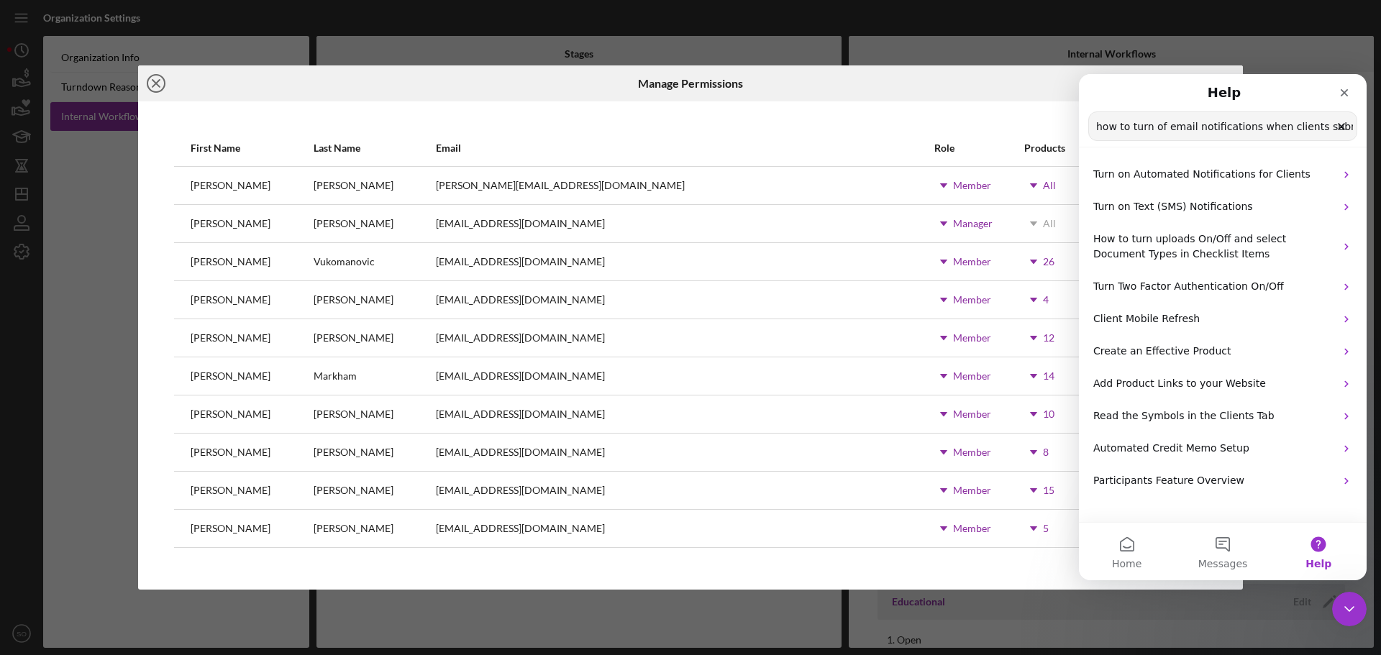
click at [160, 81] on icon "Icon/Close" at bounding box center [156, 83] width 36 height 36
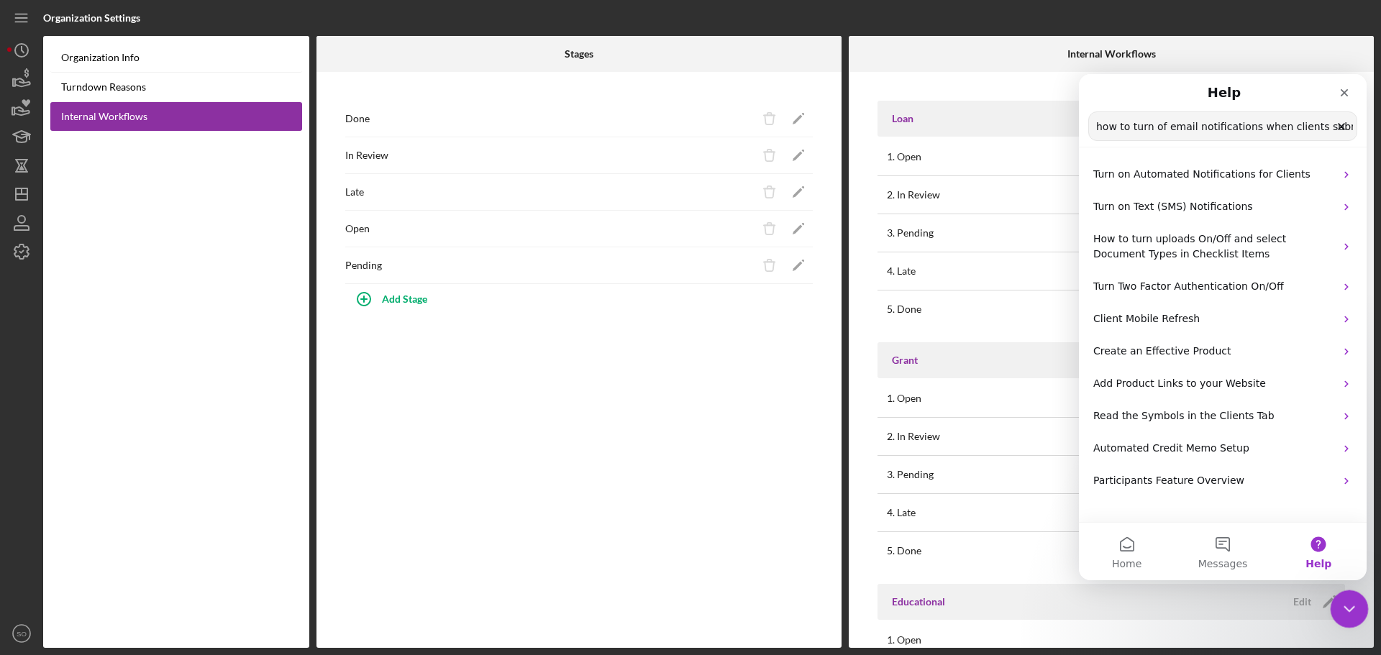
click at [1358, 604] on div "Close Intercom Messenger" at bounding box center [1347, 607] width 35 height 35
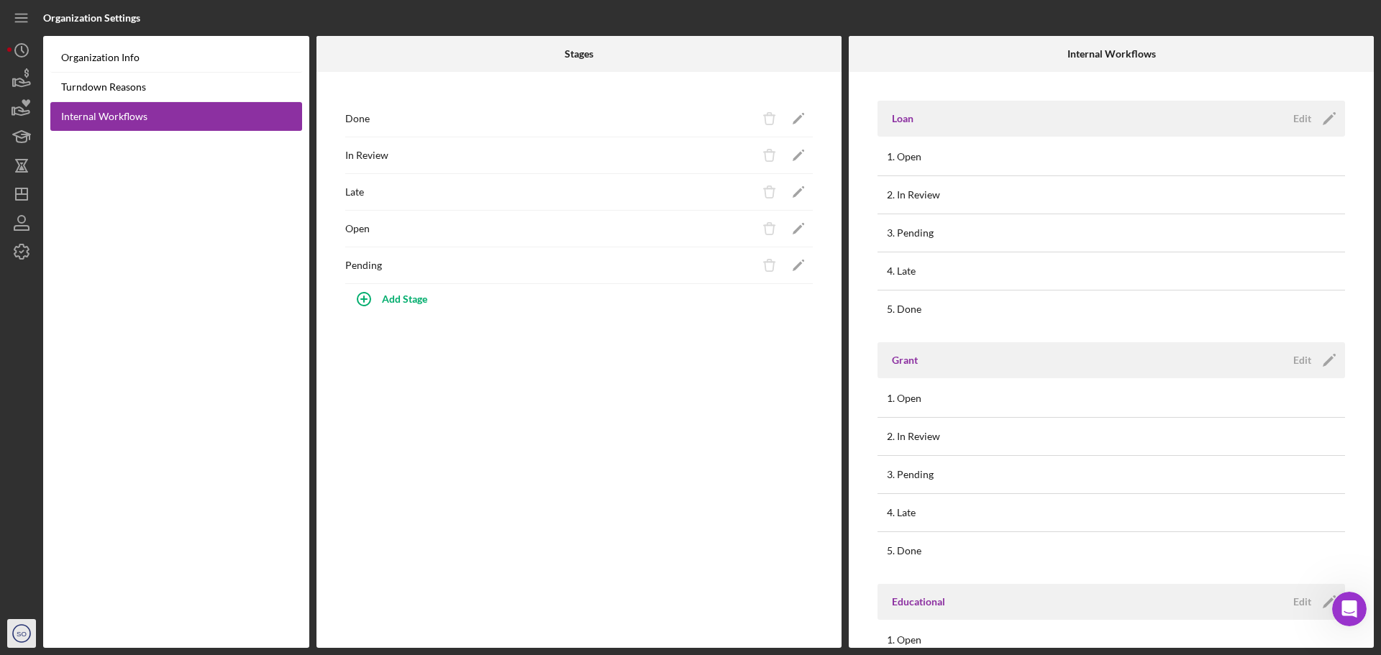
click at [23, 635] on text "SO" at bounding box center [22, 634] width 10 height 8
click at [22, 15] on icon "Icon/Menu" at bounding box center [22, 18] width 32 height 32
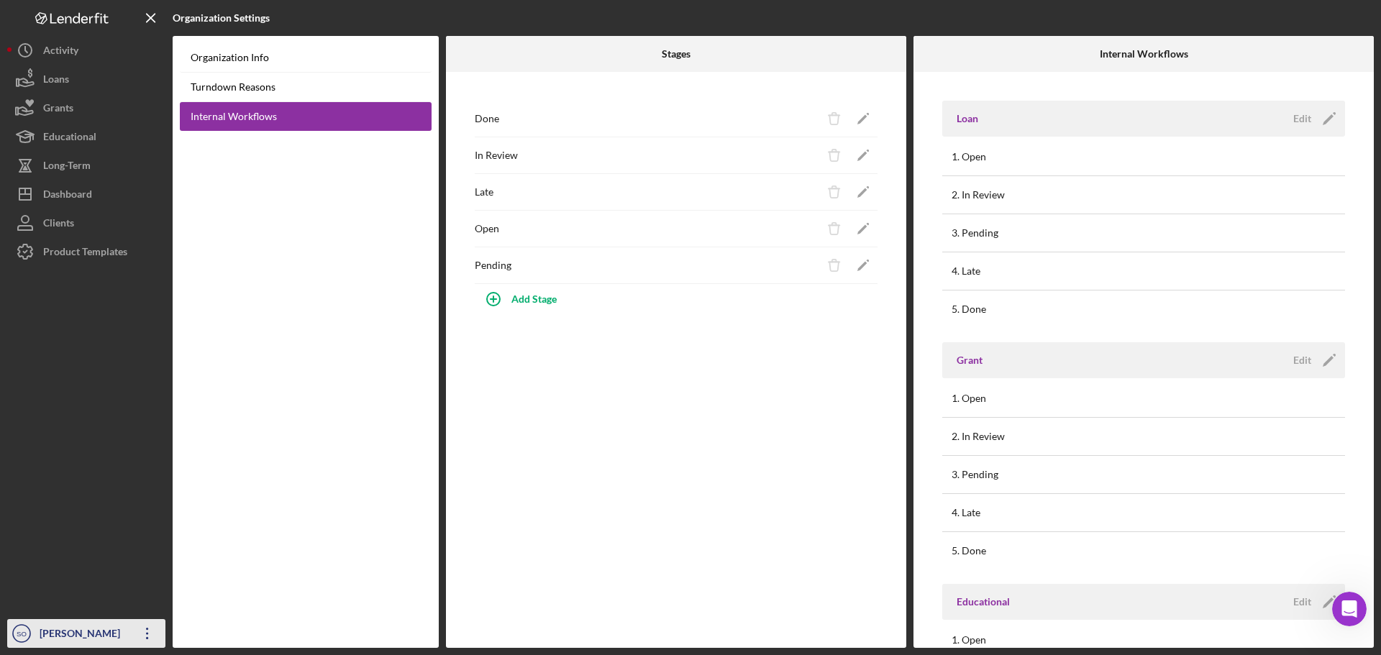
click at [145, 633] on icon "Icon/Overflow" at bounding box center [147, 634] width 36 height 36
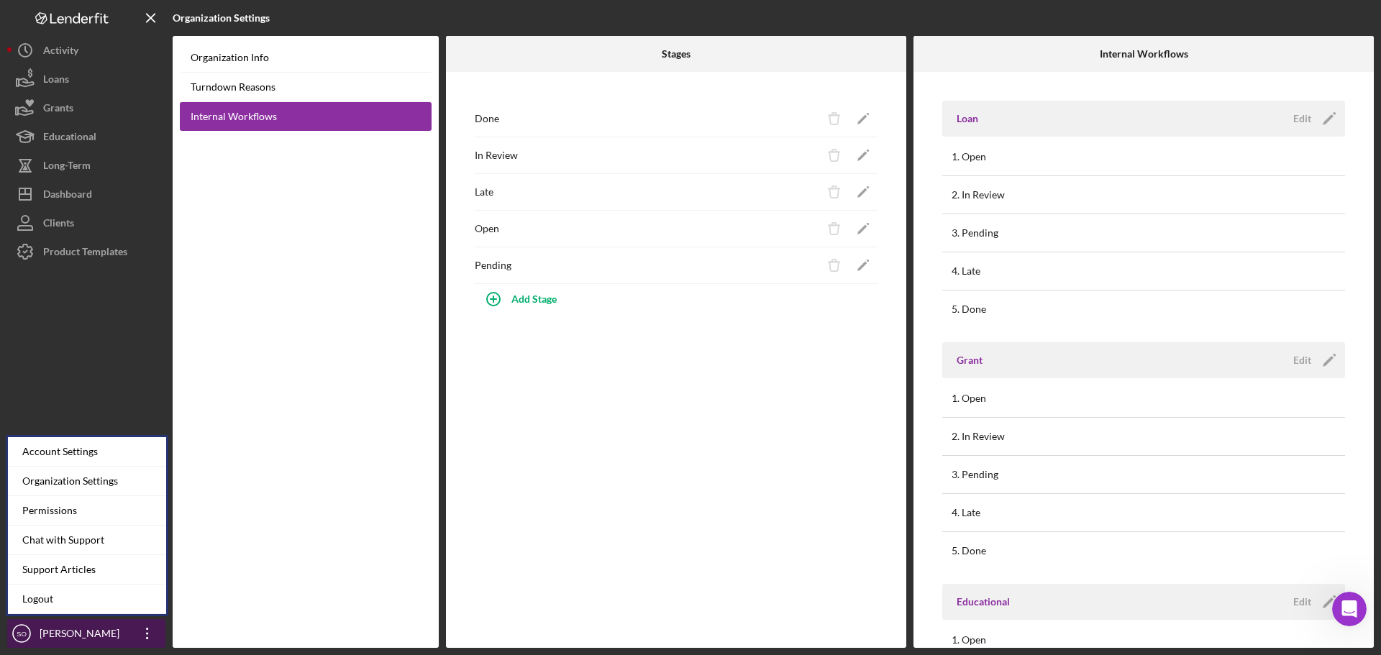
click at [22, 633] on text "SO" at bounding box center [22, 634] width 10 height 8
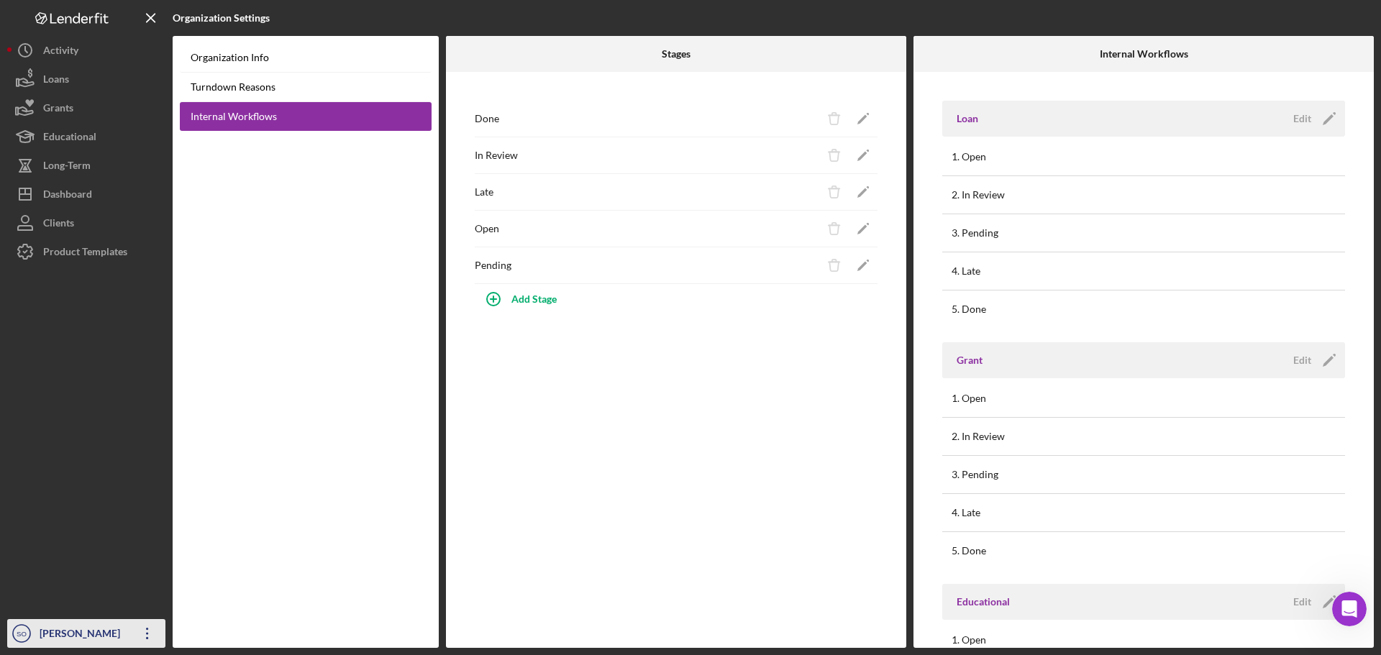
click at [22, 633] on text "SO" at bounding box center [22, 634] width 10 height 8
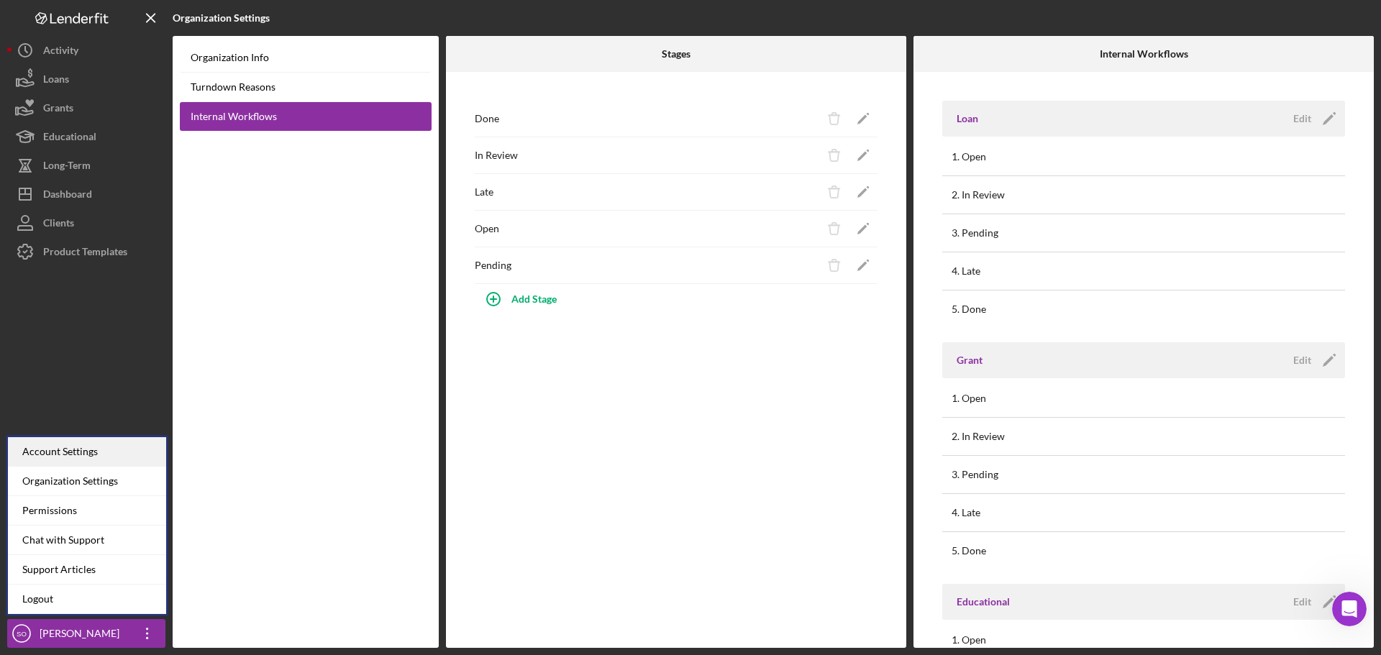
click at [83, 449] on div "Account Settings" at bounding box center [87, 451] width 158 height 29
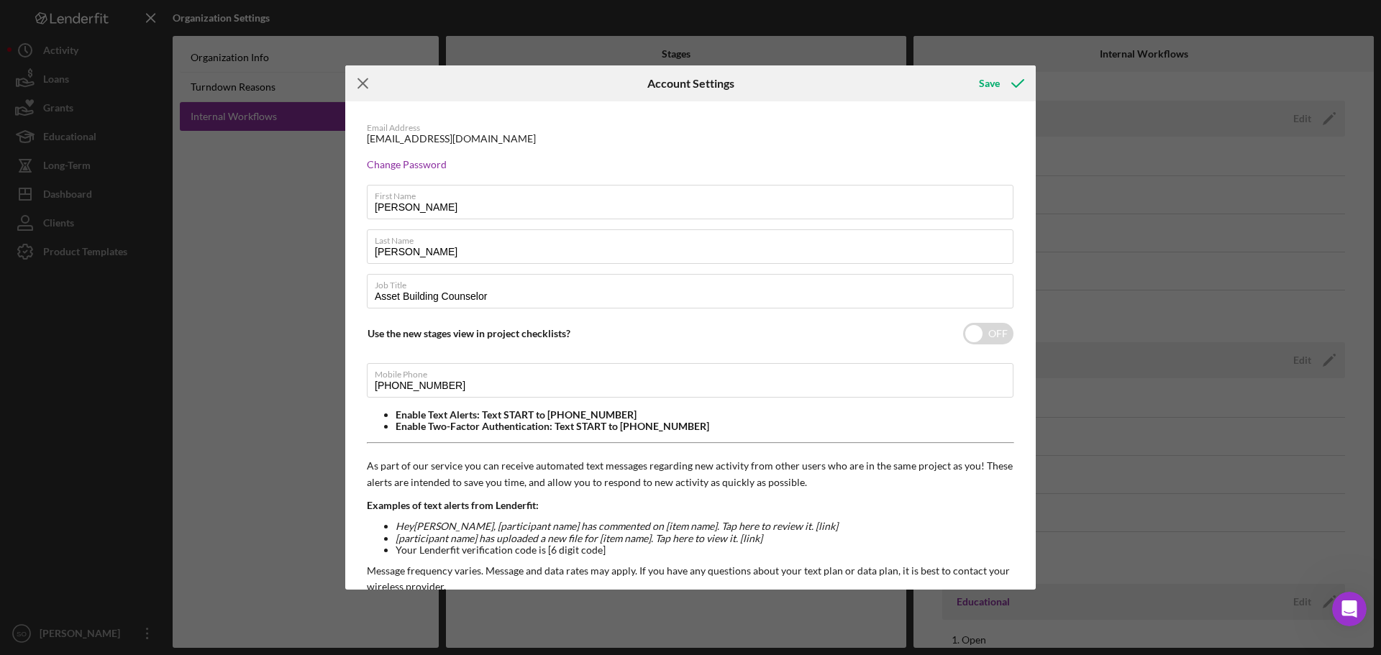
click at [365, 84] on icon "Icon/Menu Close" at bounding box center [363, 83] width 36 height 36
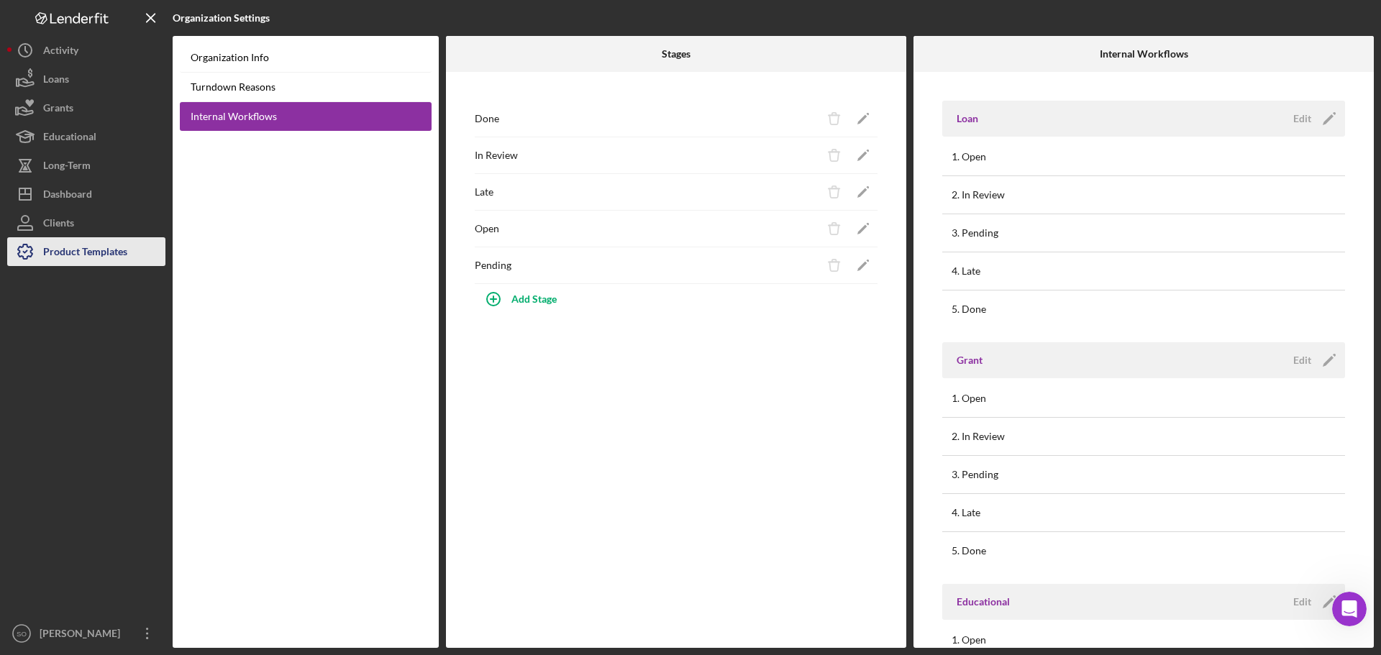
drag, startPoint x: 72, startPoint y: 245, endPoint x: 118, endPoint y: 253, distance: 46.7
click at [72, 245] on div "Product Templates" at bounding box center [85, 253] width 84 height 32
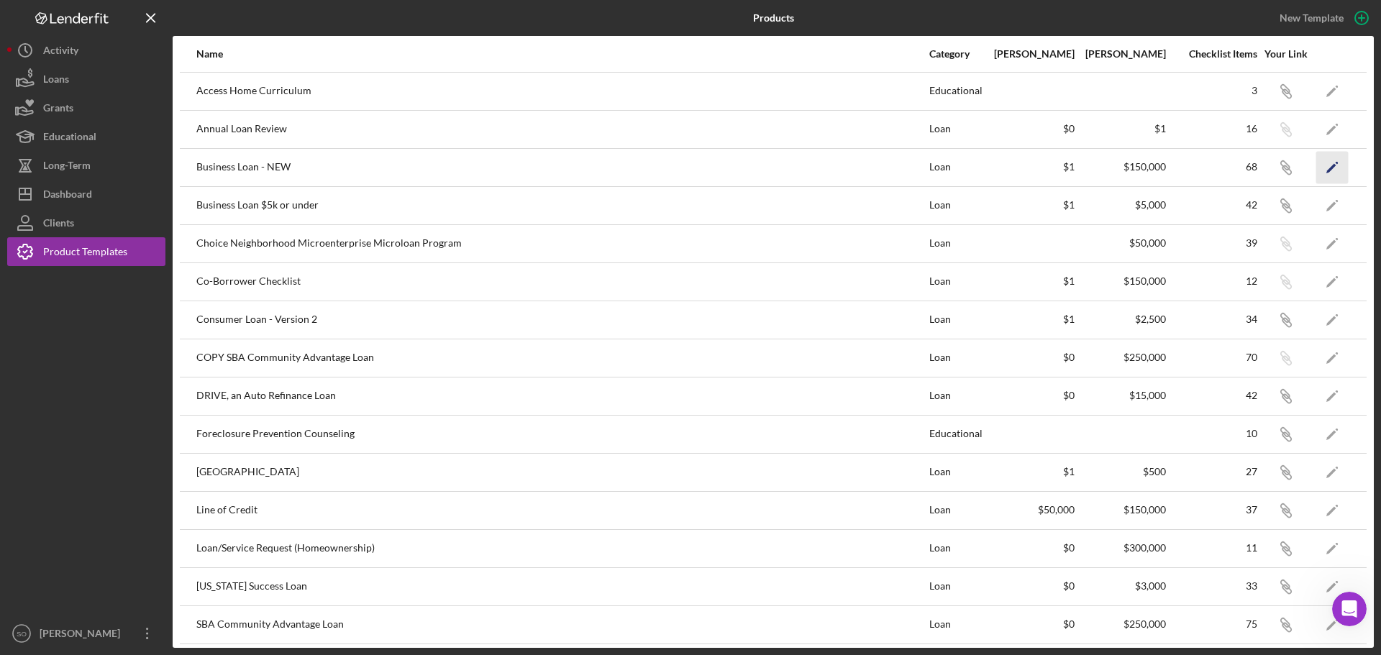
click at [1322, 170] on icon "Icon/Edit" at bounding box center [1332, 167] width 32 height 32
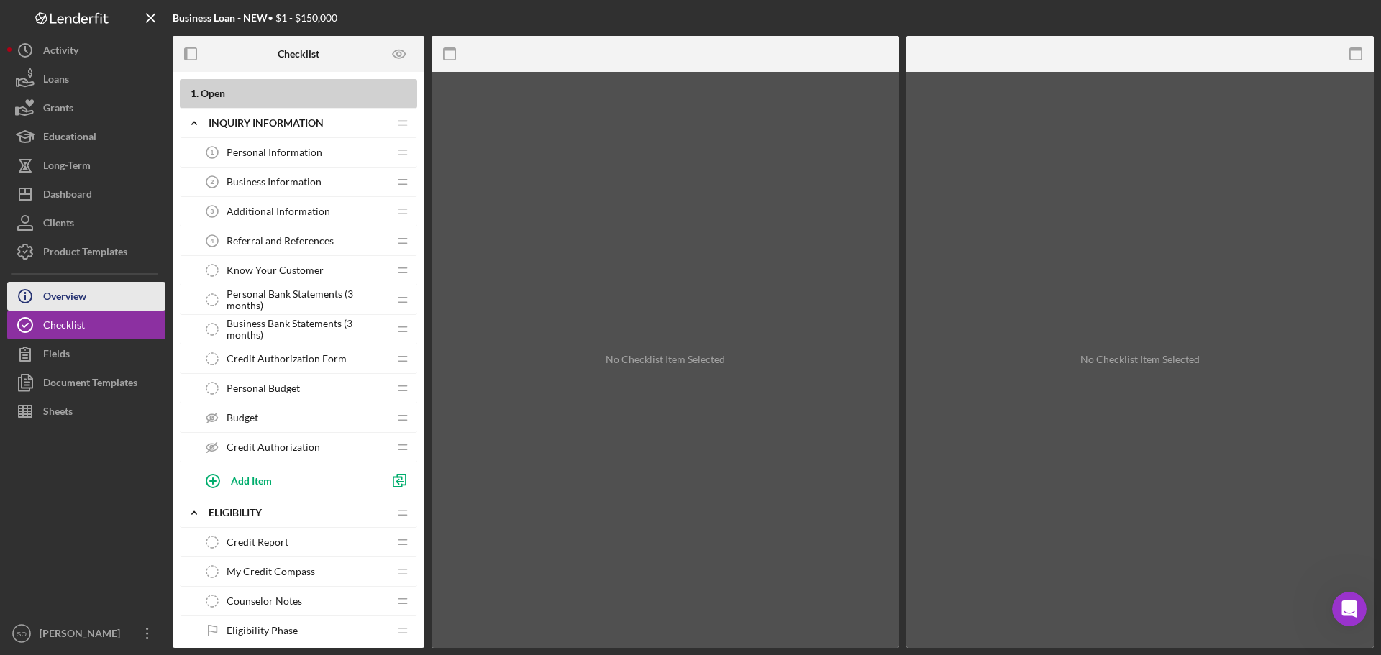
click at [103, 300] on button "Icon/Info Overview" at bounding box center [86, 296] width 158 height 29
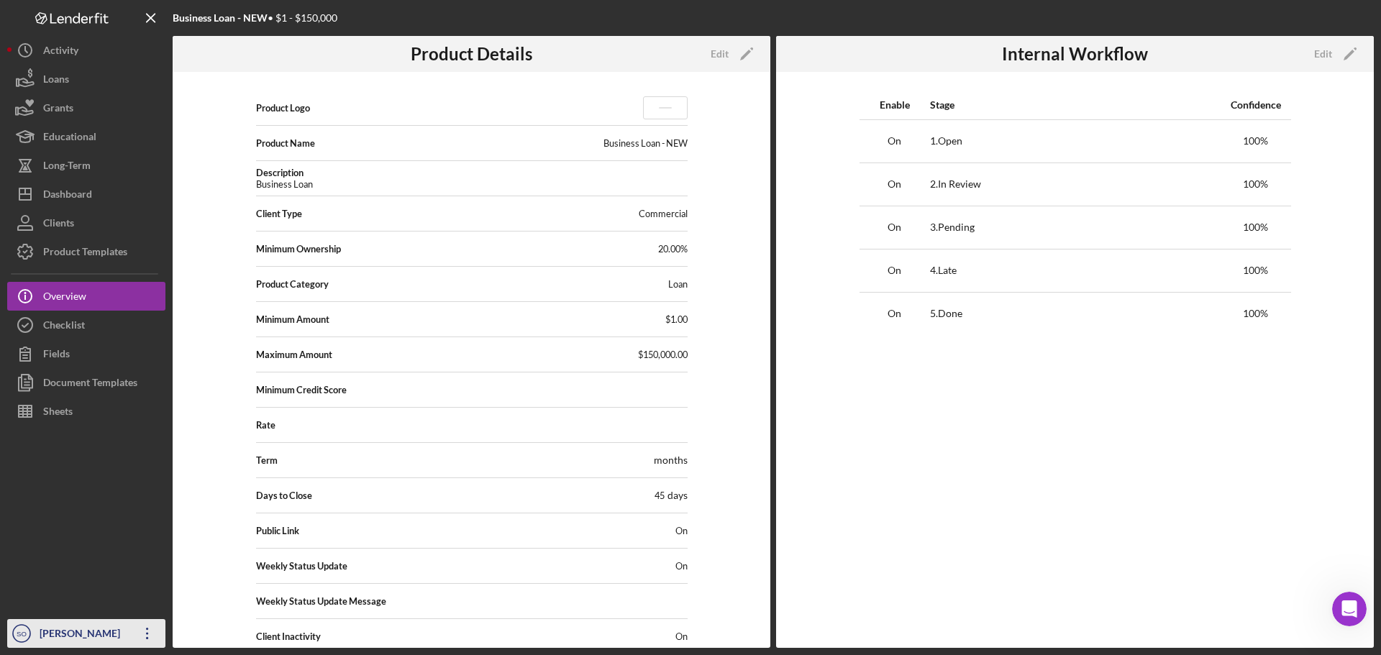
click at [25, 635] on text "SO" at bounding box center [22, 634] width 10 height 8
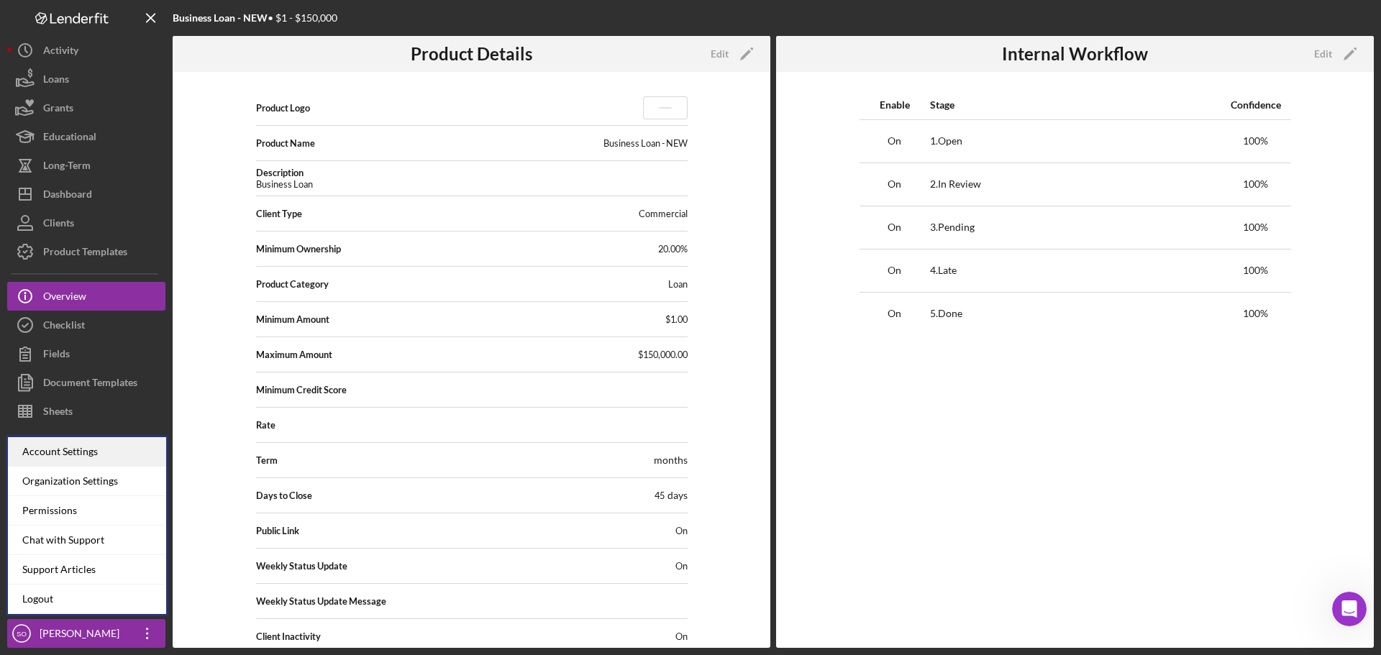
click at [87, 454] on div "Account Settings" at bounding box center [87, 451] width 158 height 29
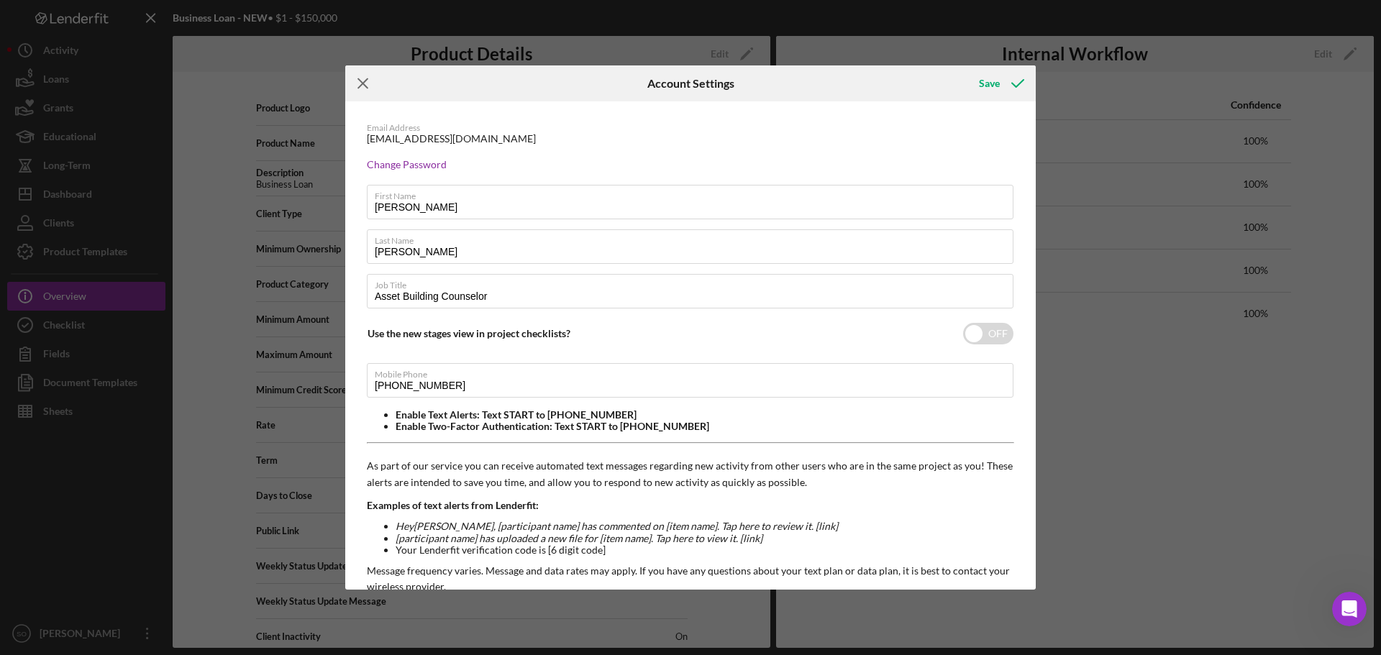
click at [362, 86] on icon "Icon/Menu Close" at bounding box center [363, 83] width 36 height 36
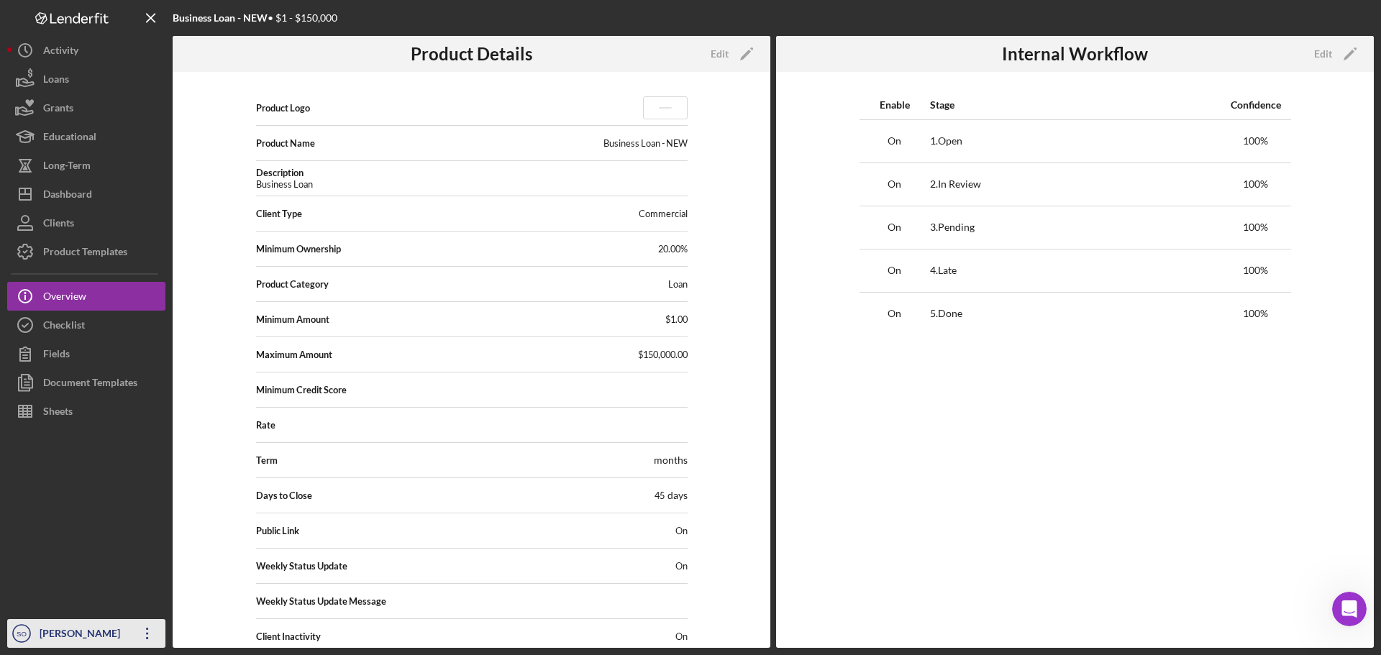
click at [87, 631] on div "[PERSON_NAME]" at bounding box center [82, 635] width 93 height 32
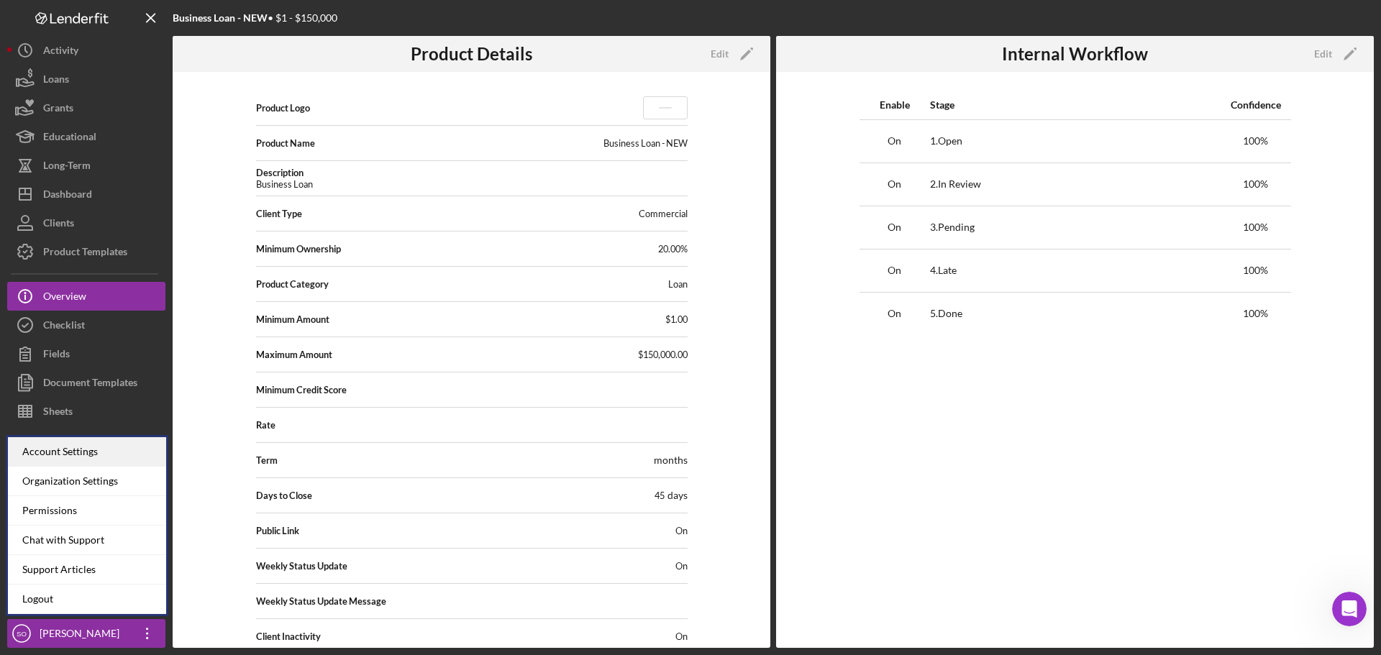
click at [91, 454] on div "Account Settings" at bounding box center [87, 451] width 158 height 29
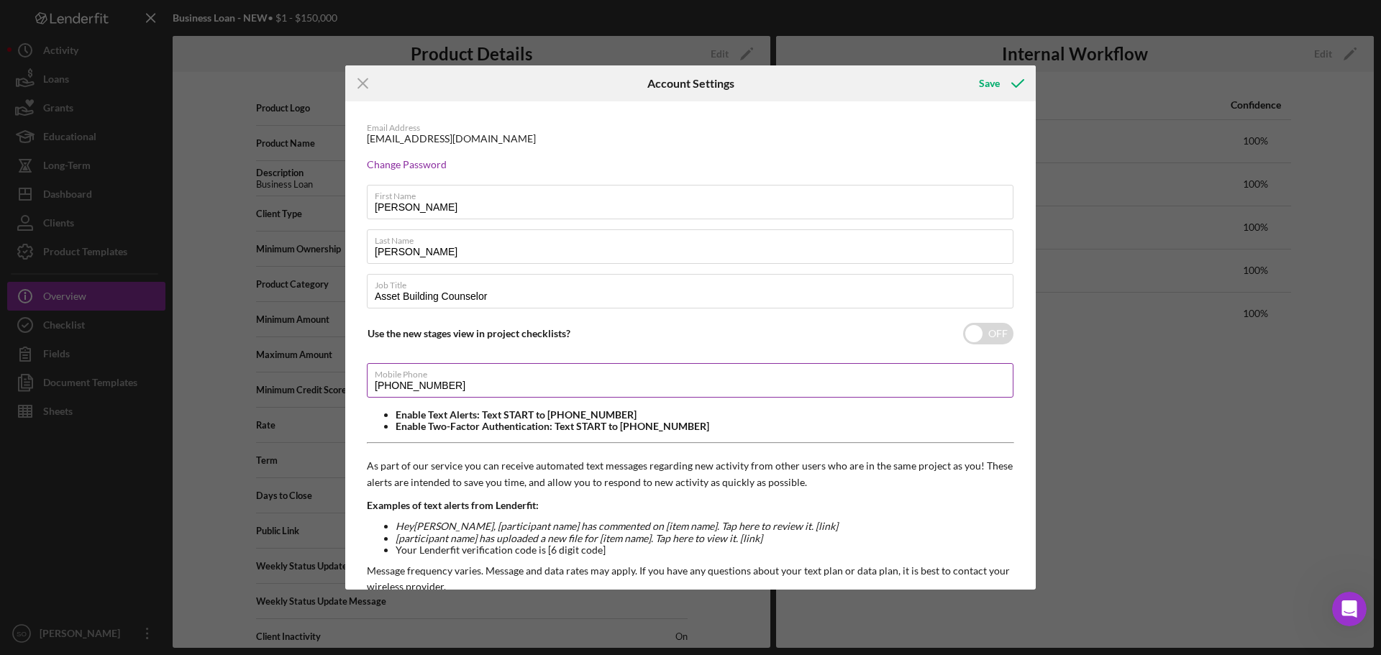
scroll to position [152, 0]
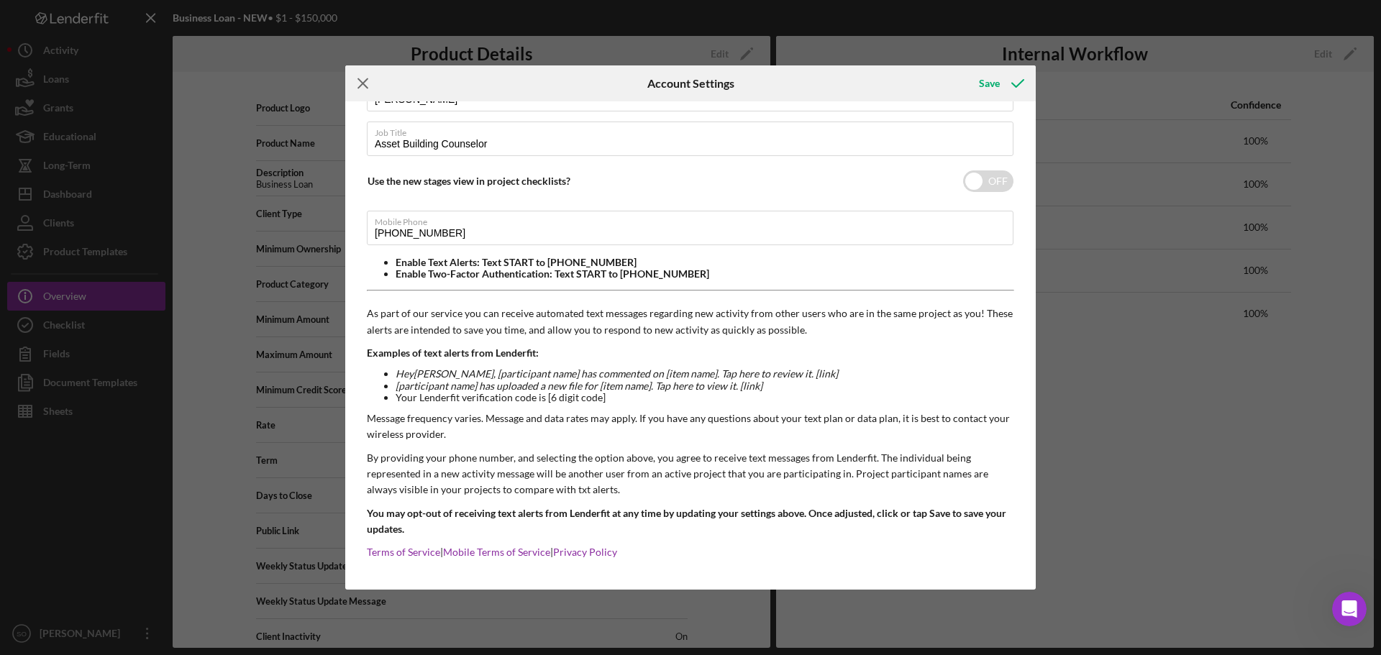
click at [366, 79] on icon "Icon/Menu Close" at bounding box center [363, 83] width 36 height 36
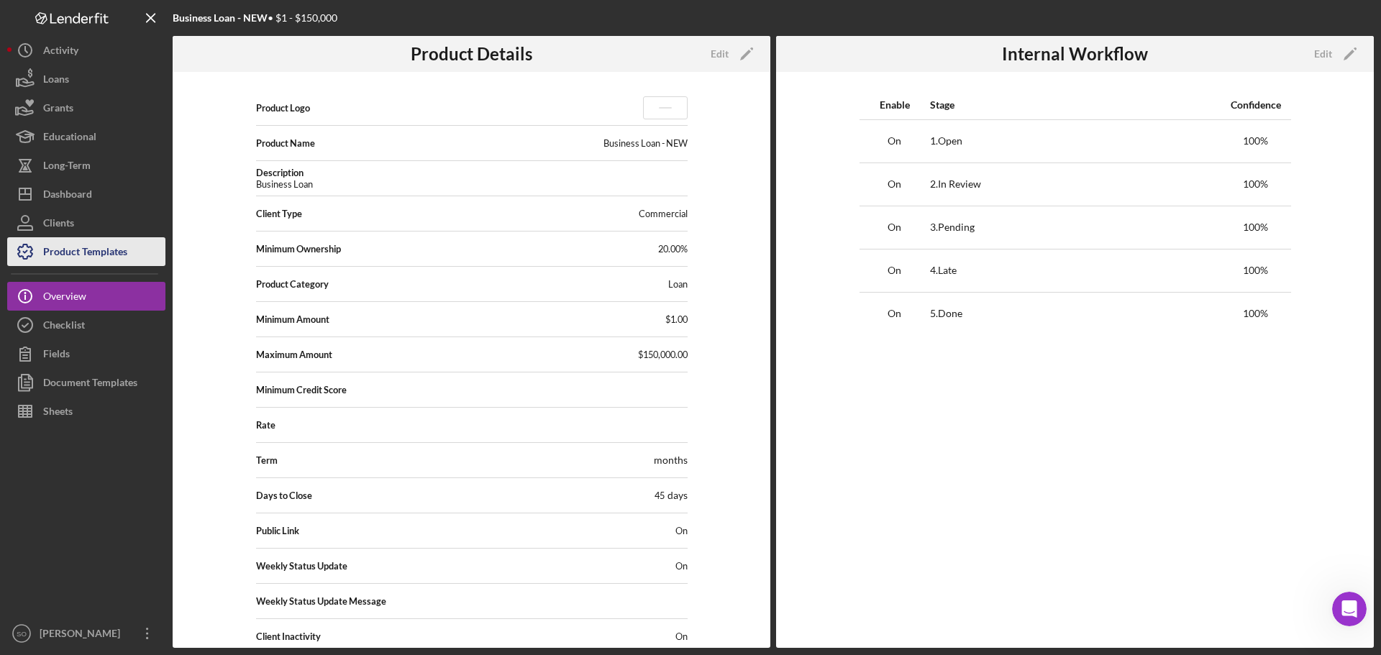
drag, startPoint x: 81, startPoint y: 247, endPoint x: 136, endPoint y: 251, distance: 54.8
click at [81, 247] on div "Product Templates" at bounding box center [85, 253] width 84 height 32
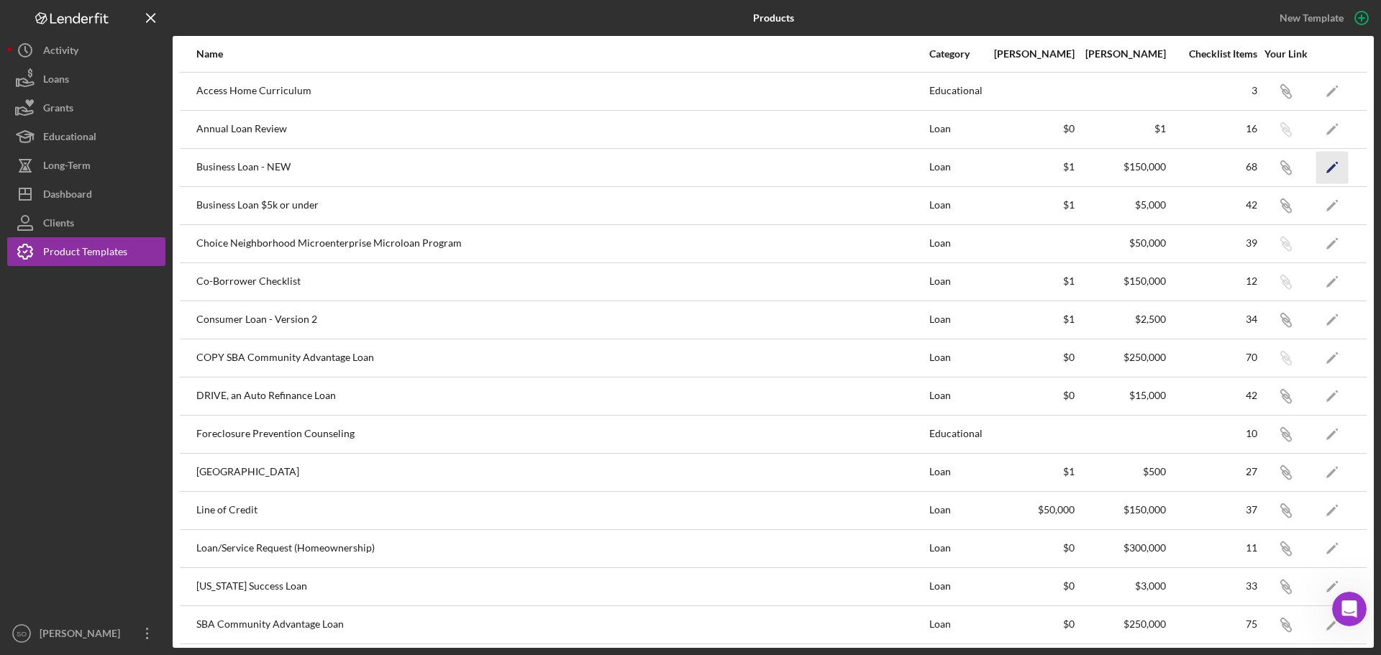
click at [1319, 172] on icon "Icon/Edit" at bounding box center [1332, 167] width 32 height 32
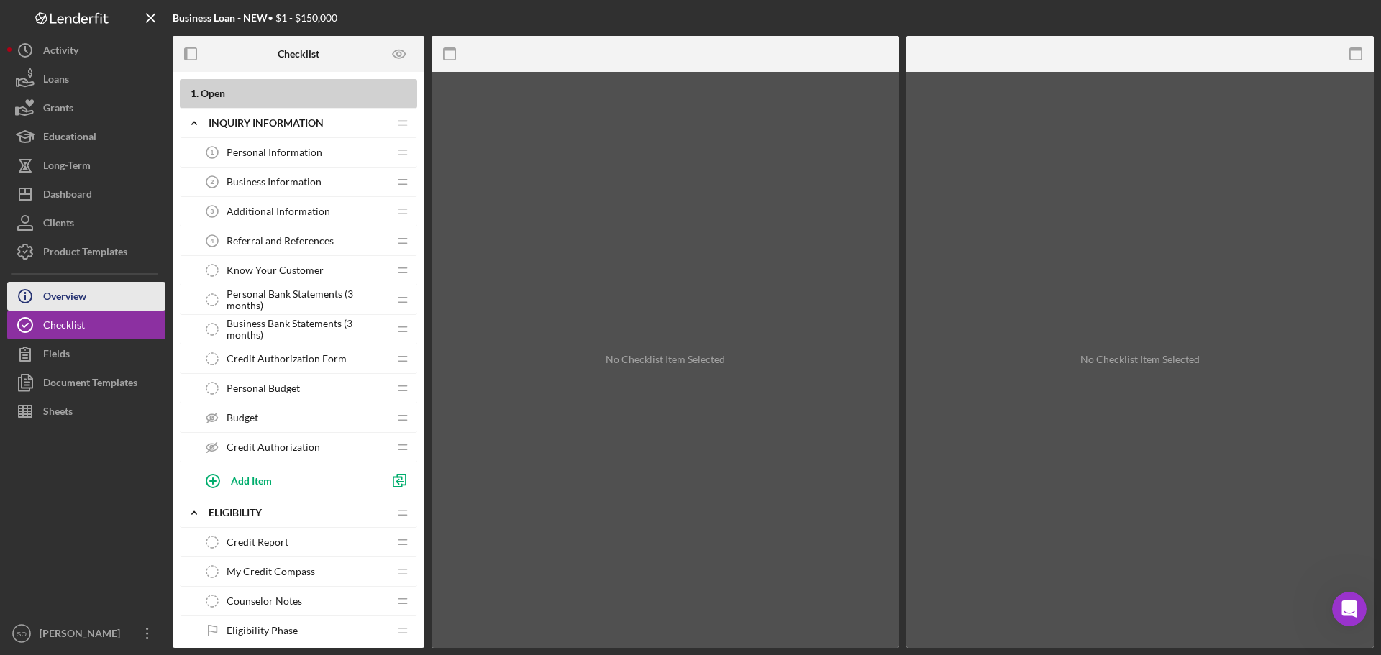
click at [84, 296] on div "Overview" at bounding box center [64, 298] width 43 height 32
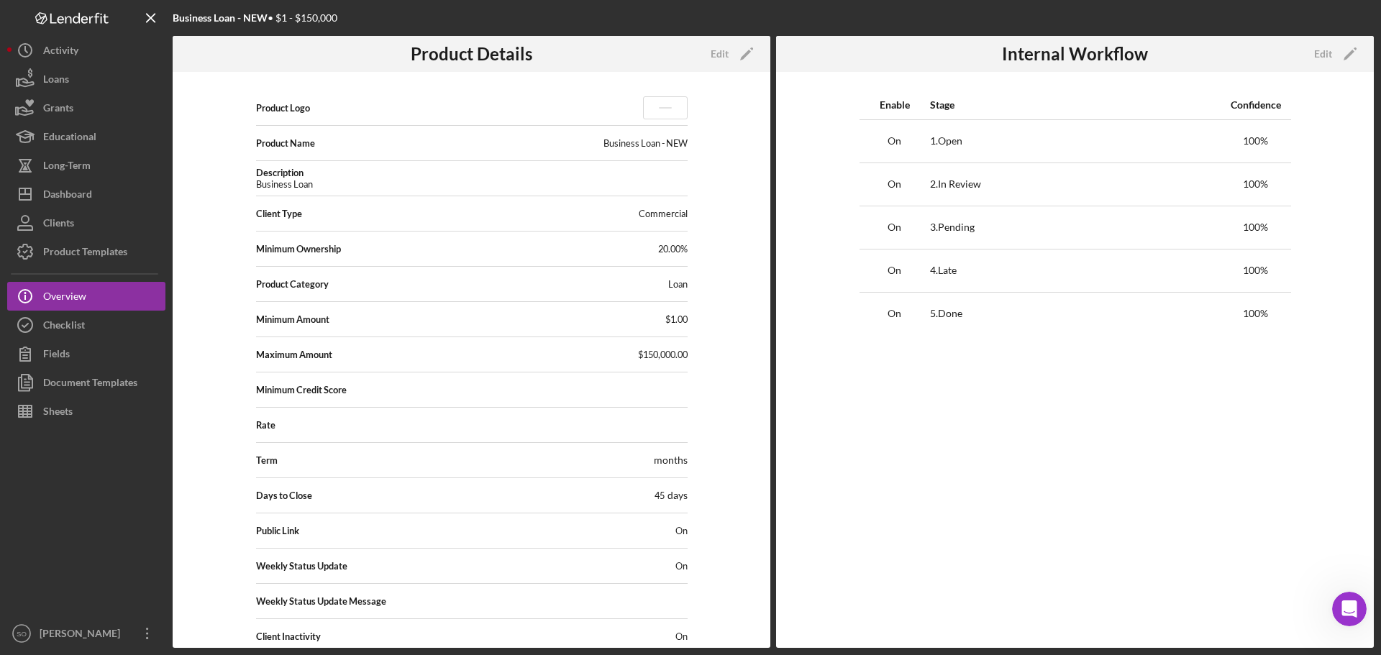
scroll to position [95, 0]
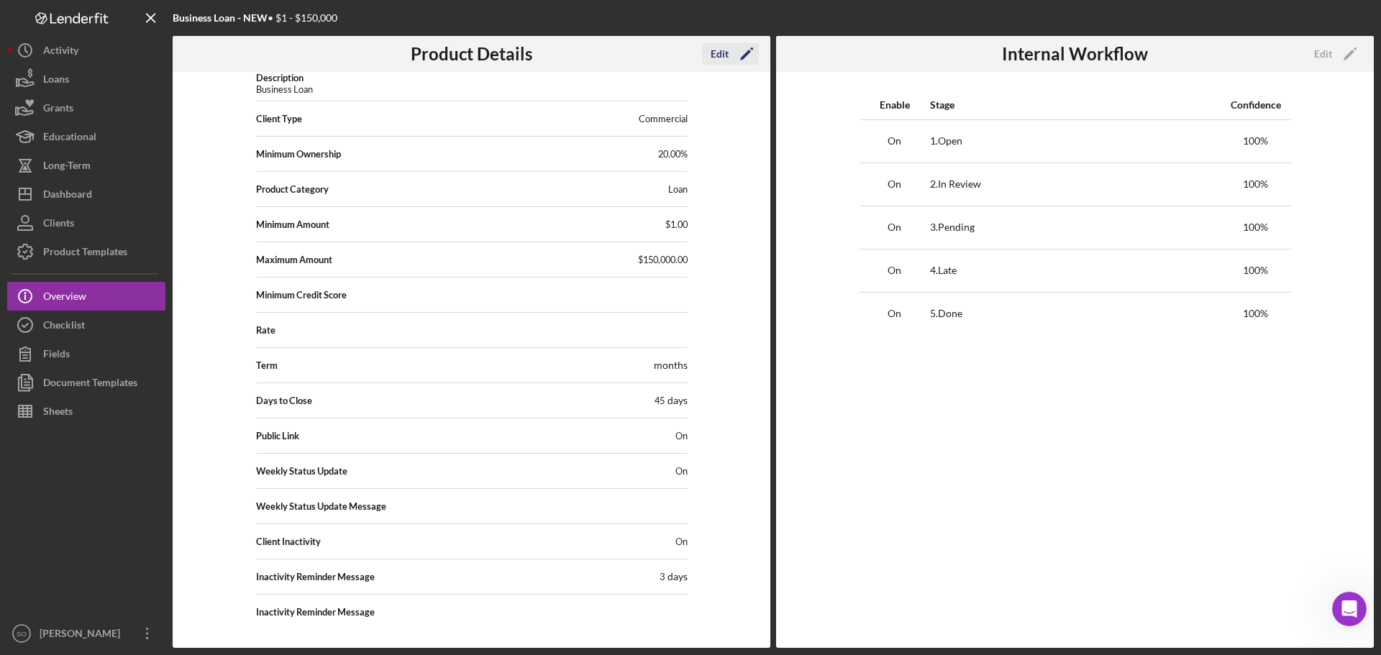
click at [738, 56] on icon "Icon/Edit" at bounding box center [746, 54] width 36 height 36
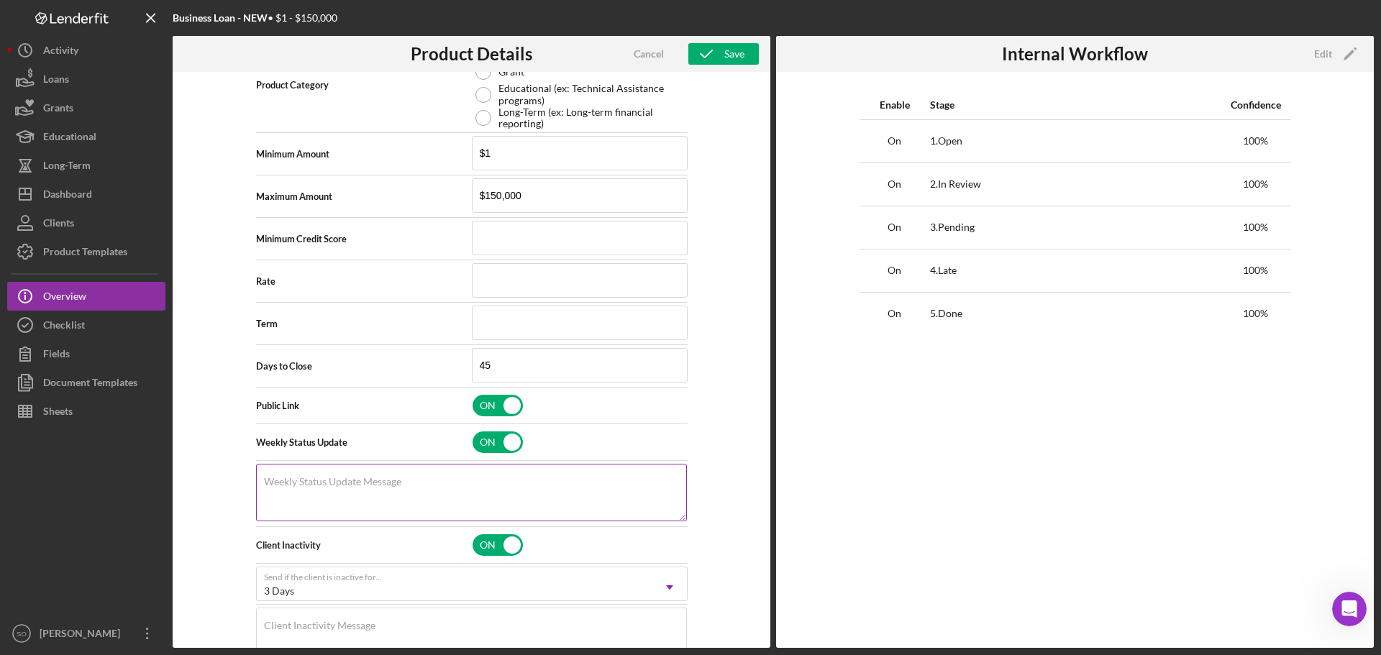
scroll to position [496, 0]
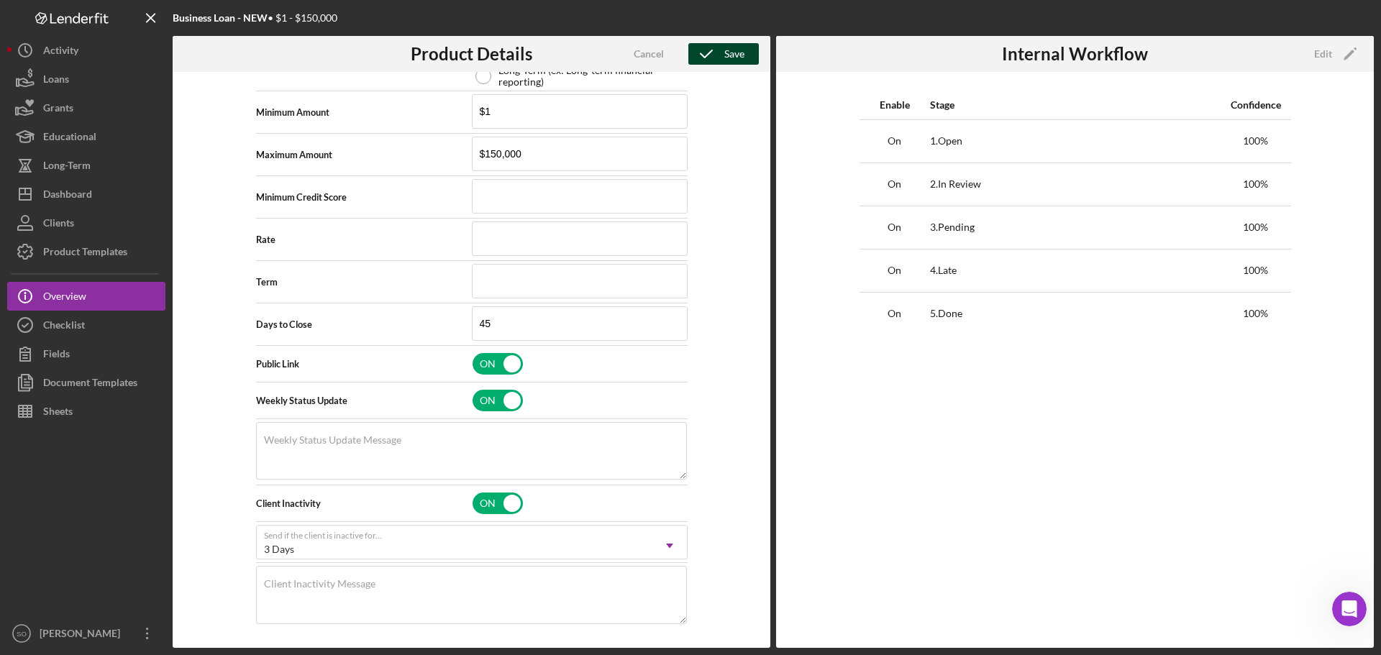
click at [725, 47] on div "Save" at bounding box center [734, 54] width 20 height 22
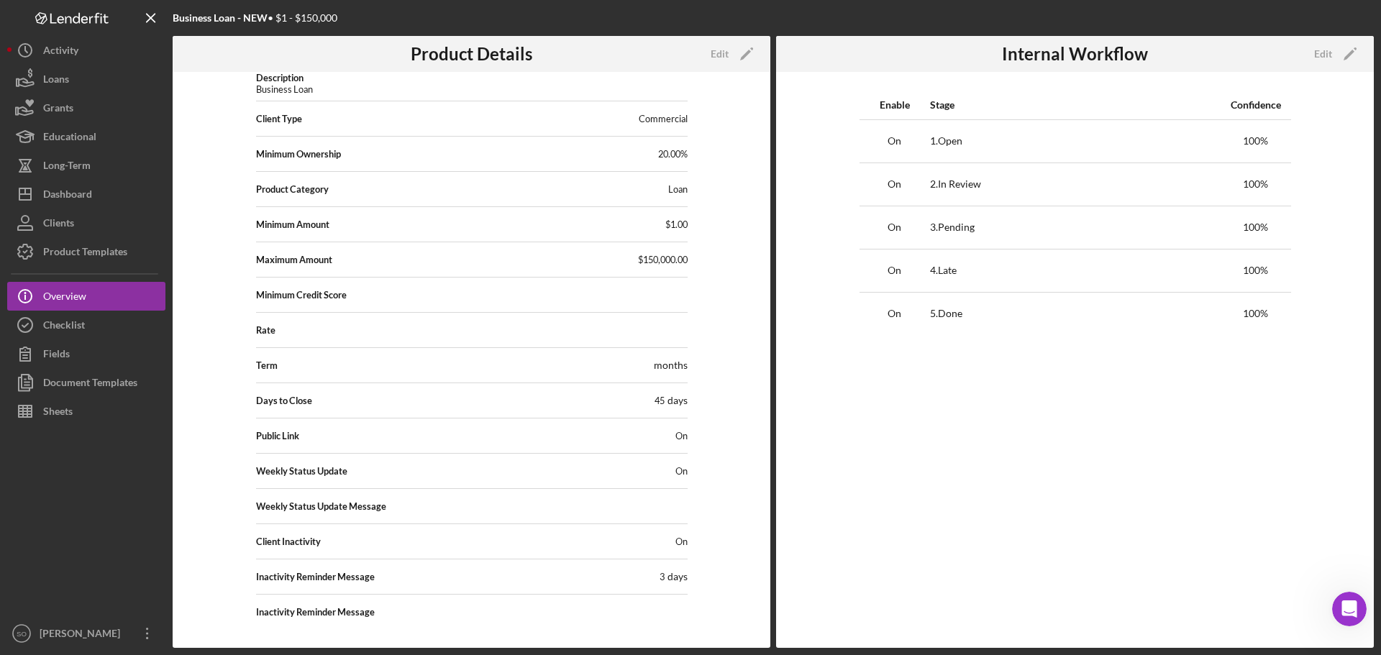
scroll to position [95, 0]
drag, startPoint x: 58, startPoint y: 224, endPoint x: 68, endPoint y: 223, distance: 10.2
click at [58, 224] on div "Clients" at bounding box center [58, 225] width 31 height 32
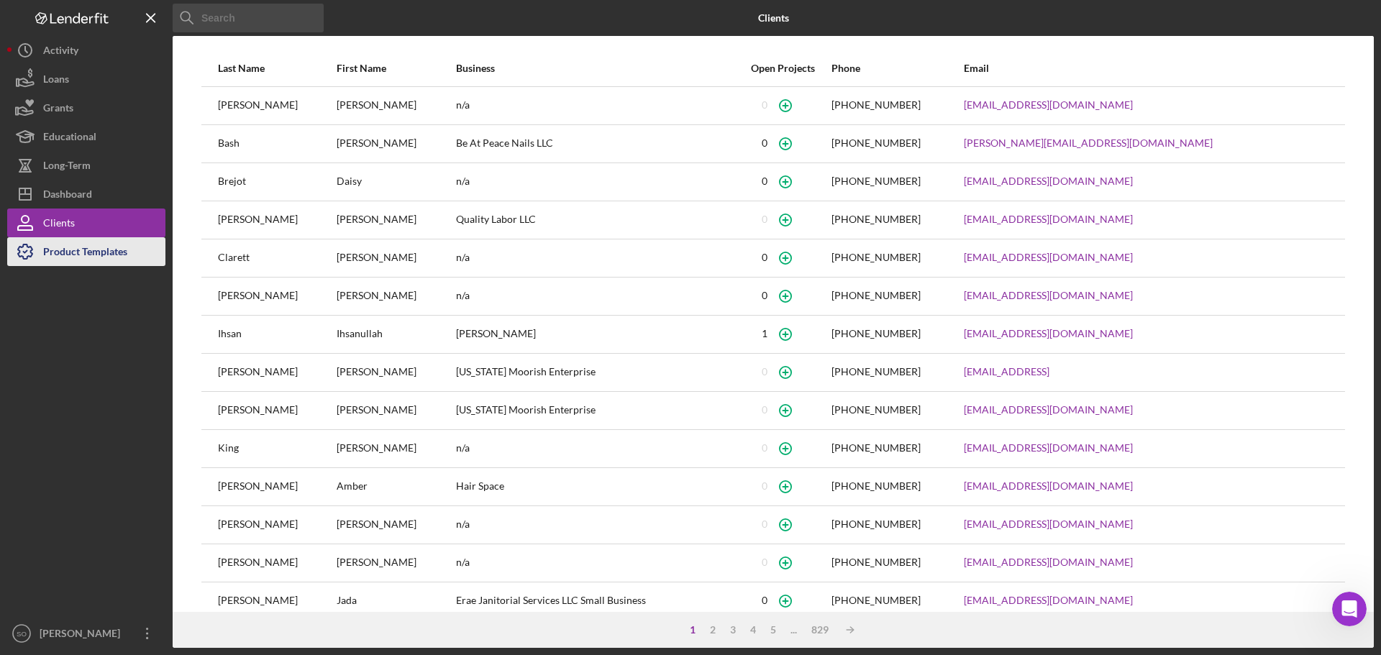
click at [52, 255] on div "Product Templates" at bounding box center [85, 253] width 84 height 32
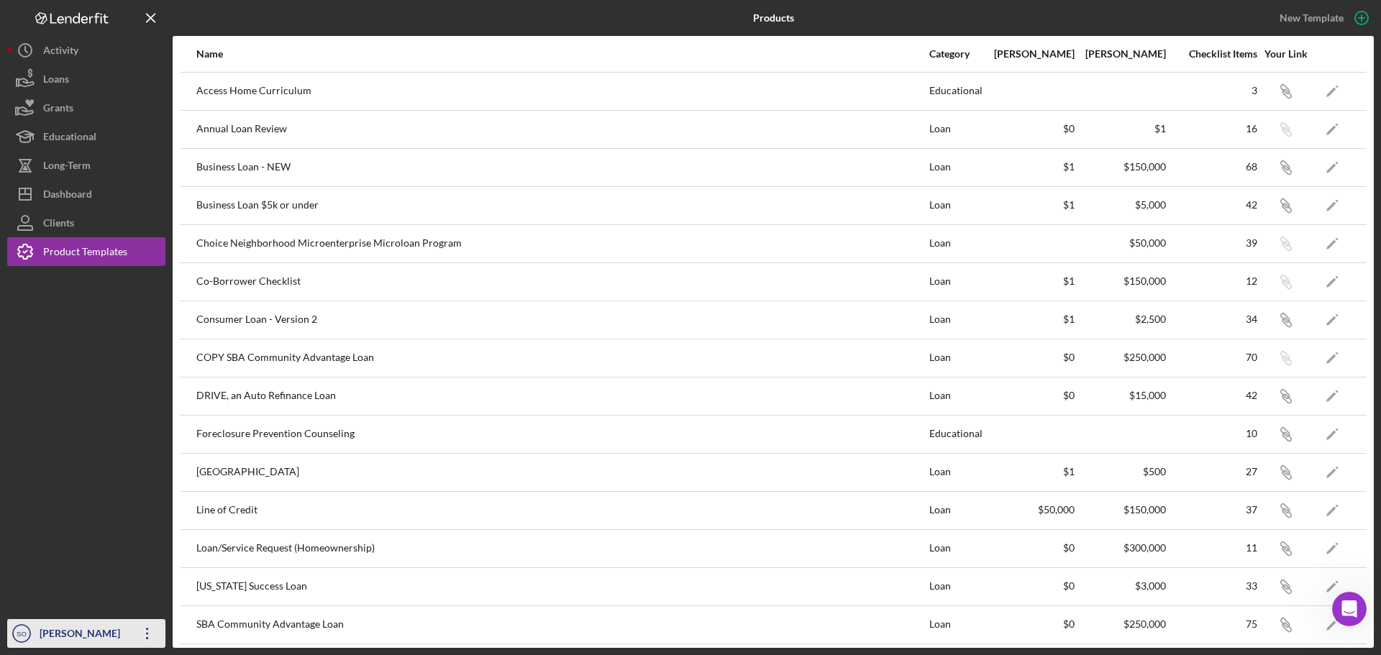
click at [39, 638] on div "[PERSON_NAME]" at bounding box center [82, 635] width 93 height 32
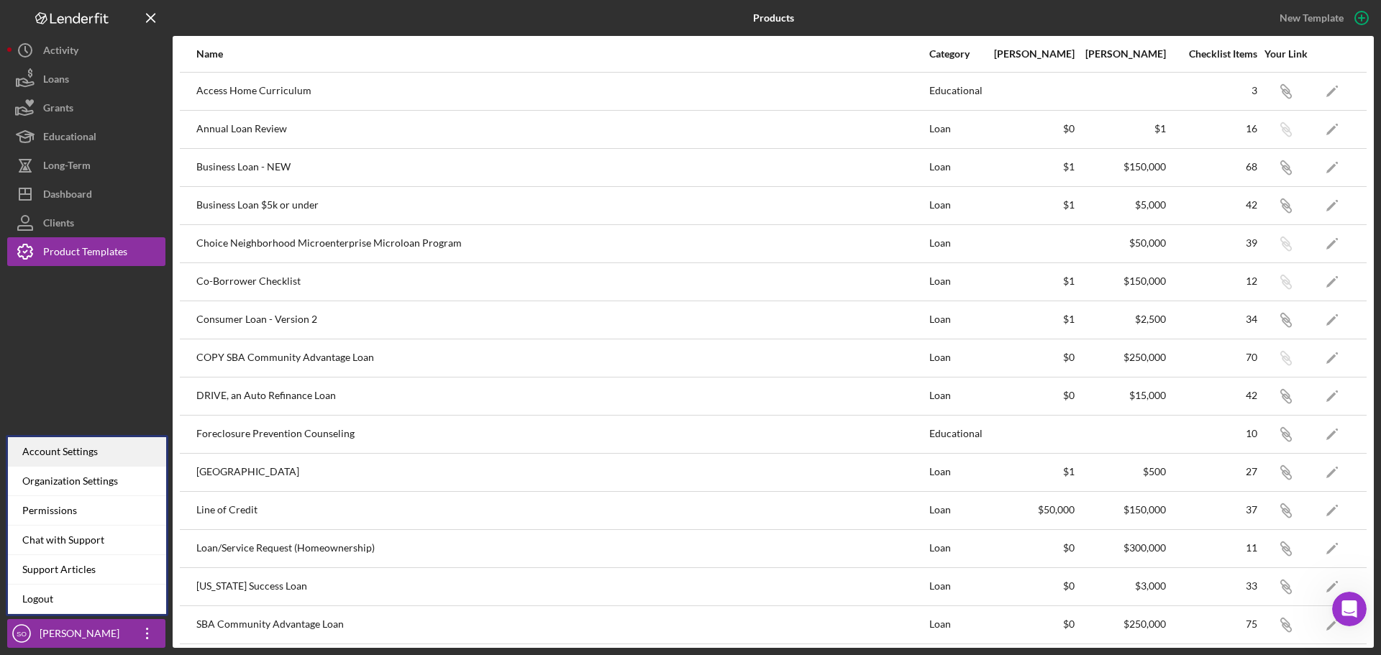
click at [89, 447] on div "Account Settings" at bounding box center [87, 451] width 158 height 29
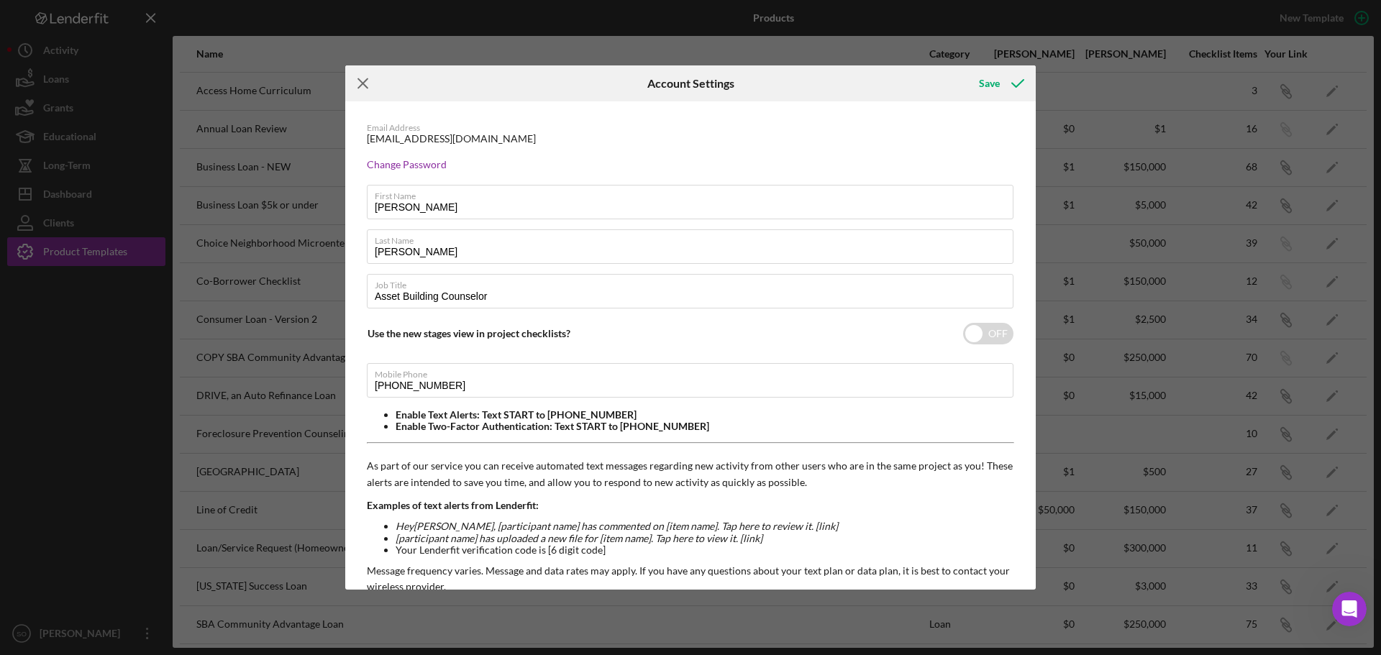
click at [361, 81] on icon "Icon/Menu Close" at bounding box center [363, 83] width 36 height 36
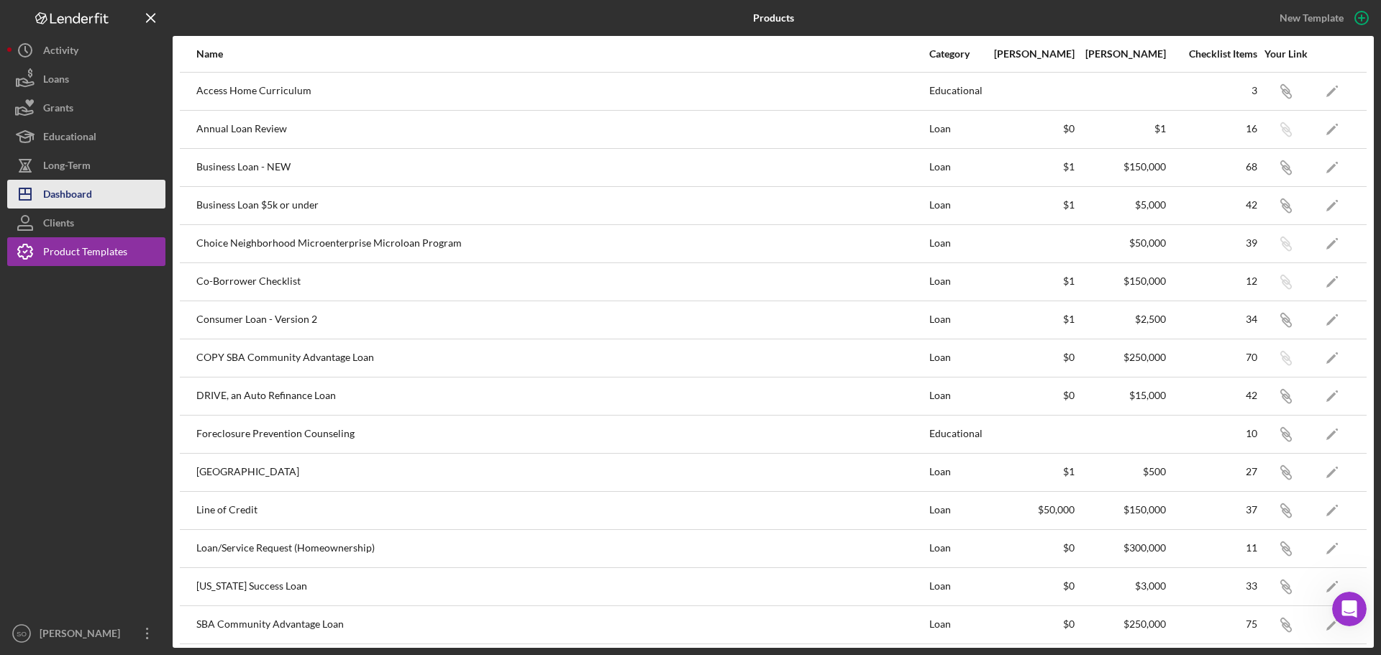
click at [65, 192] on div "Dashboard" at bounding box center [67, 196] width 49 height 32
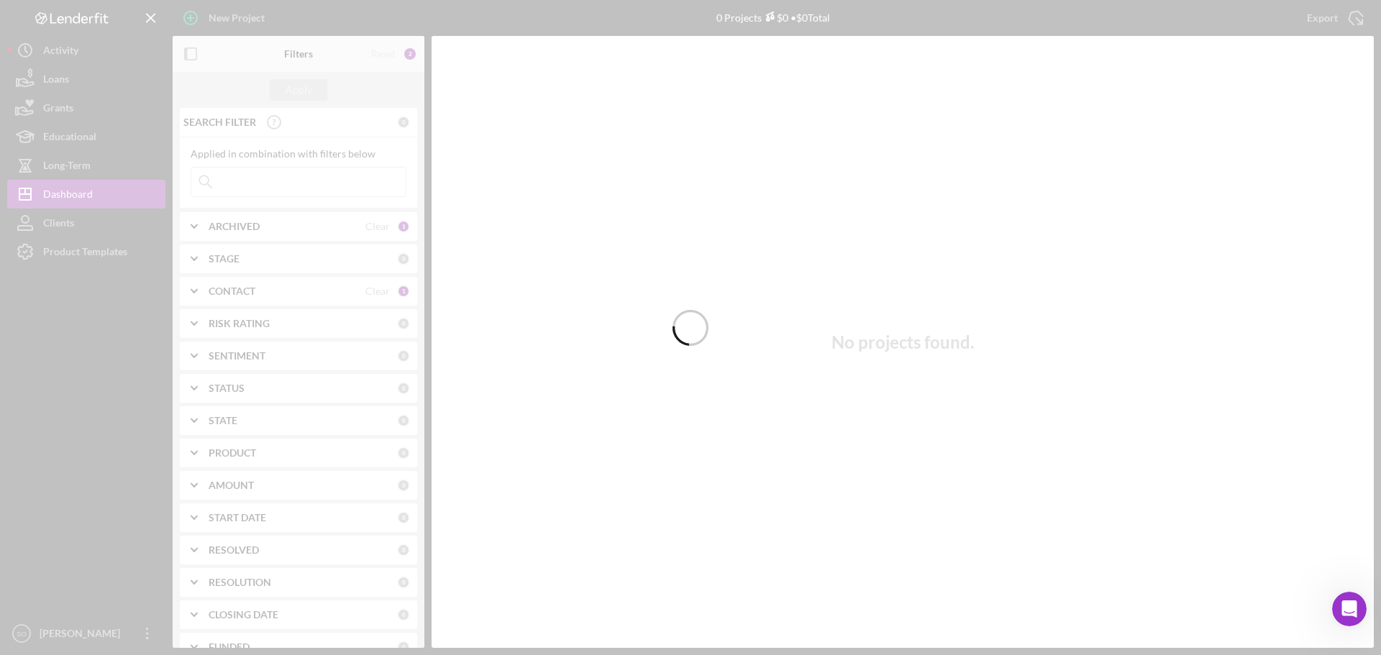
click at [260, 298] on div at bounding box center [690, 327] width 1381 height 655
click at [260, 291] on div at bounding box center [690, 327] width 1381 height 655
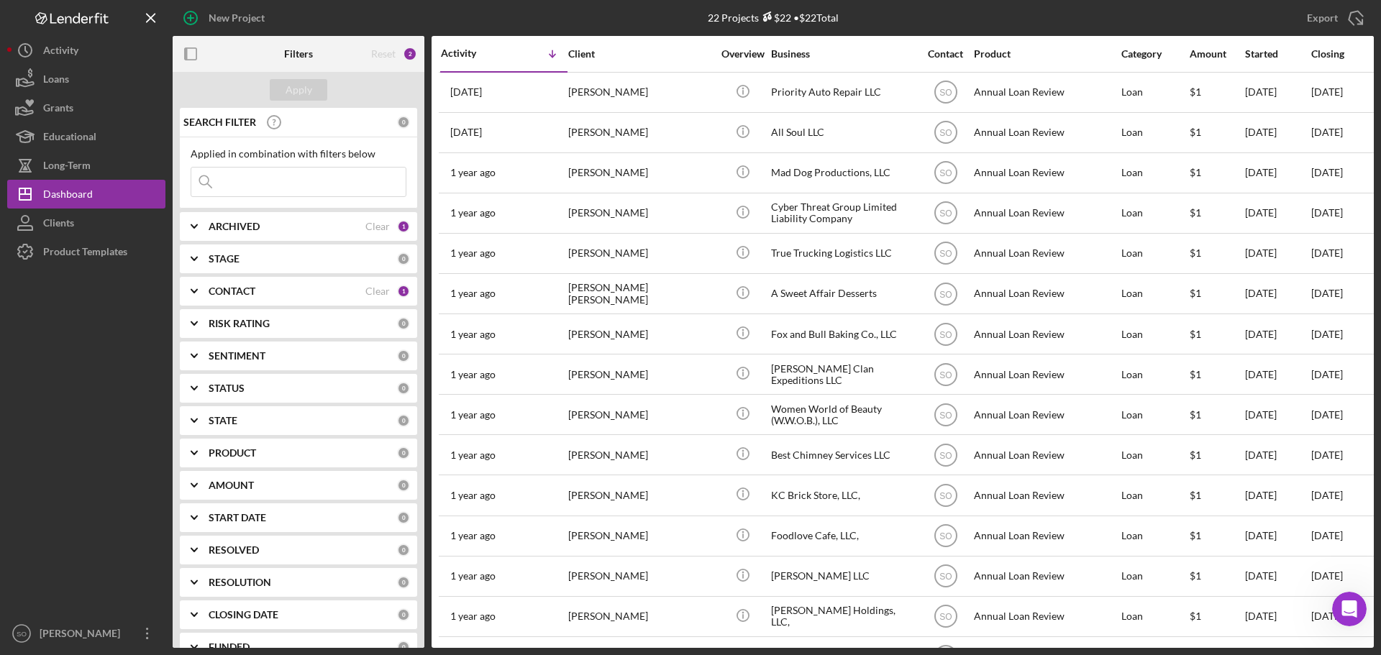
click at [260, 291] on div "CONTACT" at bounding box center [287, 291] width 157 height 12
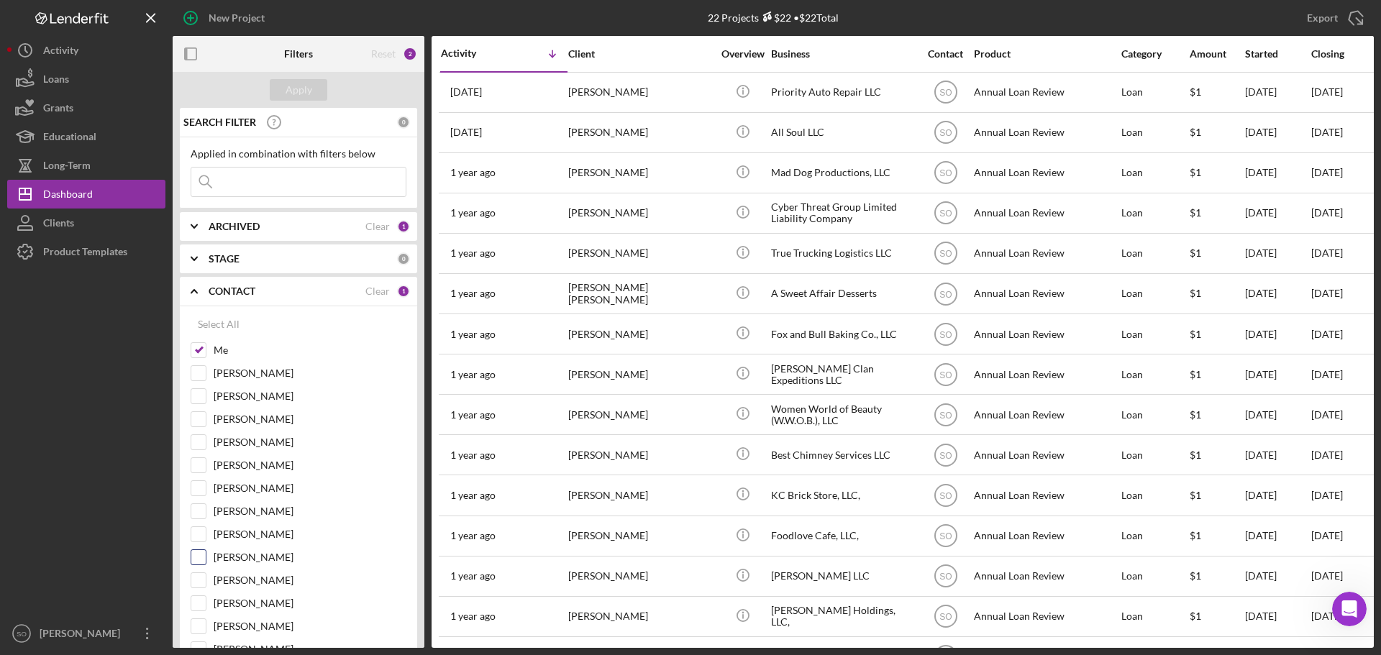
scroll to position [288, 0]
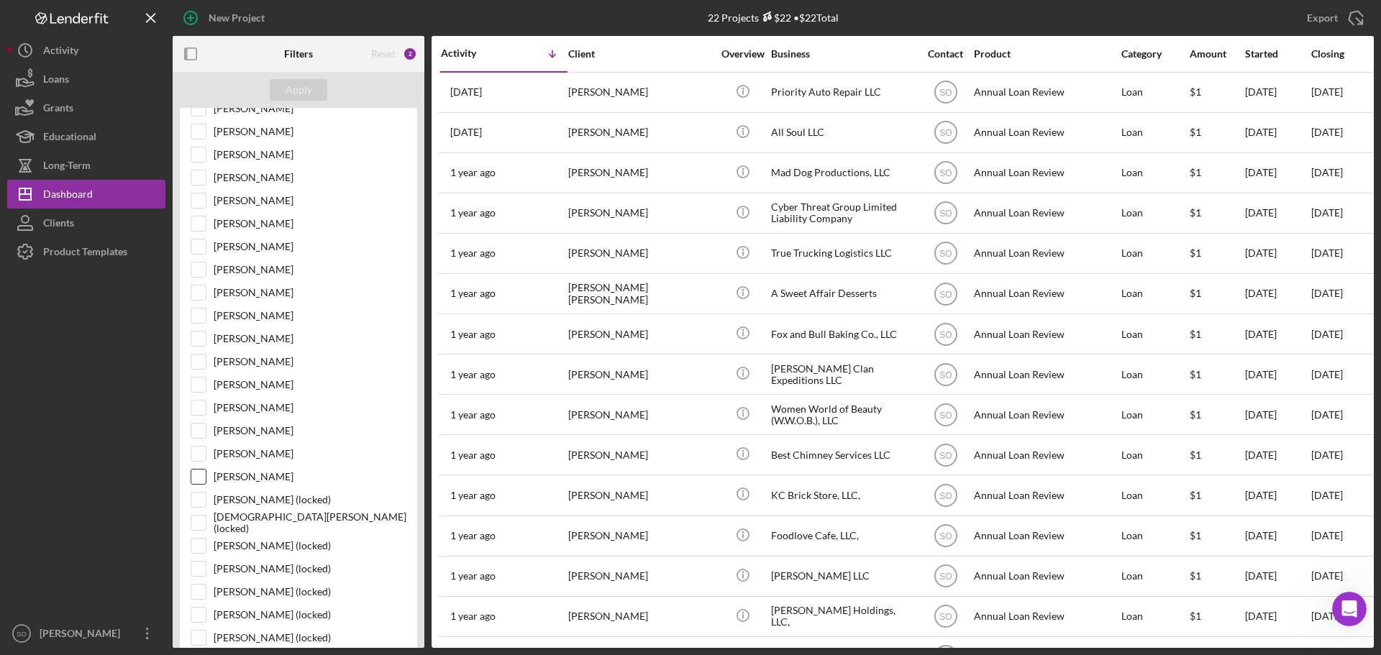
click at [194, 480] on input "[PERSON_NAME]" at bounding box center [198, 477] width 14 height 14
checkbox input "true"
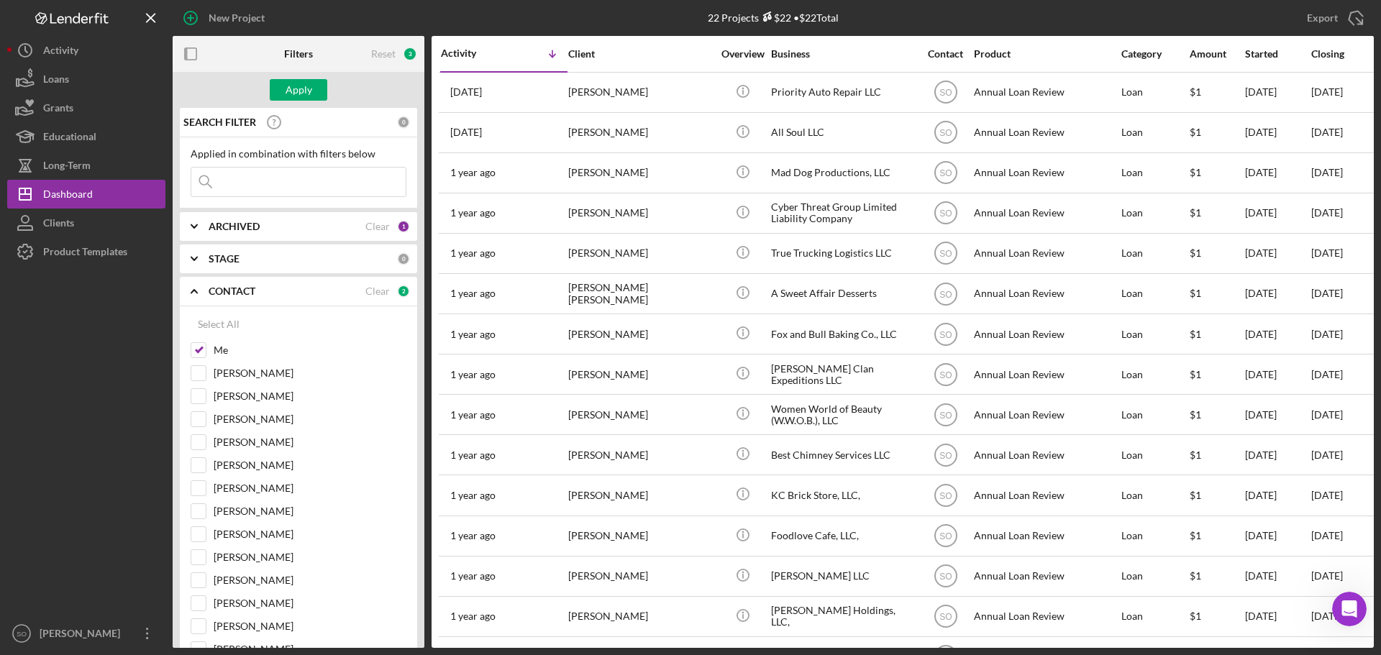
click at [245, 184] on input at bounding box center [298, 182] width 214 height 29
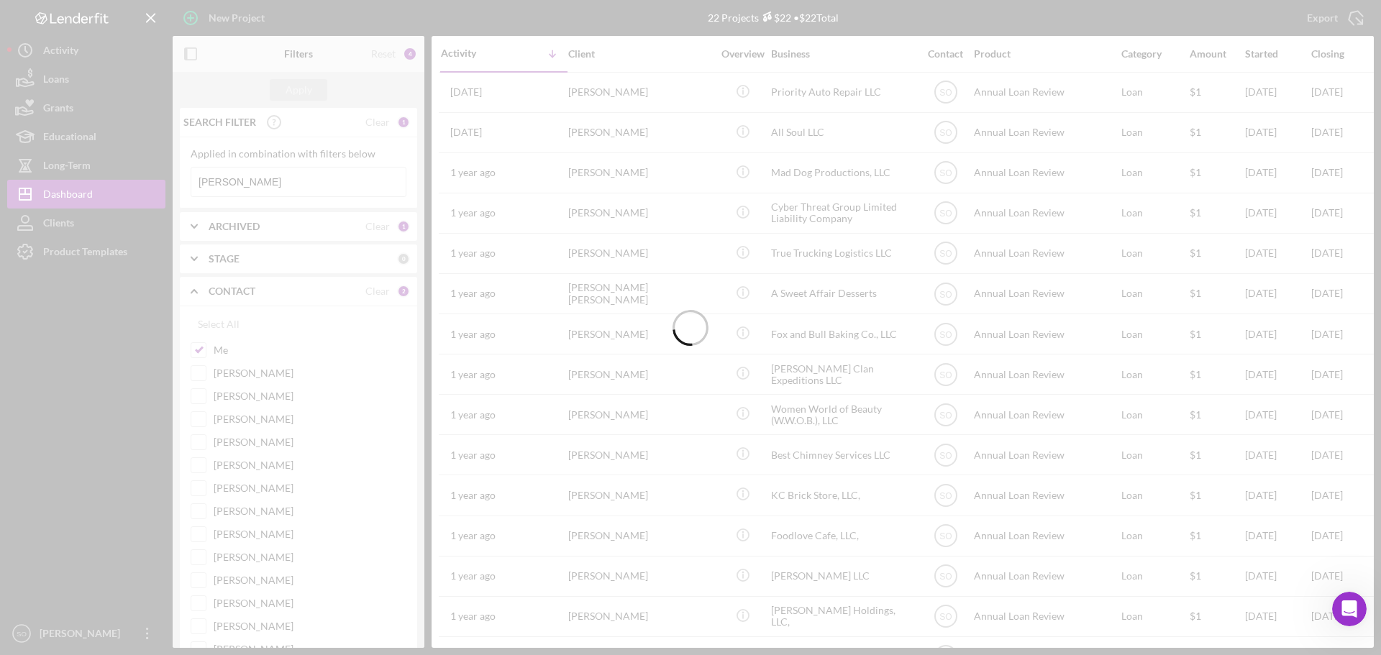
type input "[PERSON_NAME]"
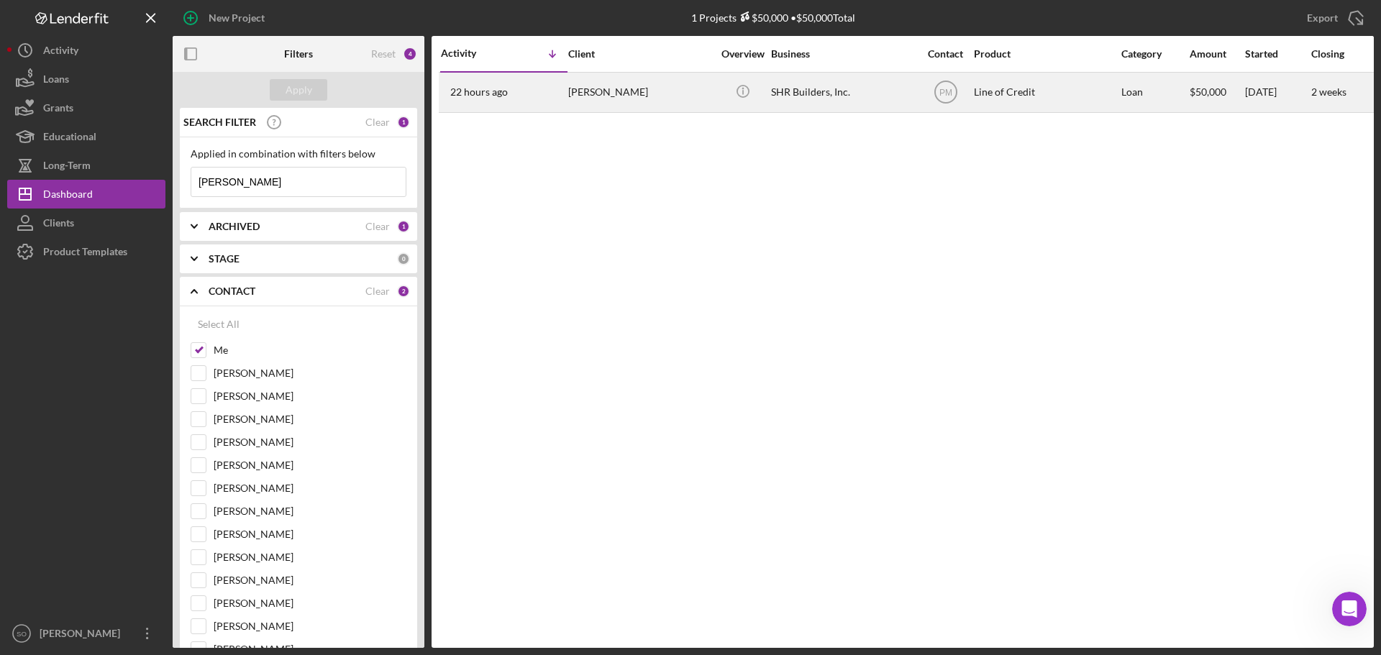
click at [605, 96] on div "[PERSON_NAME]" at bounding box center [640, 92] width 144 height 38
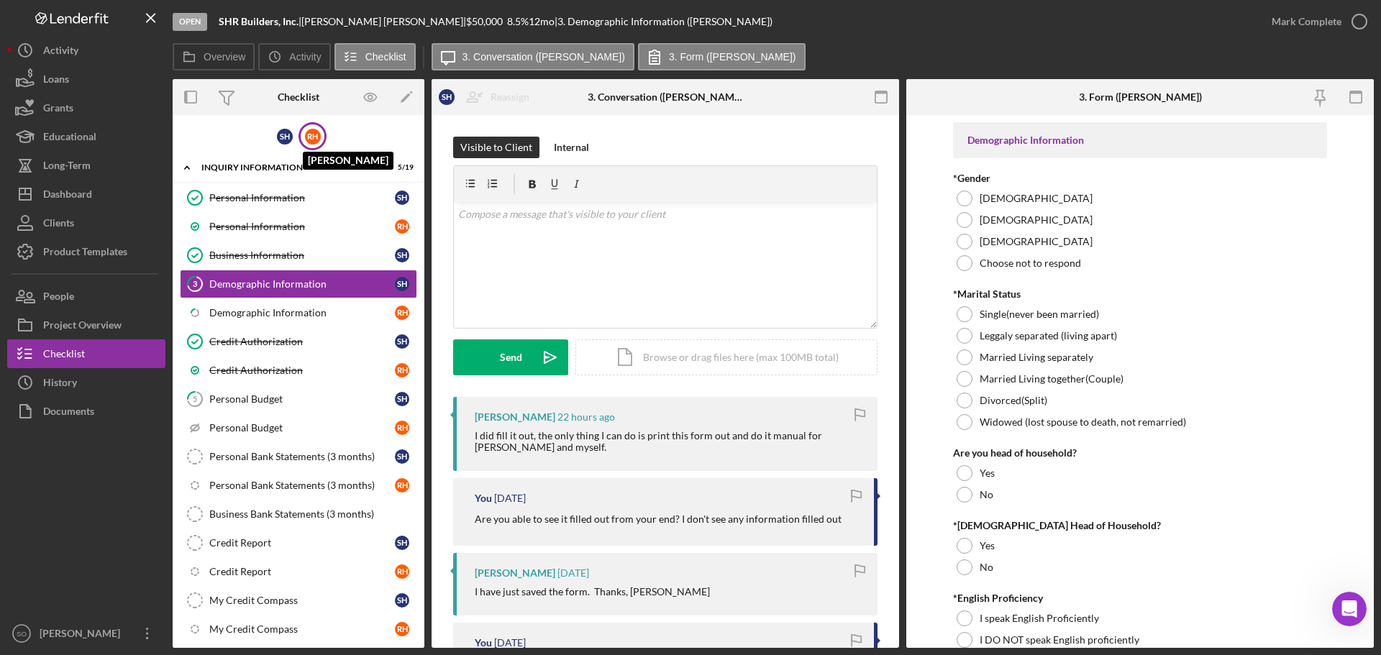
click at [314, 133] on div "R H" at bounding box center [313, 137] width 16 height 16
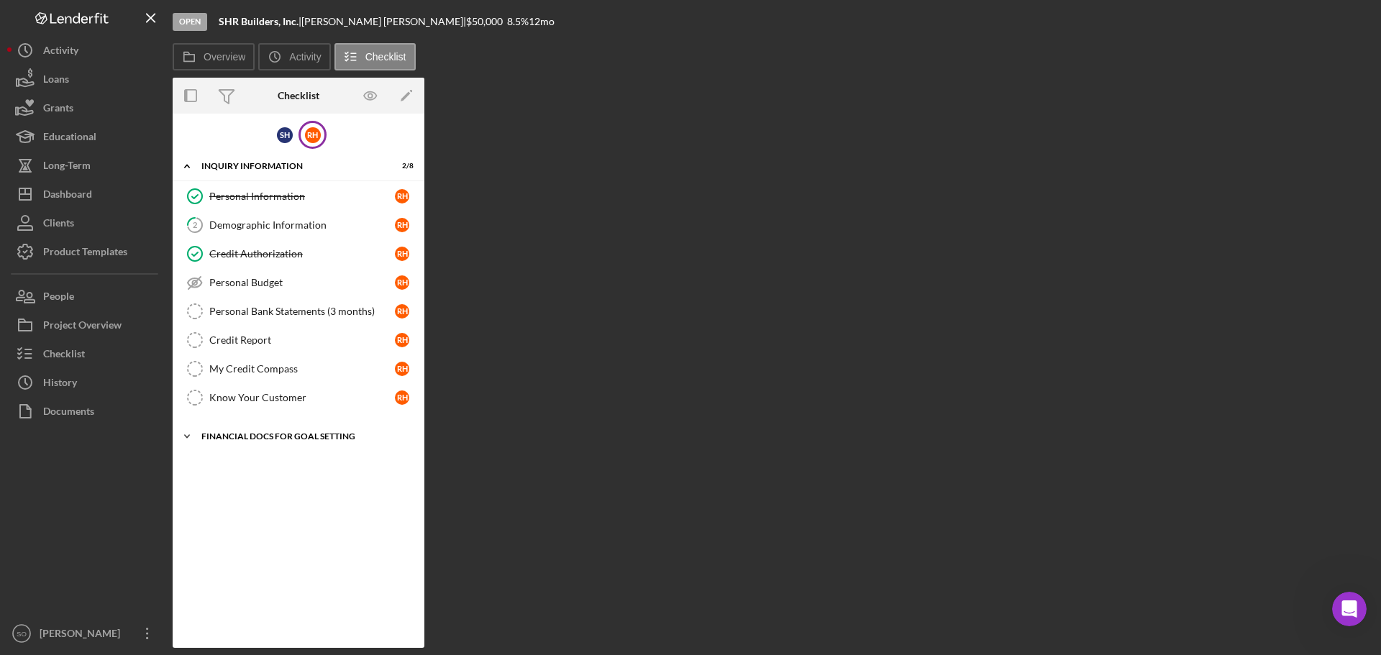
click at [265, 438] on div "Financial Docs for Goal Setting" at bounding box center [303, 436] width 205 height 9
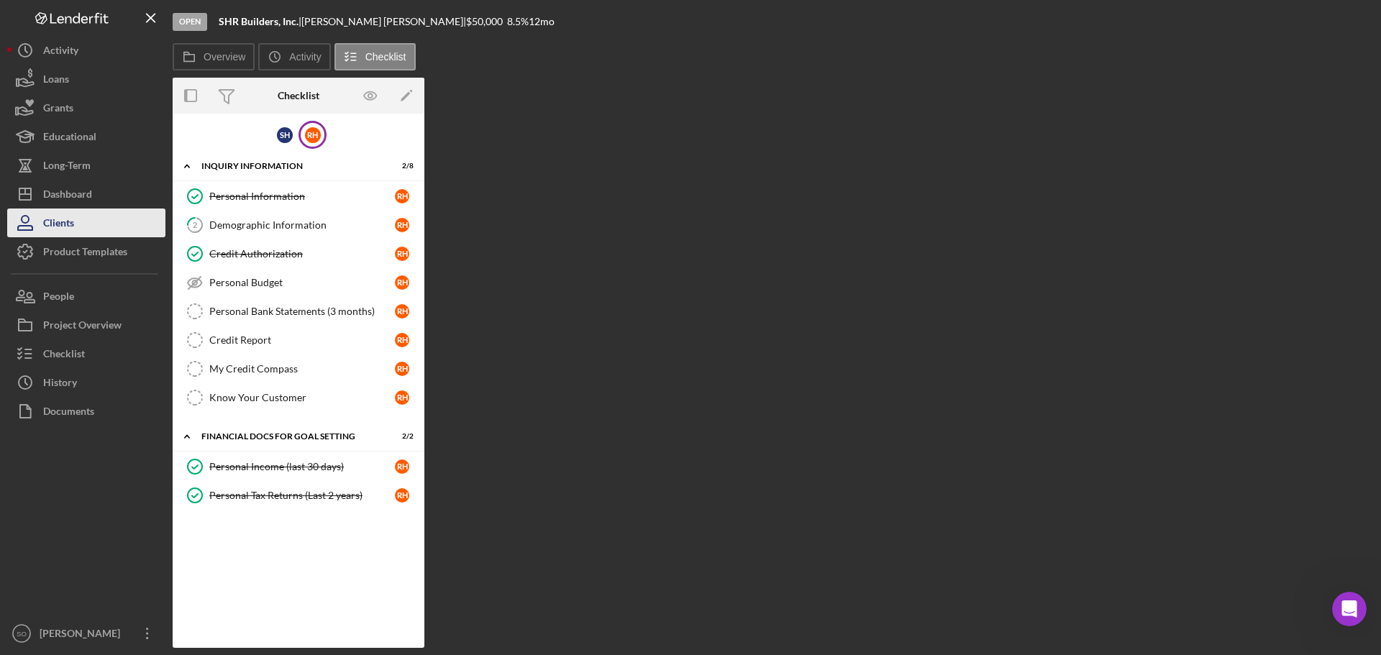
click at [70, 227] on div "Clients" at bounding box center [58, 225] width 31 height 32
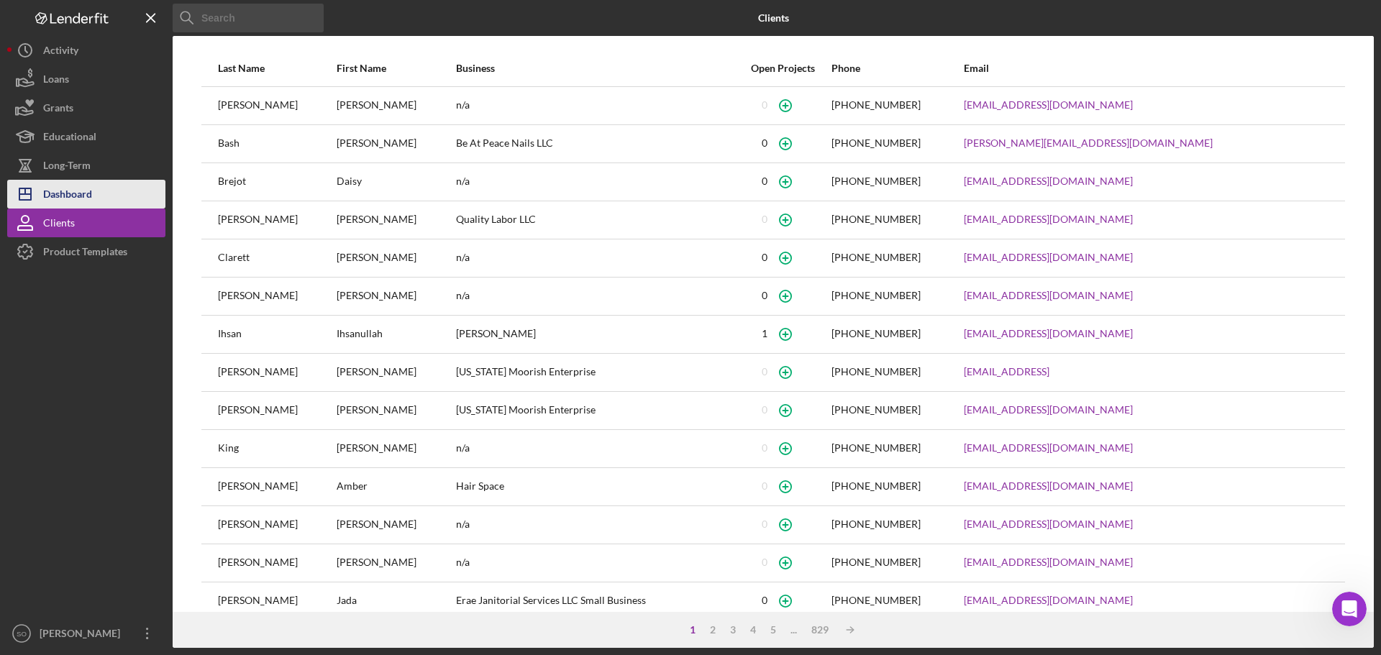
click at [58, 186] on div "Dashboard" at bounding box center [67, 196] width 49 height 32
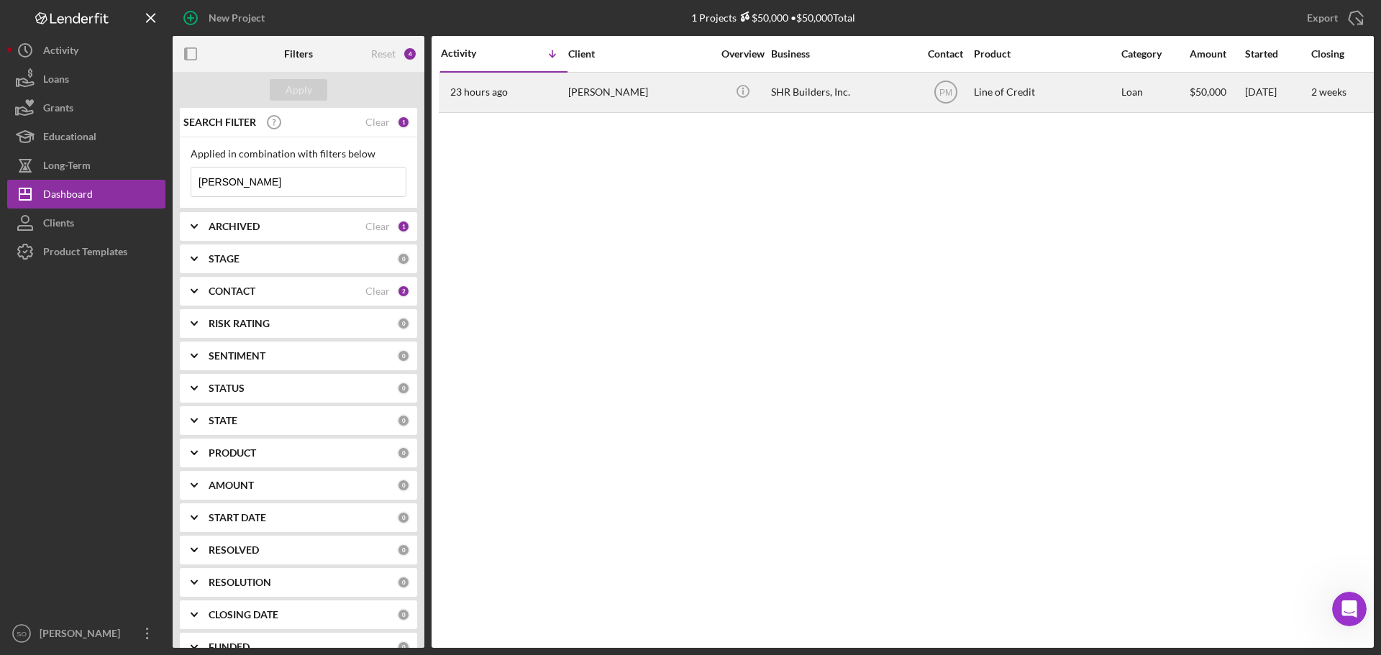
click at [623, 99] on div "[PERSON_NAME]" at bounding box center [640, 92] width 144 height 38
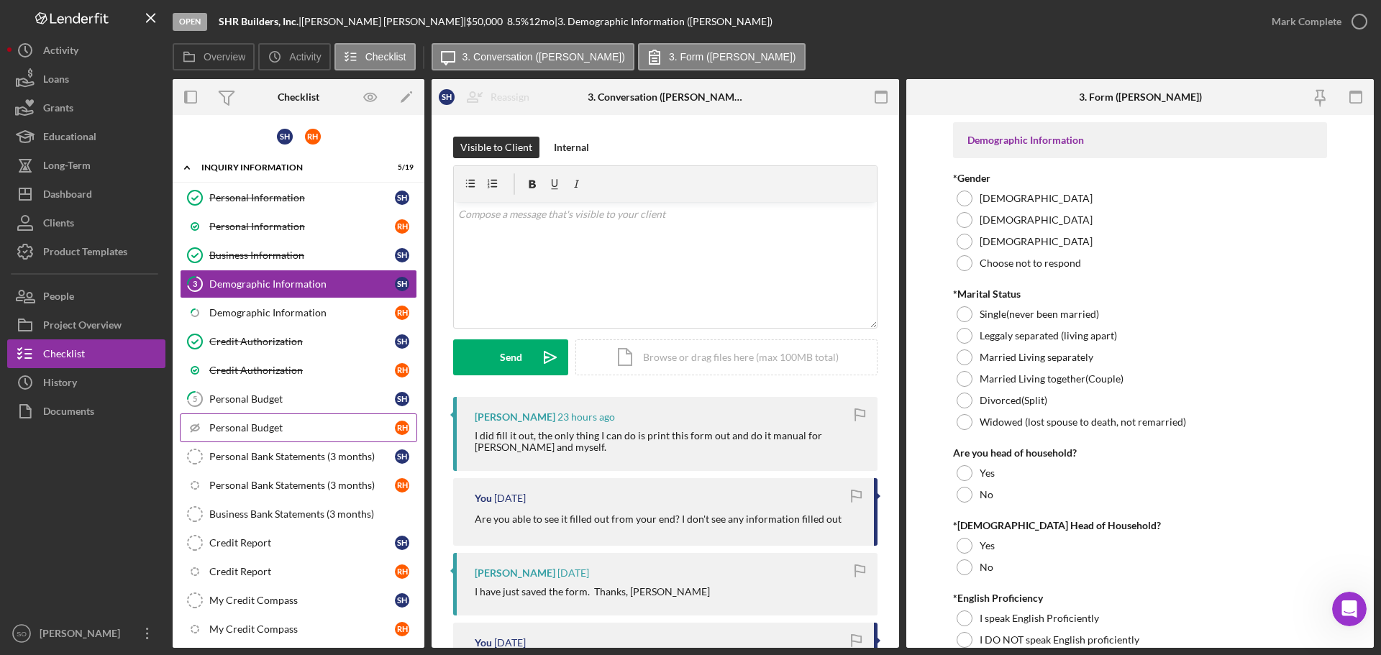
scroll to position [226, 0]
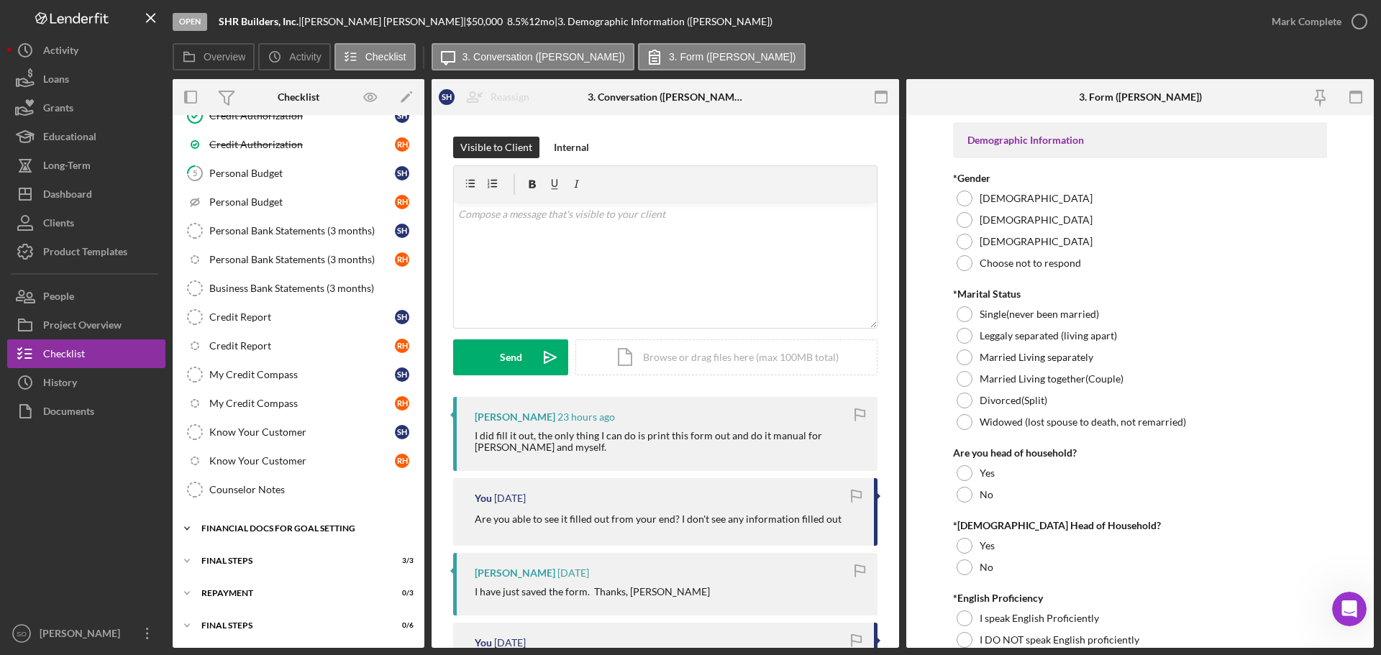
click at [265, 535] on div "Icon/Expander Financial Docs for Goal Setting 11 / 14" at bounding box center [299, 528] width 252 height 29
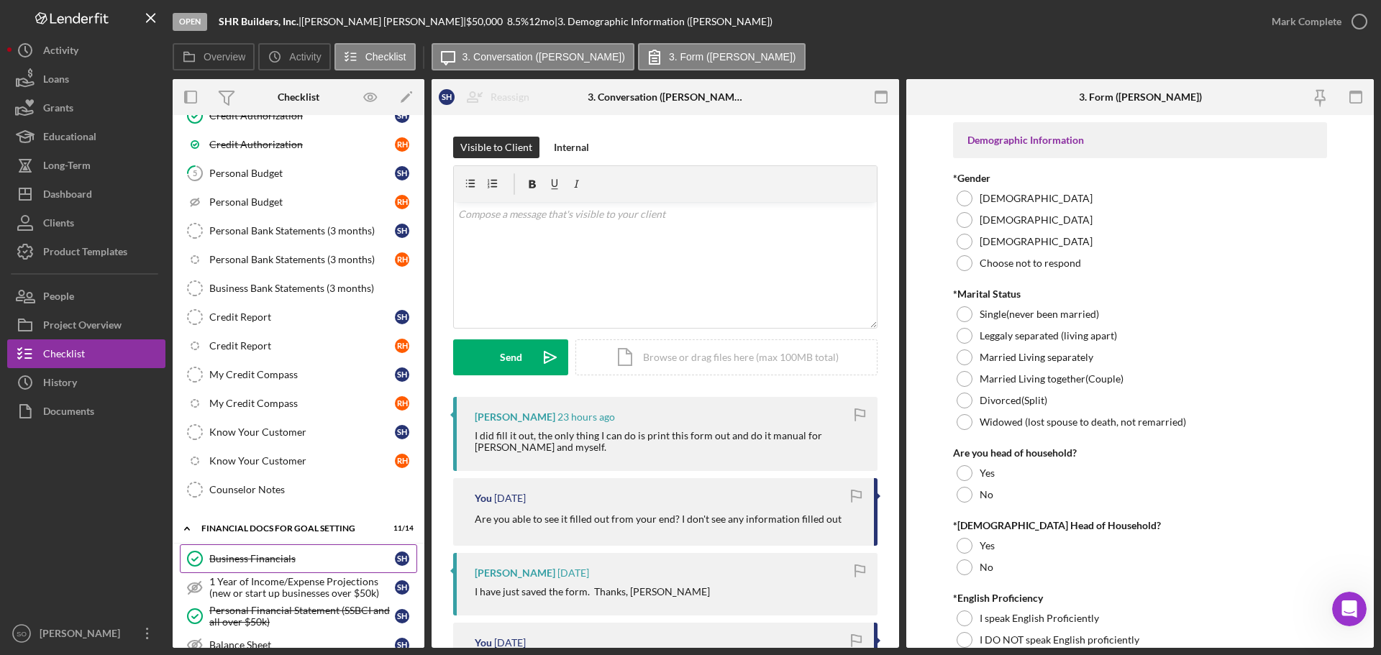
scroll to position [585, 0]
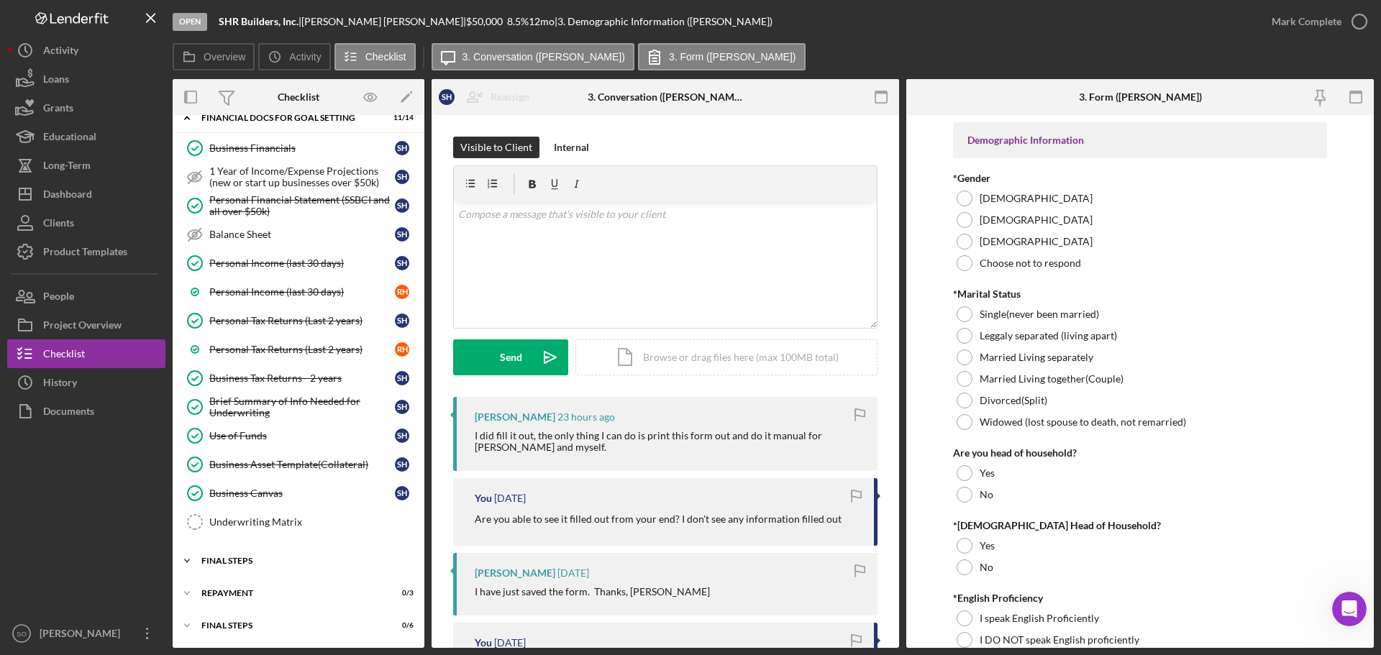
click at [253, 559] on div "FINAL STEPS" at bounding box center [303, 561] width 205 height 9
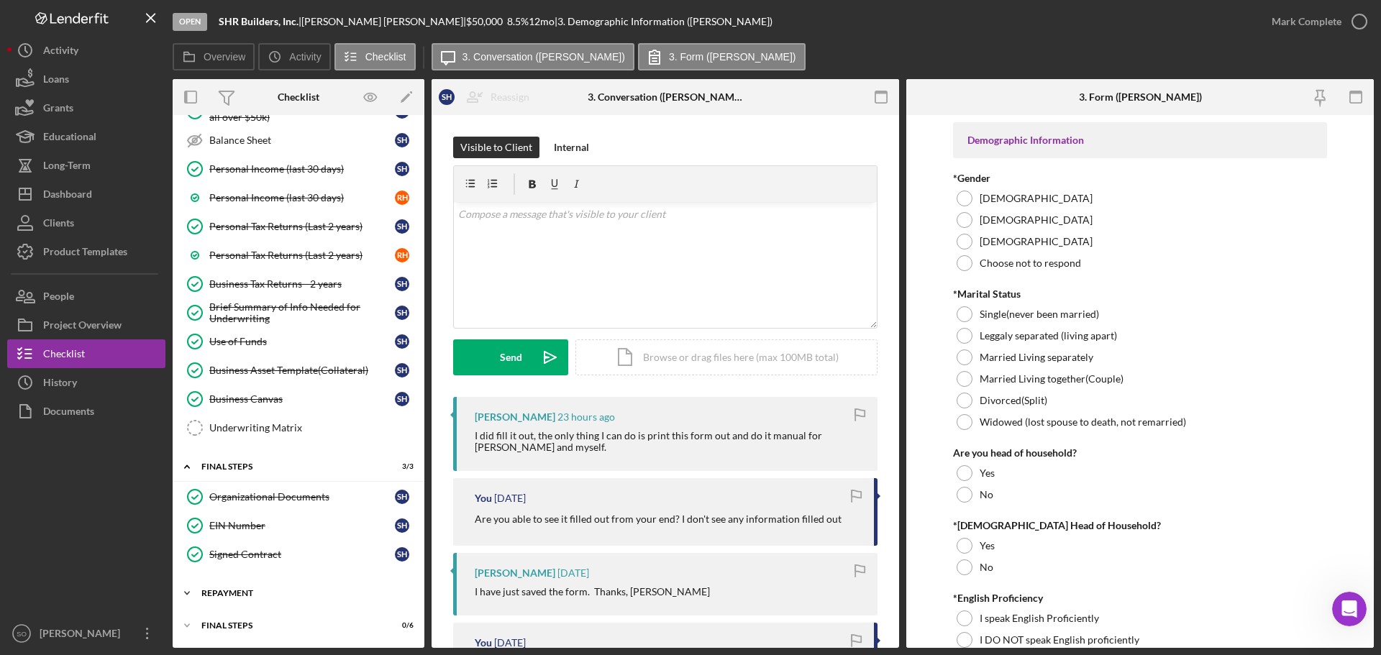
click at [241, 599] on div "Icon/Expander Repayment 0 / 3" at bounding box center [299, 593] width 252 height 29
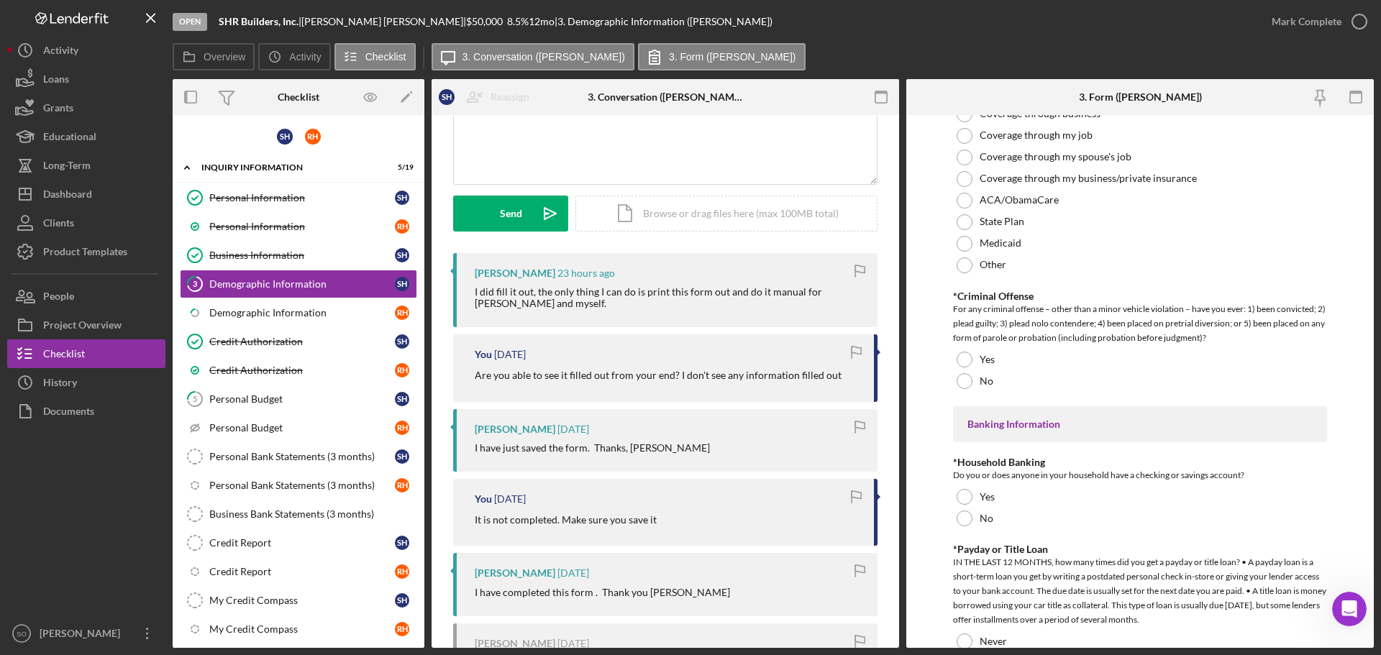
scroll to position [2739, 0]
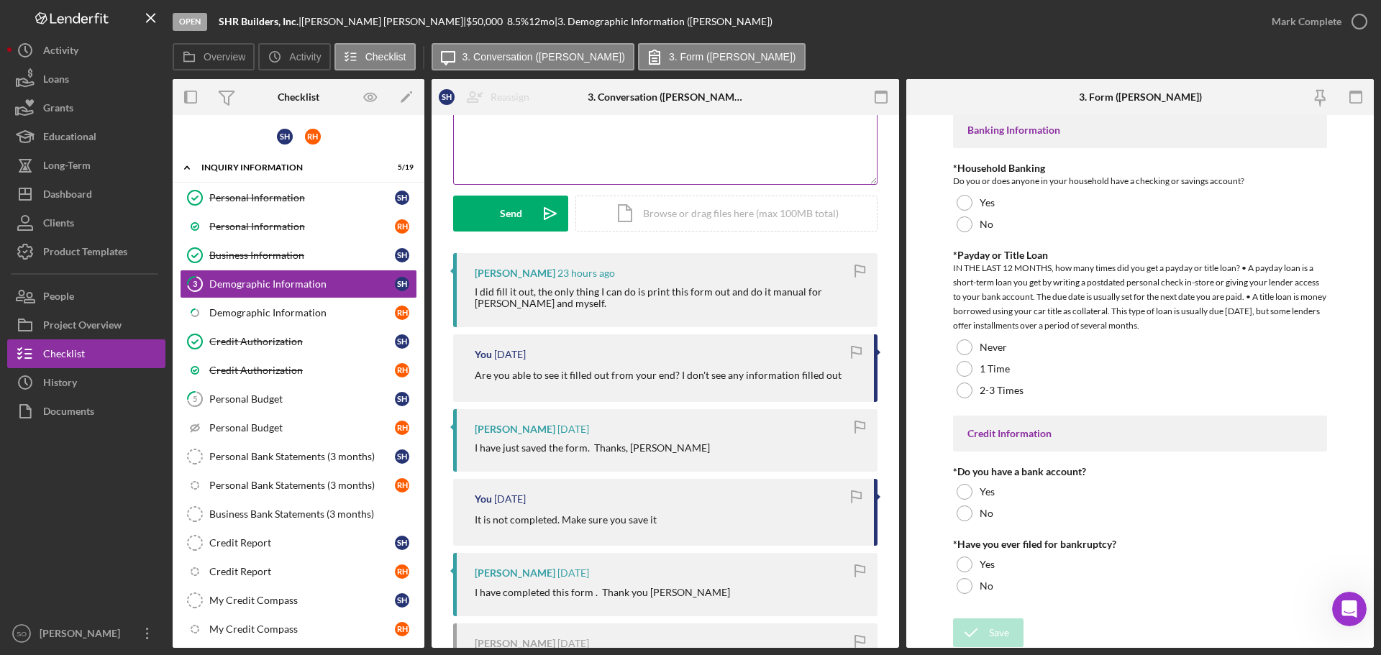
click at [667, 152] on div "v Color teal Color pink Remove color Add row above Add row below Add column bef…" at bounding box center [665, 121] width 423 height 126
